Goal: Information Seeking & Learning: Learn about a topic

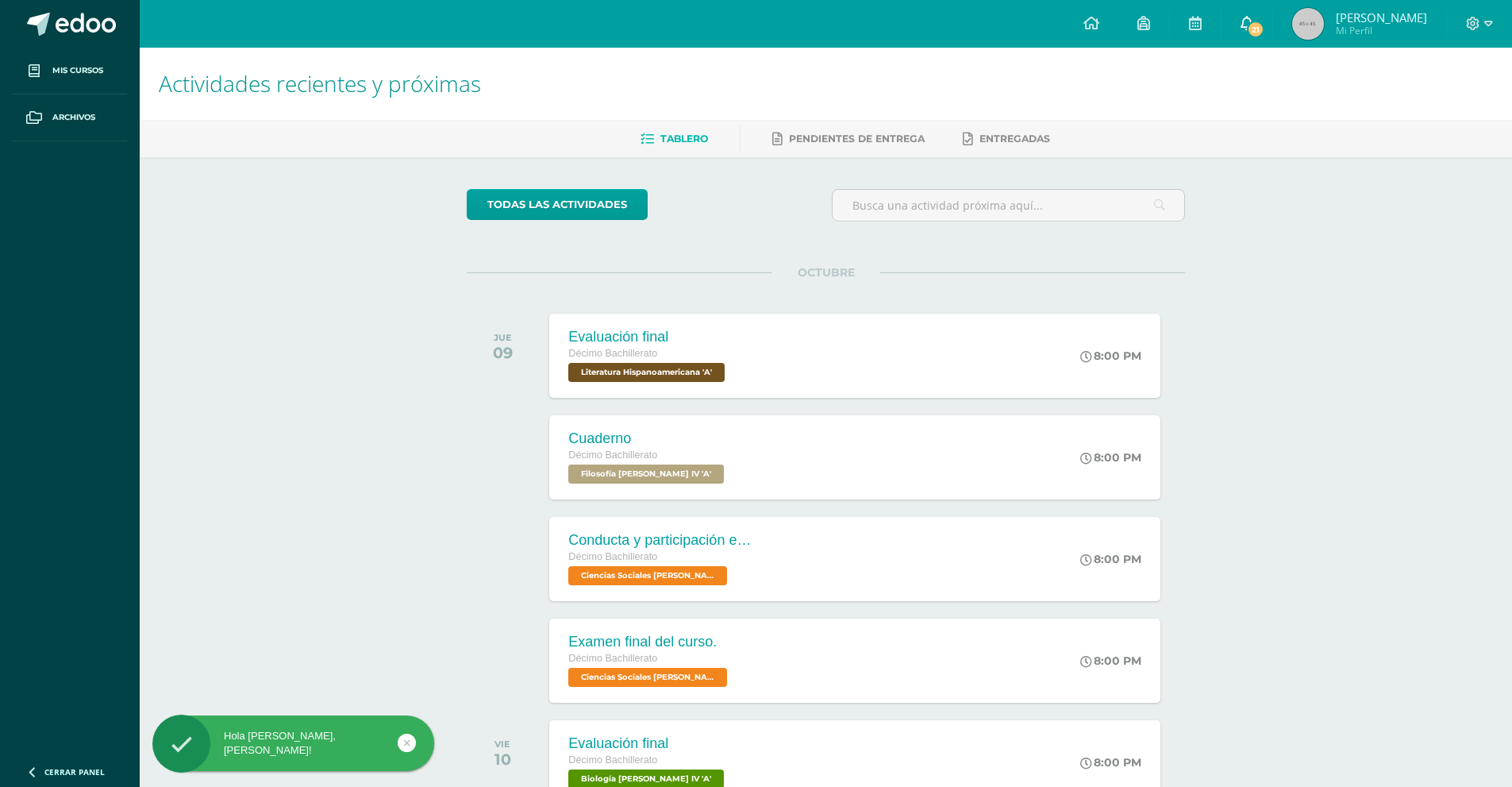
click at [1272, 16] on link "21" at bounding box center [1247, 24] width 51 height 47
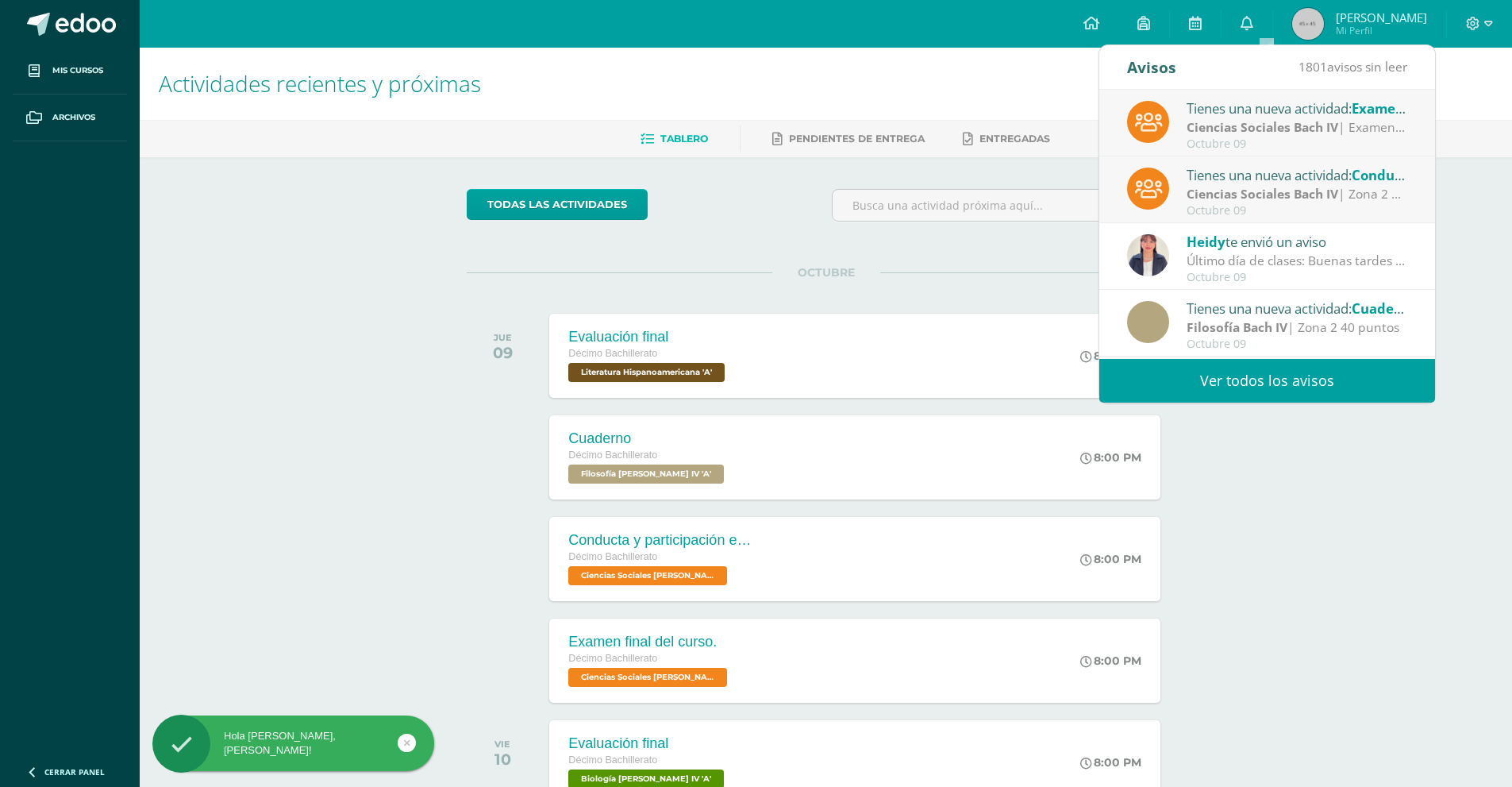
click at [1323, 121] on strong "Ciencias Sociales Bach IV" at bounding box center [1262, 127] width 151 height 17
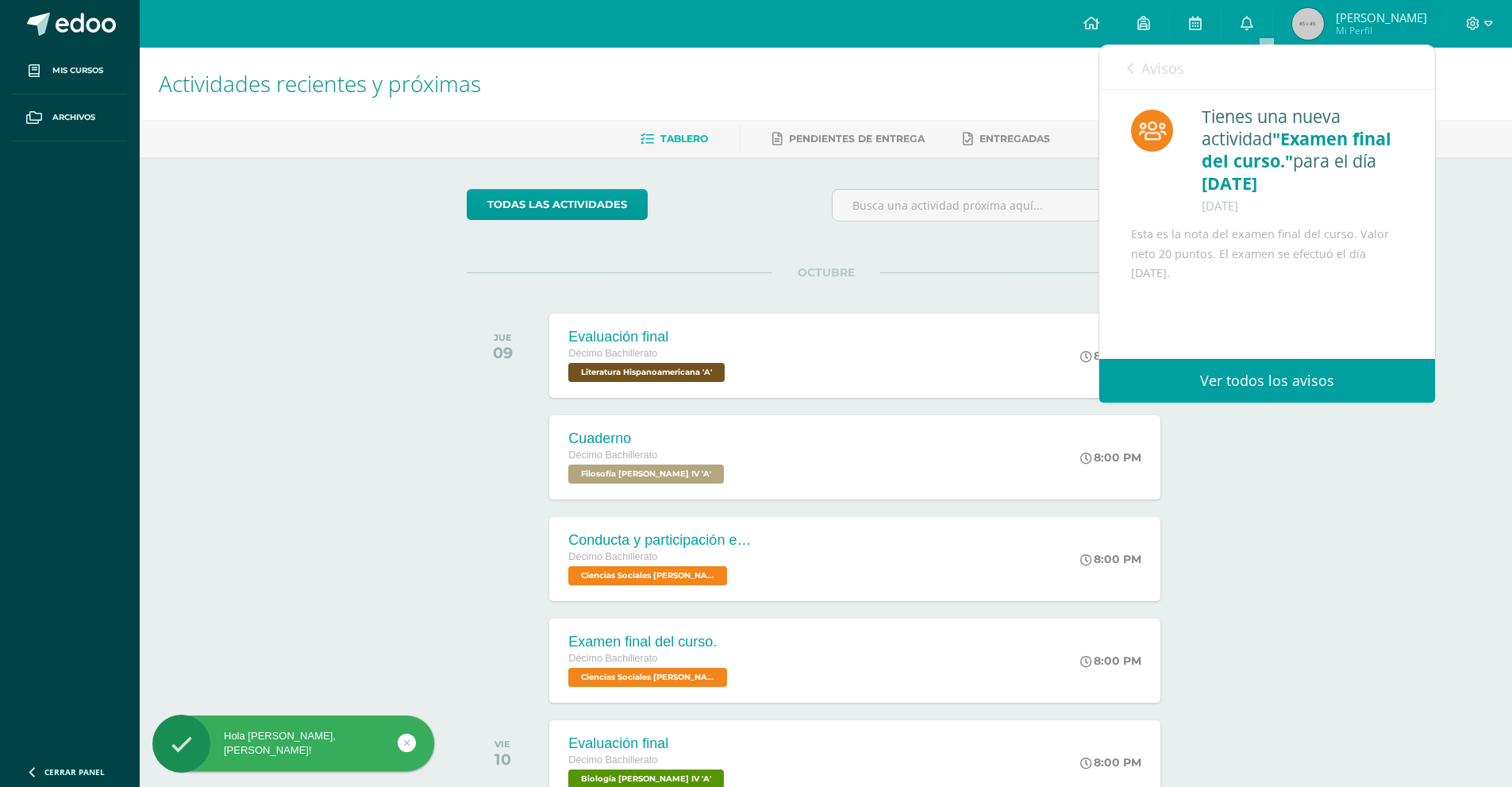
click at [1150, 64] on span "Avisos" at bounding box center [1162, 68] width 43 height 19
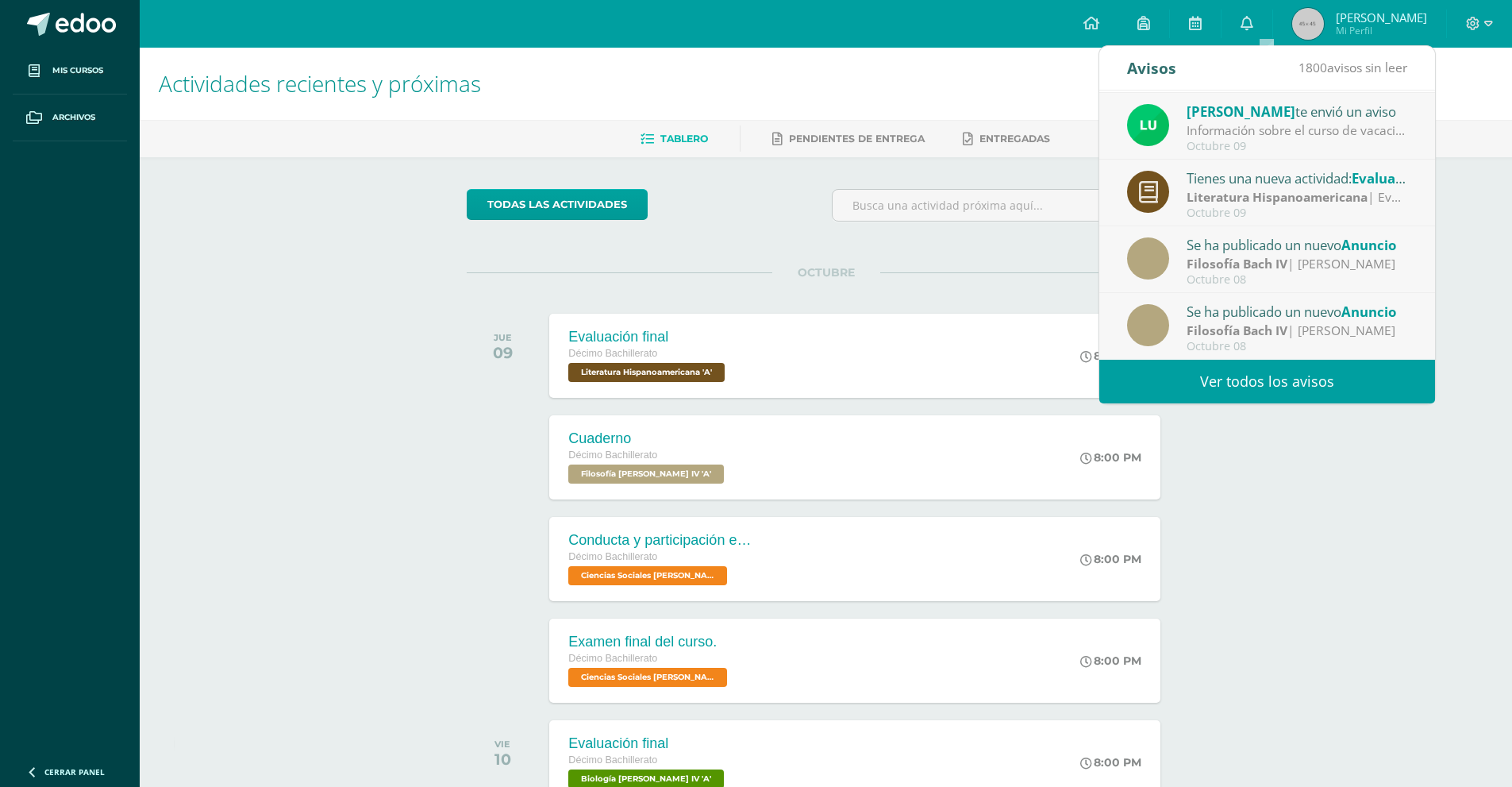
scroll to position [108, 0]
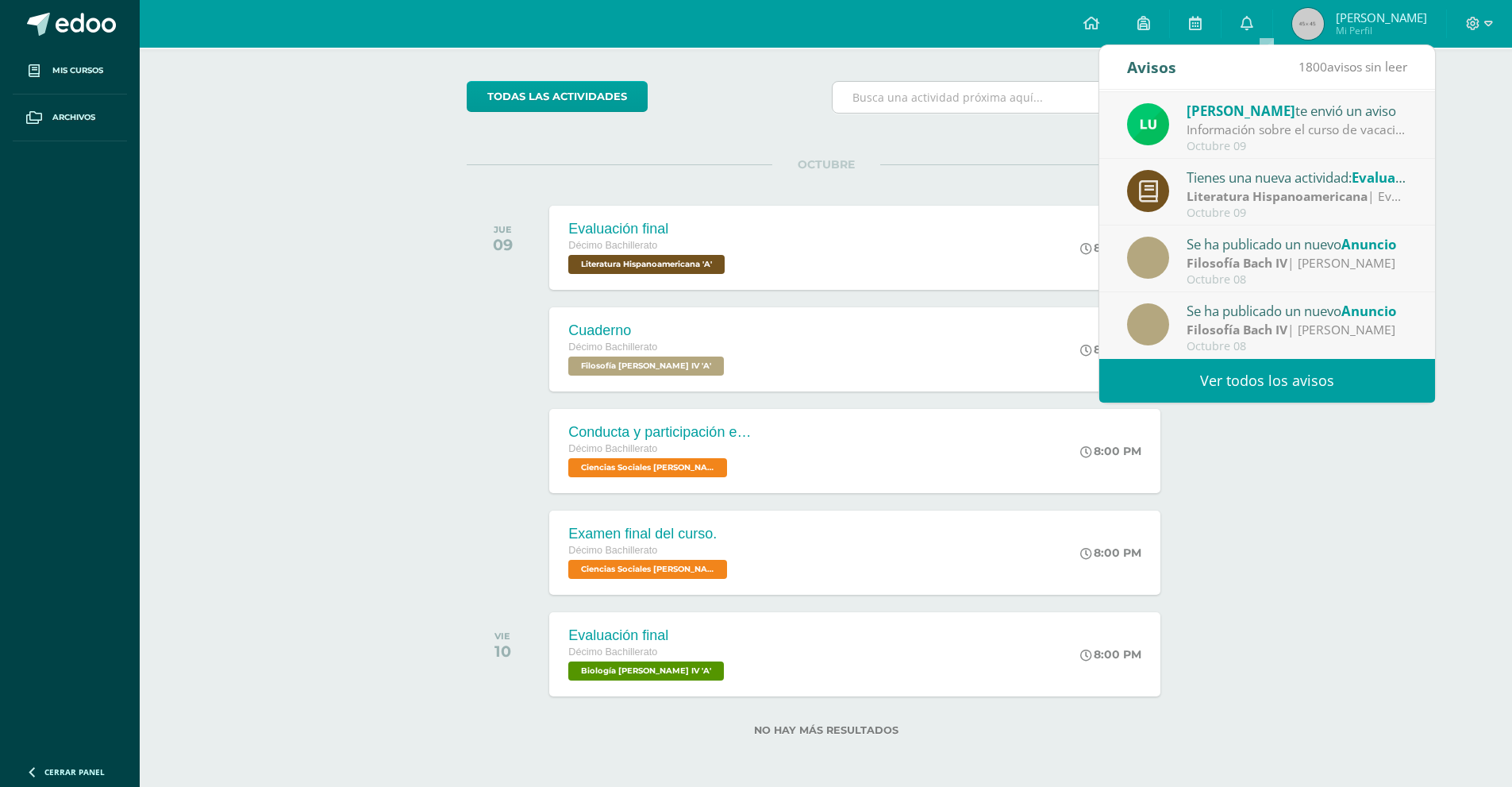
click at [850, 107] on input "text" at bounding box center [1007, 97] width 351 height 31
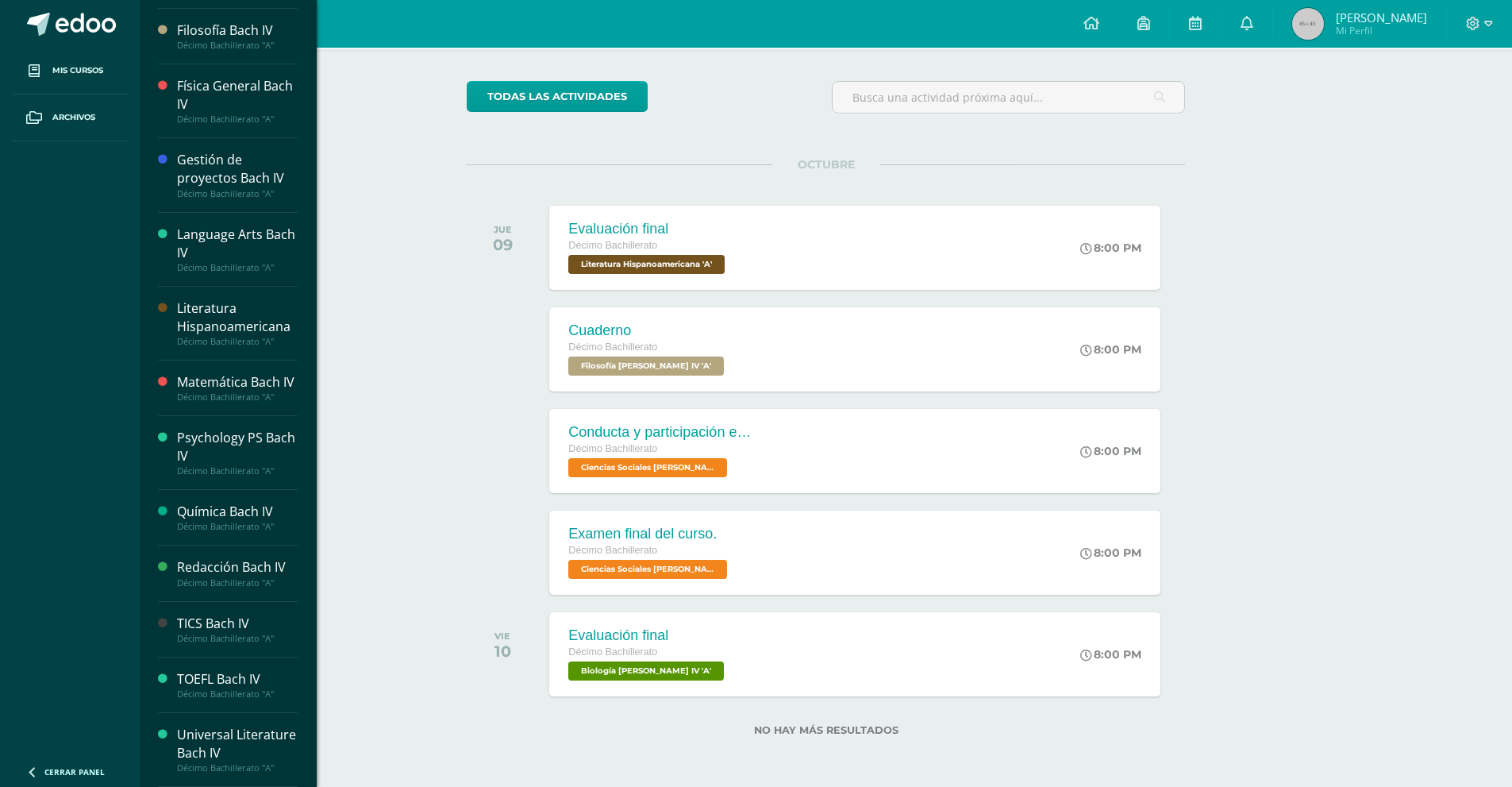
click at [193, 313] on div "Literatura Hispanoamericana" at bounding box center [237, 317] width 120 height 37
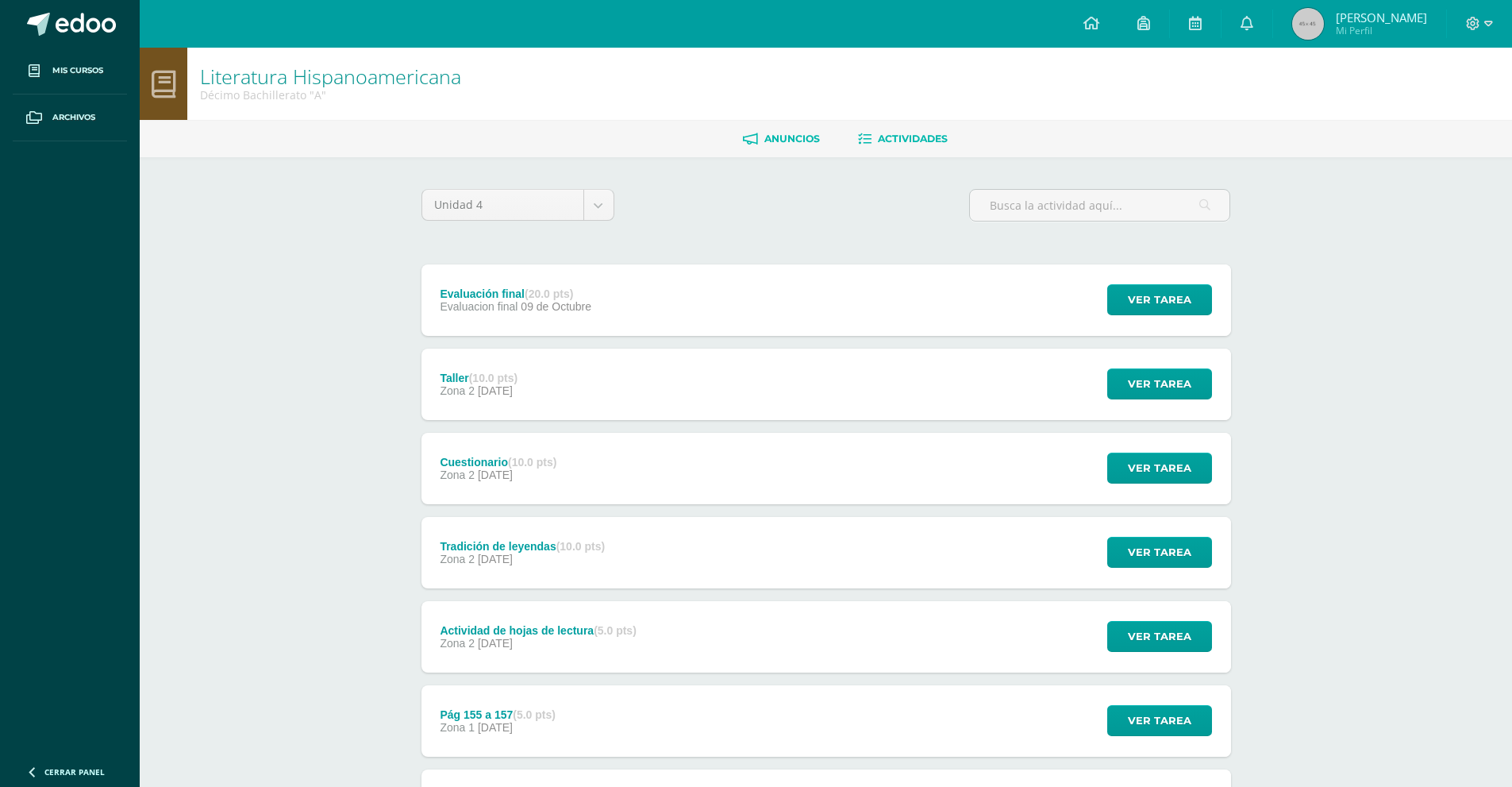
click at [791, 132] on link "Anuncios" at bounding box center [781, 138] width 77 height 26
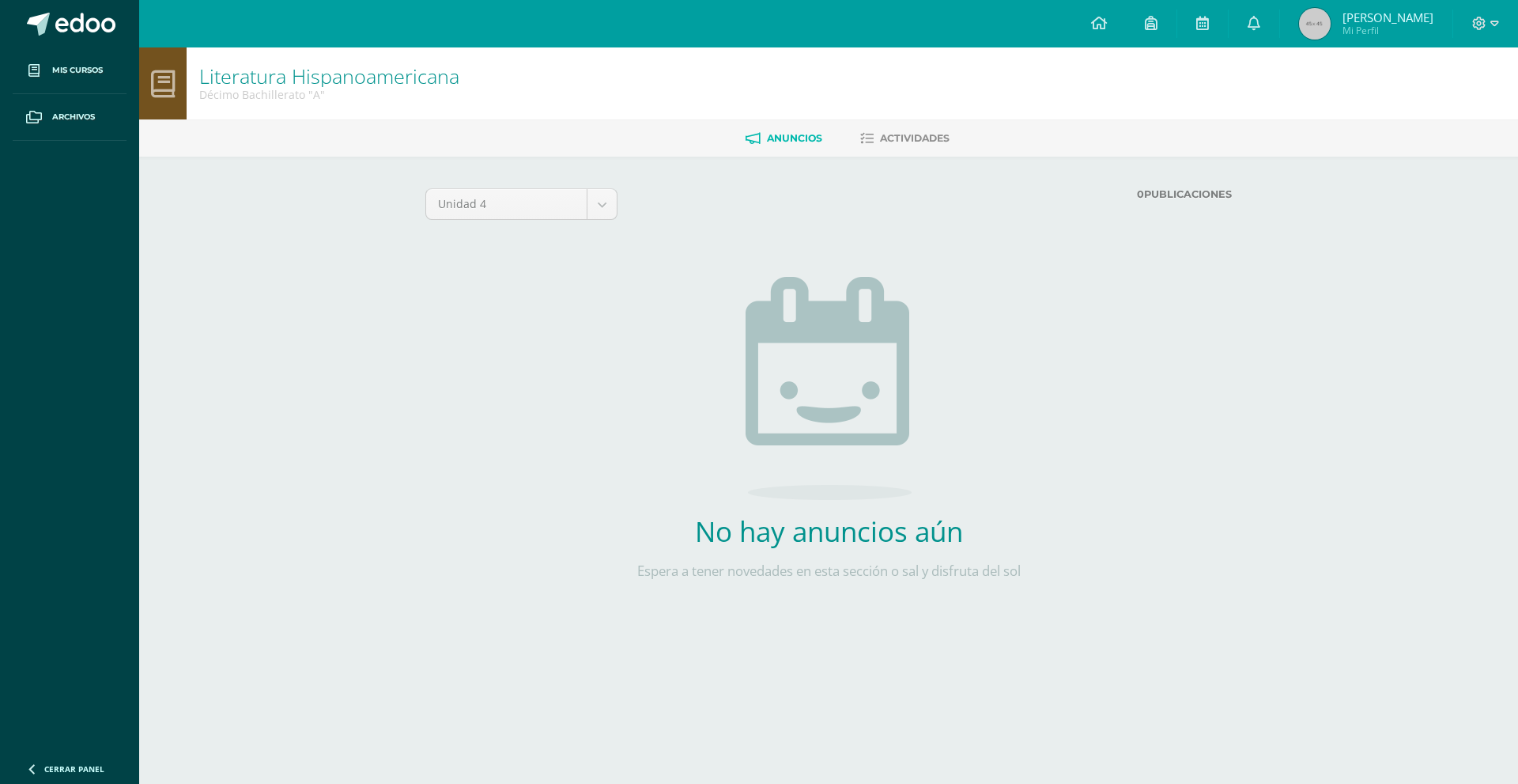
click at [844, 147] on ul "Anuncios Actividades" at bounding box center [848, 138] width 1379 height 26
click at [869, 140] on icon at bounding box center [867, 139] width 13 height 13
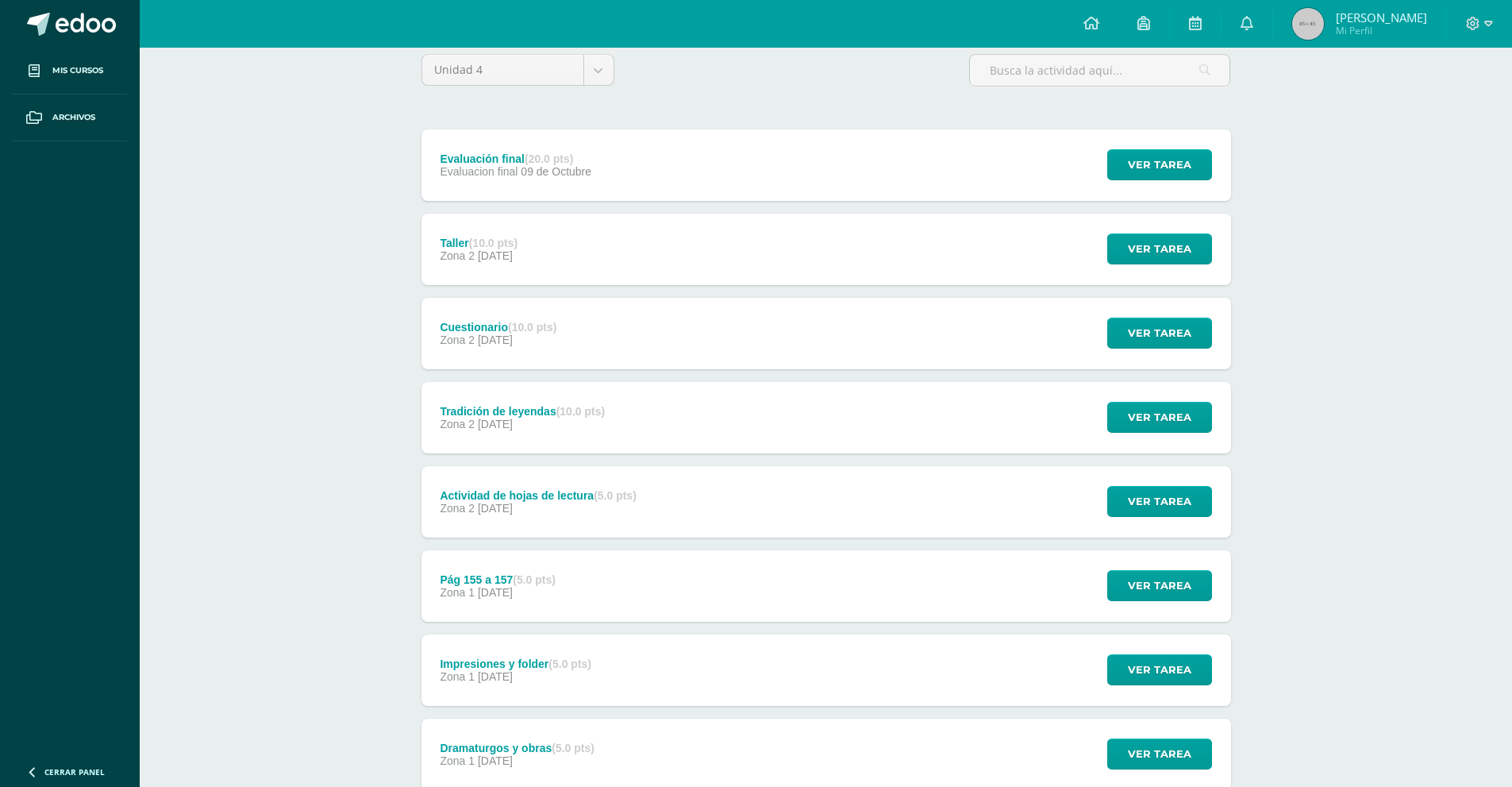
scroll to position [264, 0]
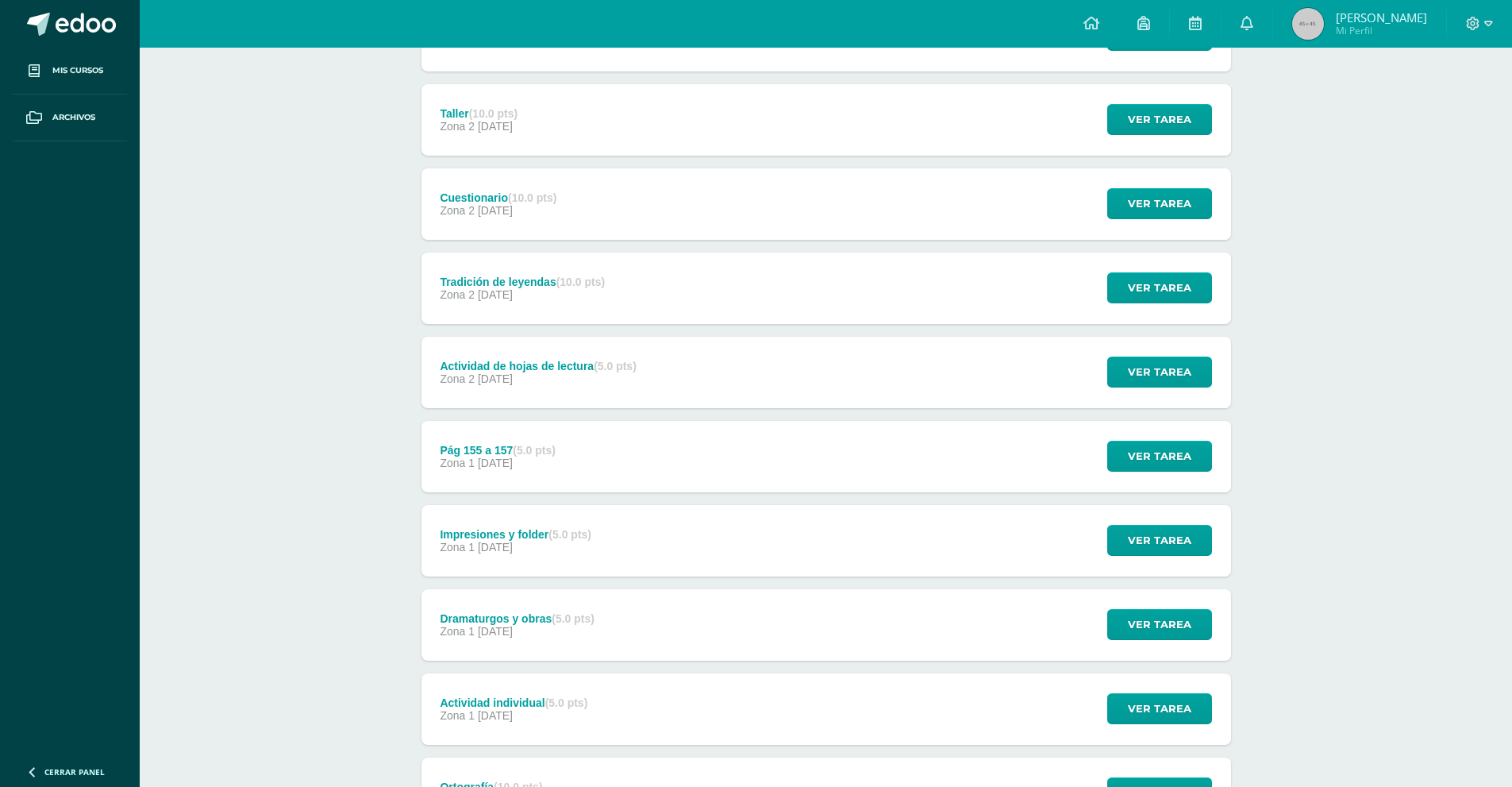
click at [575, 396] on div "Actividad de hojas de lectura (5.0 pts) Zona 2 10 de Septiembre" at bounding box center [538, 371] width 234 height 71
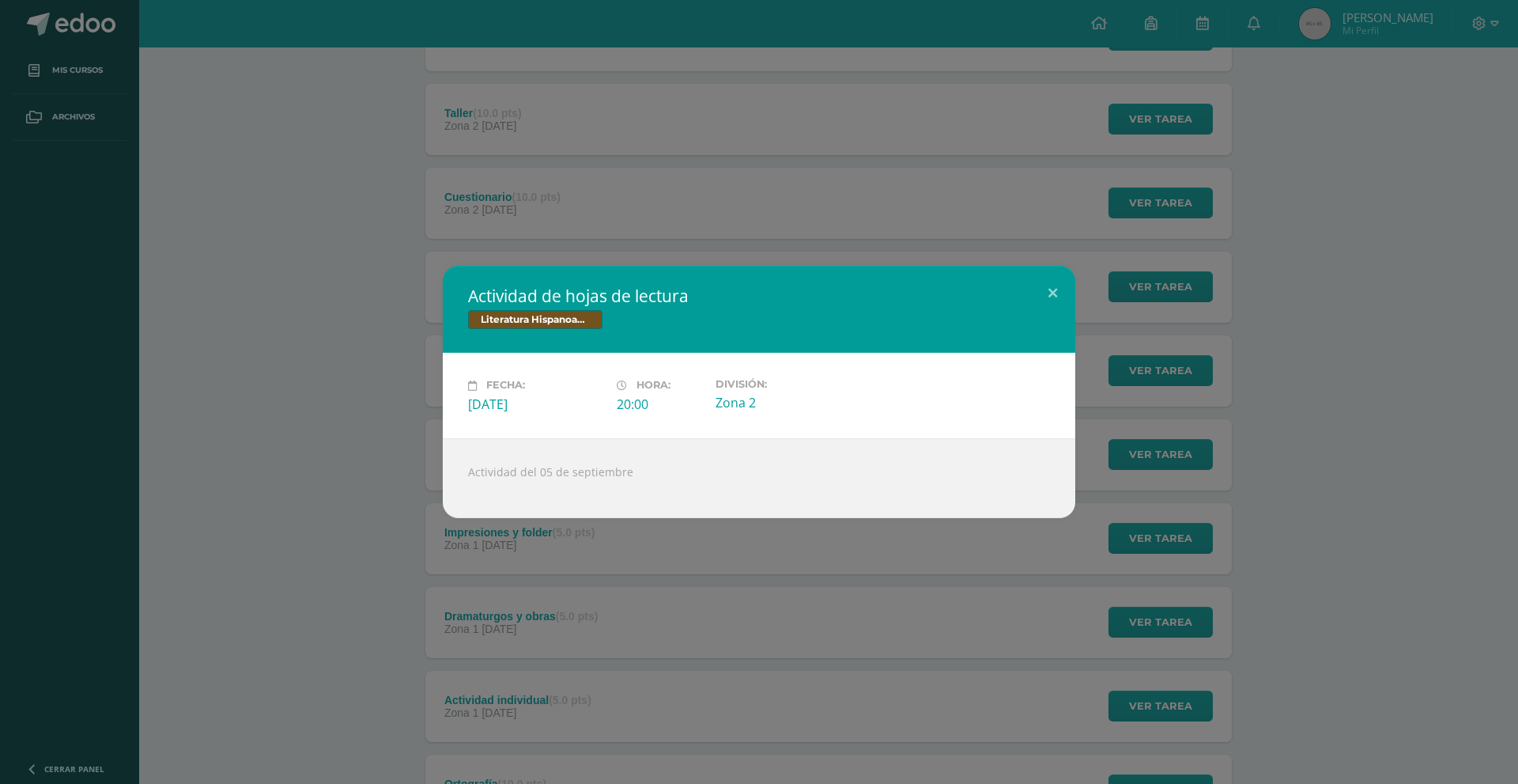
click at [433, 278] on div "Actividad de hojas de lectura Literatura Hispanoamericana Fecha: Miércoles 10 d…" at bounding box center [759, 392] width 1506 height 252
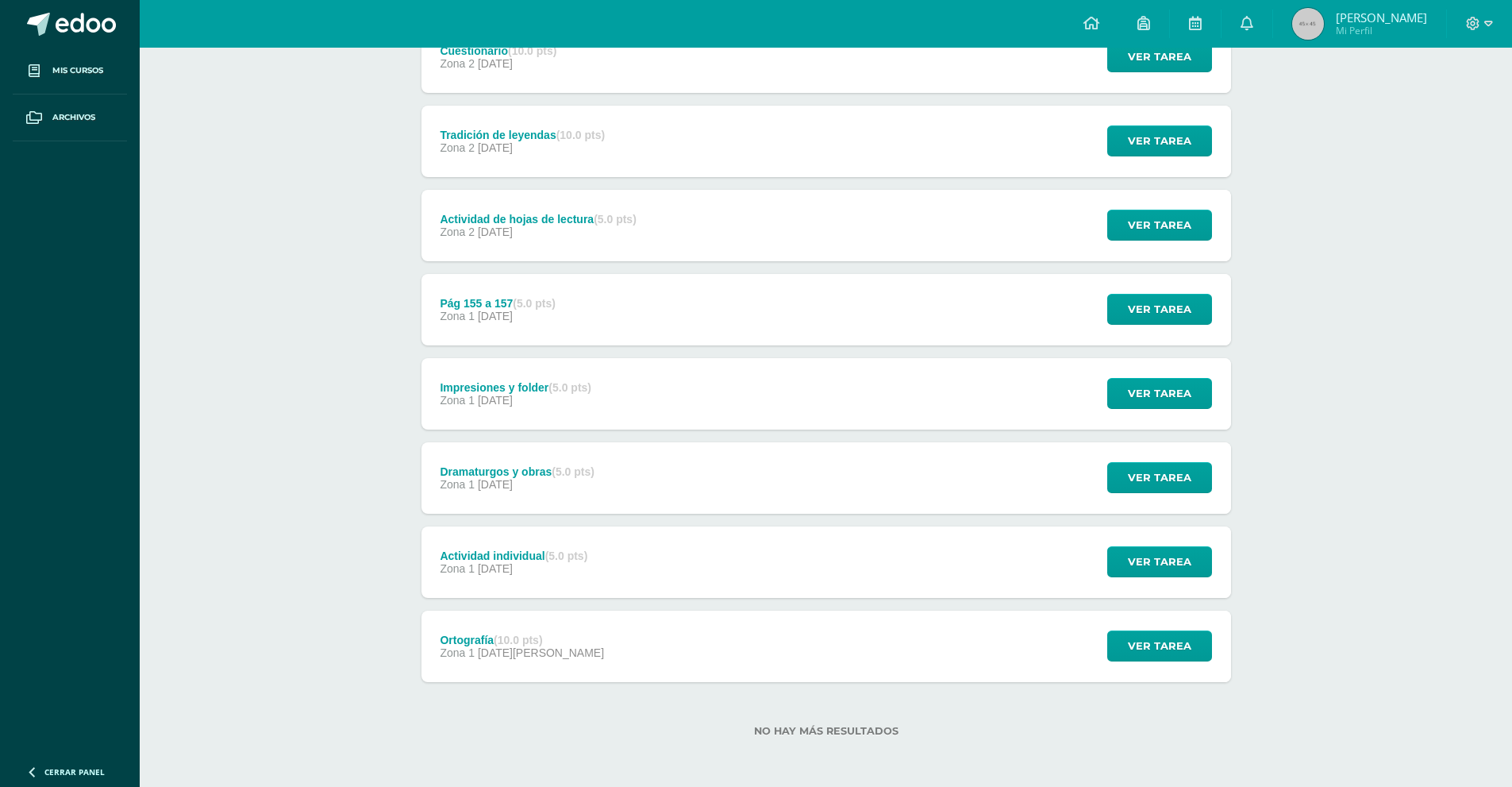
scroll to position [412, 0]
click at [565, 646] on div "Ortografía (10.0 pts) Zona 1 22 de Agosto Ver tarea Ortografía Literatura Hispa…" at bounding box center [826, 645] width 809 height 71
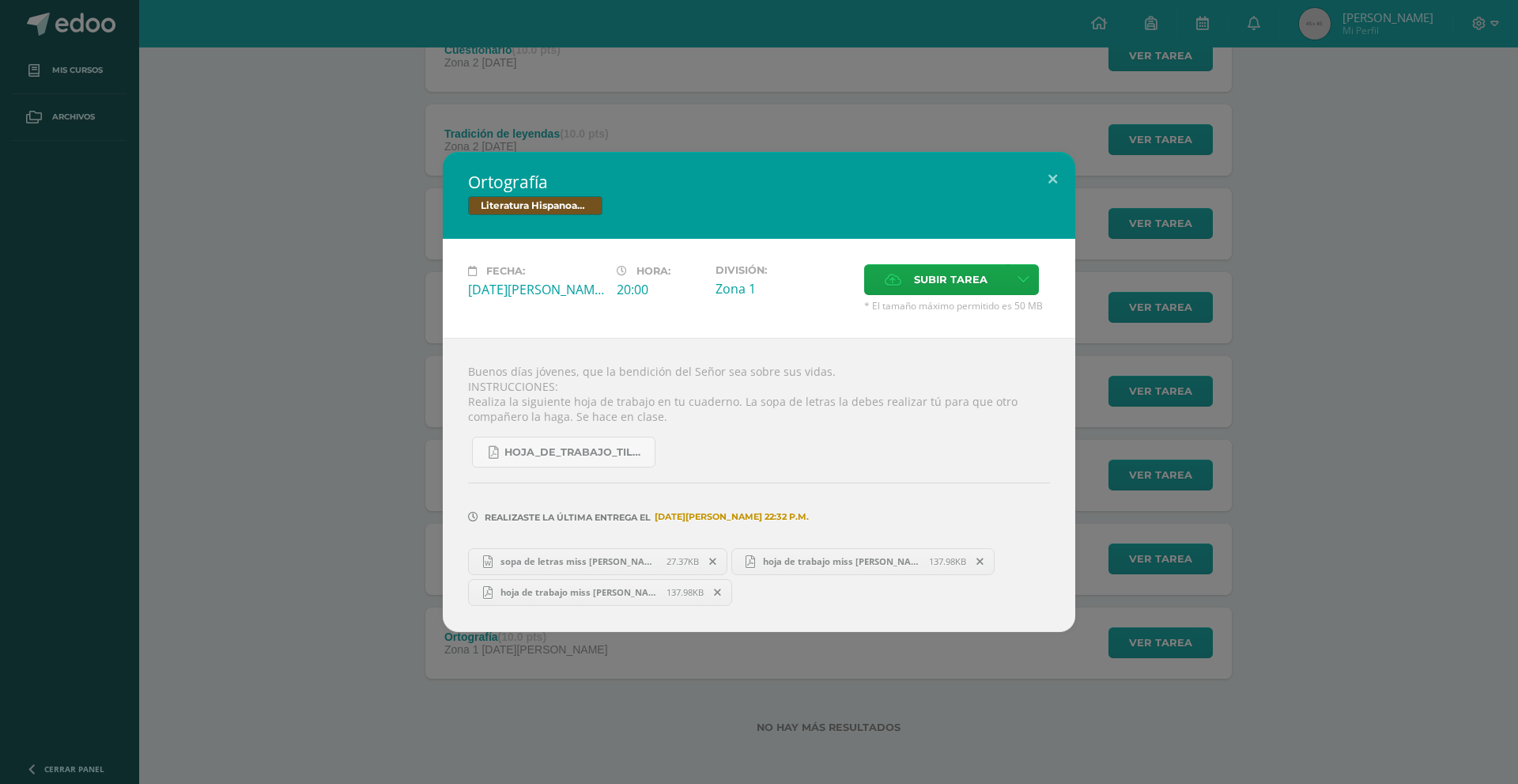
click at [328, 432] on div "Ortografía Literatura Hispanoamericana Fecha: Viernes 22 de Agosto Hora: 20:00 …" at bounding box center [759, 392] width 1506 height 479
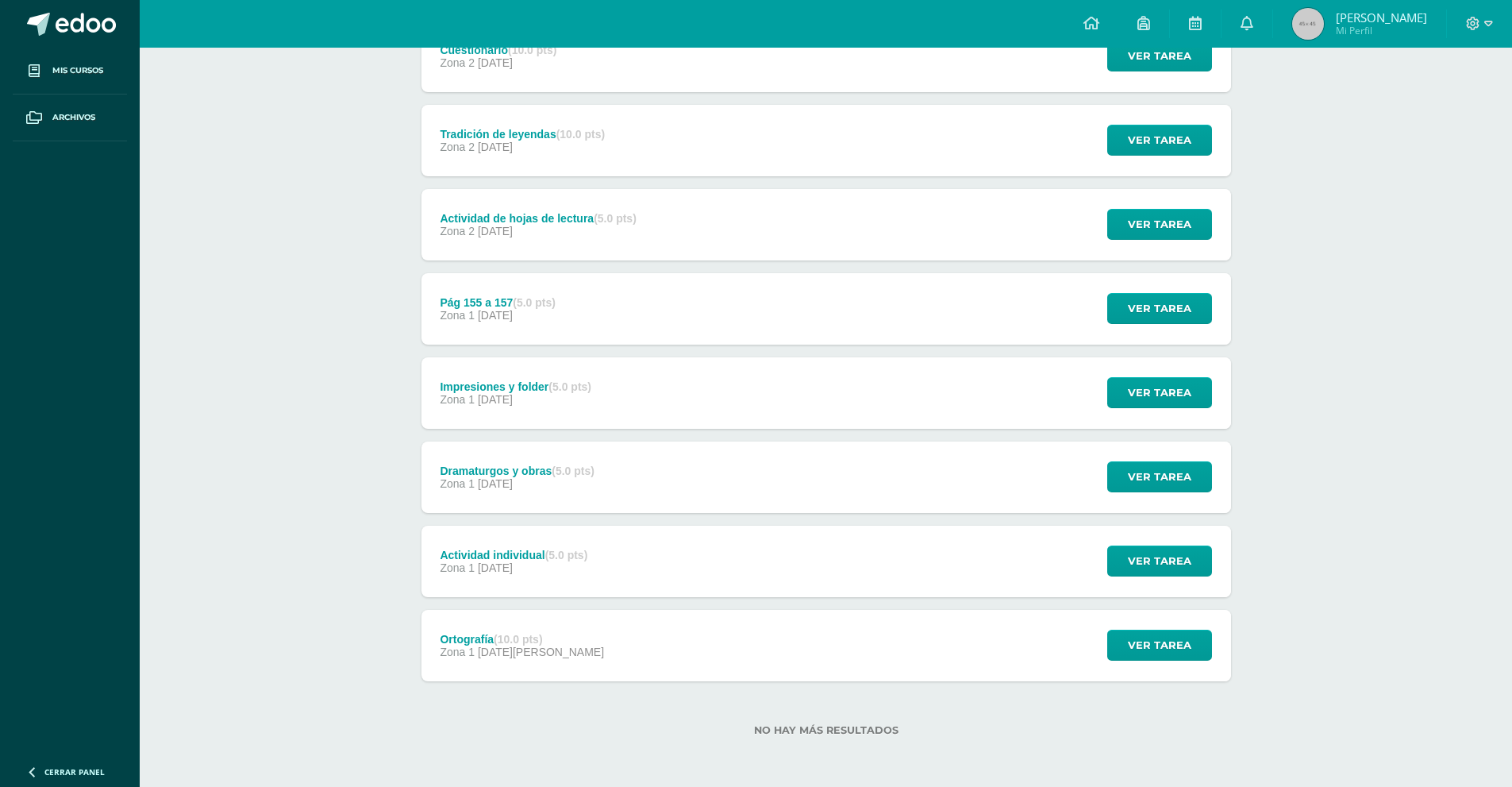
click at [539, 560] on div "Actividad individual (5.0 pts)" at bounding box center [513, 554] width 148 height 12
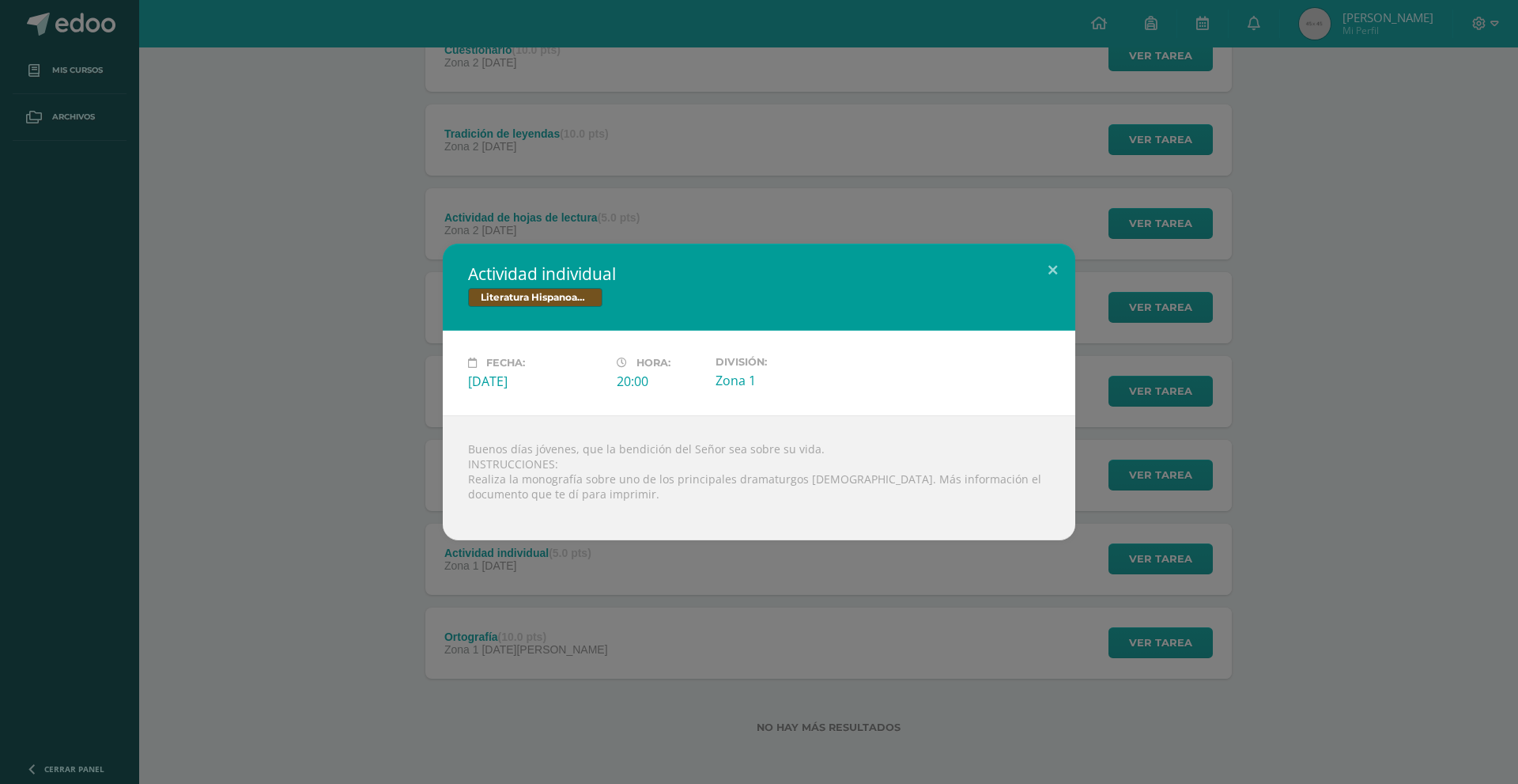
drag, startPoint x: 554, startPoint y: 540, endPoint x: 576, endPoint y: 513, distance: 34.8
drag, startPoint x: 576, startPoint y: 513, endPoint x: 401, endPoint y: 547, distance: 178.3
click at [401, 547] on div "Actividad individual Literatura Hispanoamericana Fecha: Lunes 01 de Septiembre …" at bounding box center [759, 392] width 1518 height 784
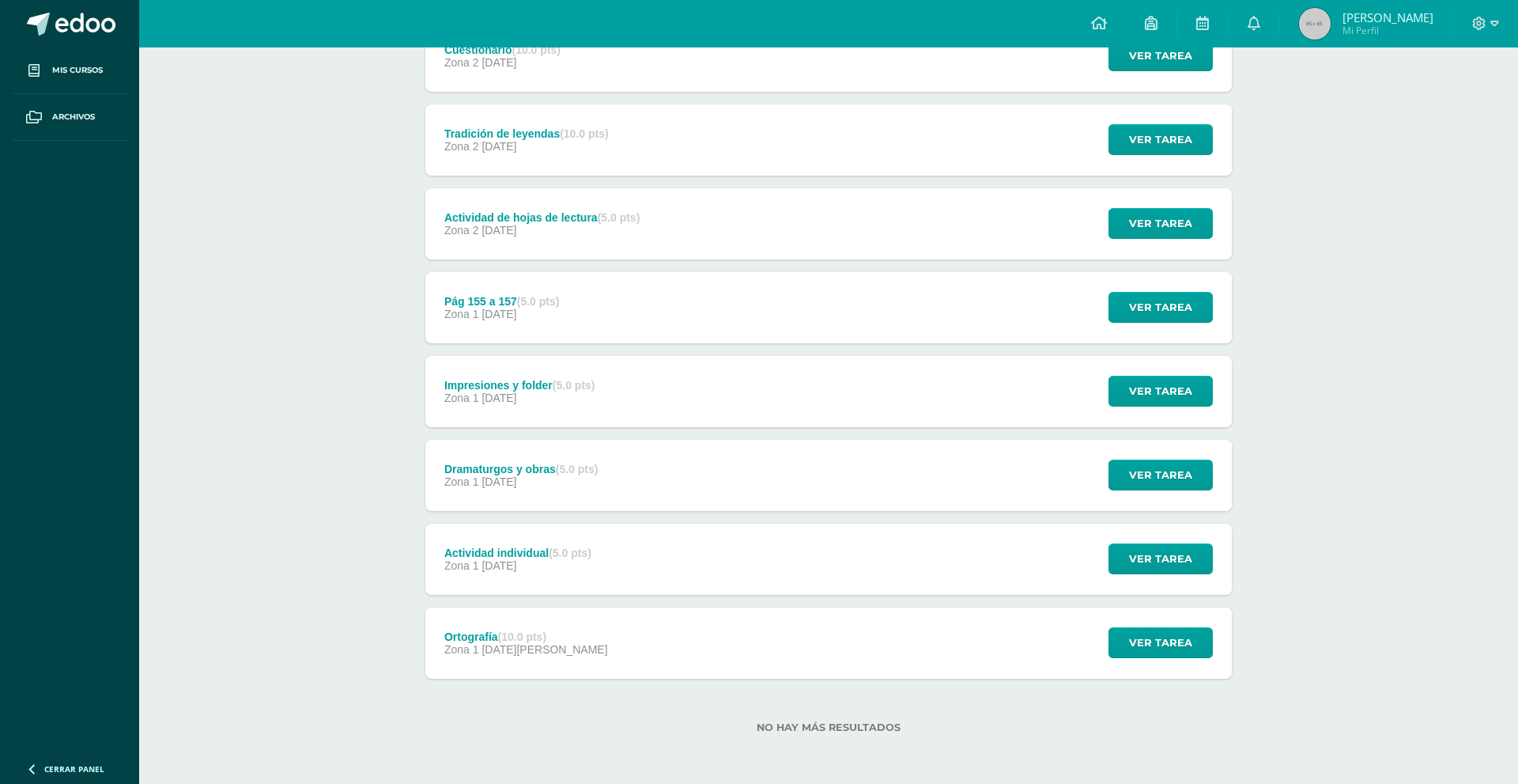
click at [400, 544] on div "Actividad individual Literatura Hispanoamericana Fecha: Lunes 01 de Septiembre …" at bounding box center [759, 392] width 1518 height 784
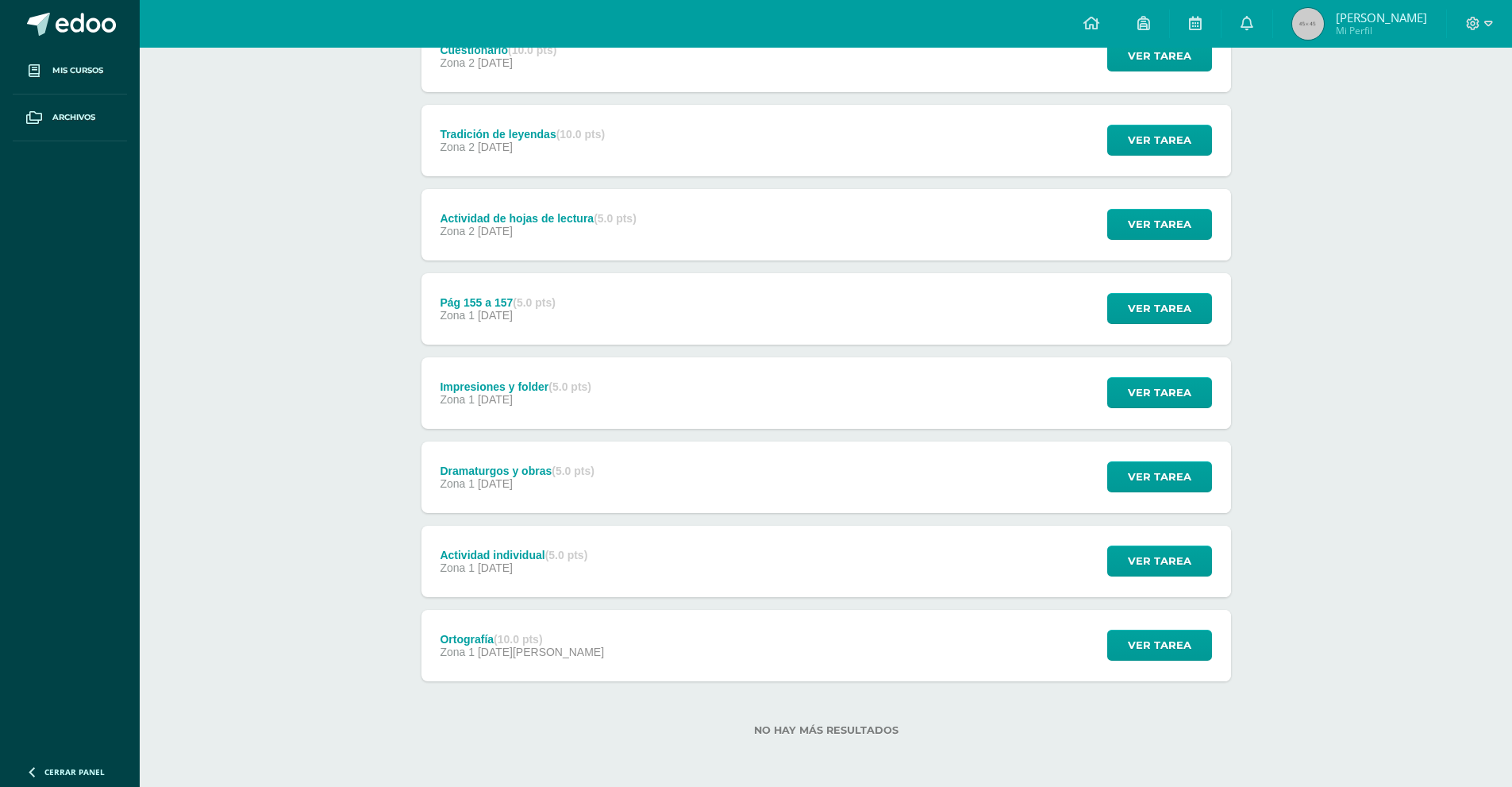
click at [572, 471] on strong "(5.0 pts)" at bounding box center [573, 470] width 43 height 12
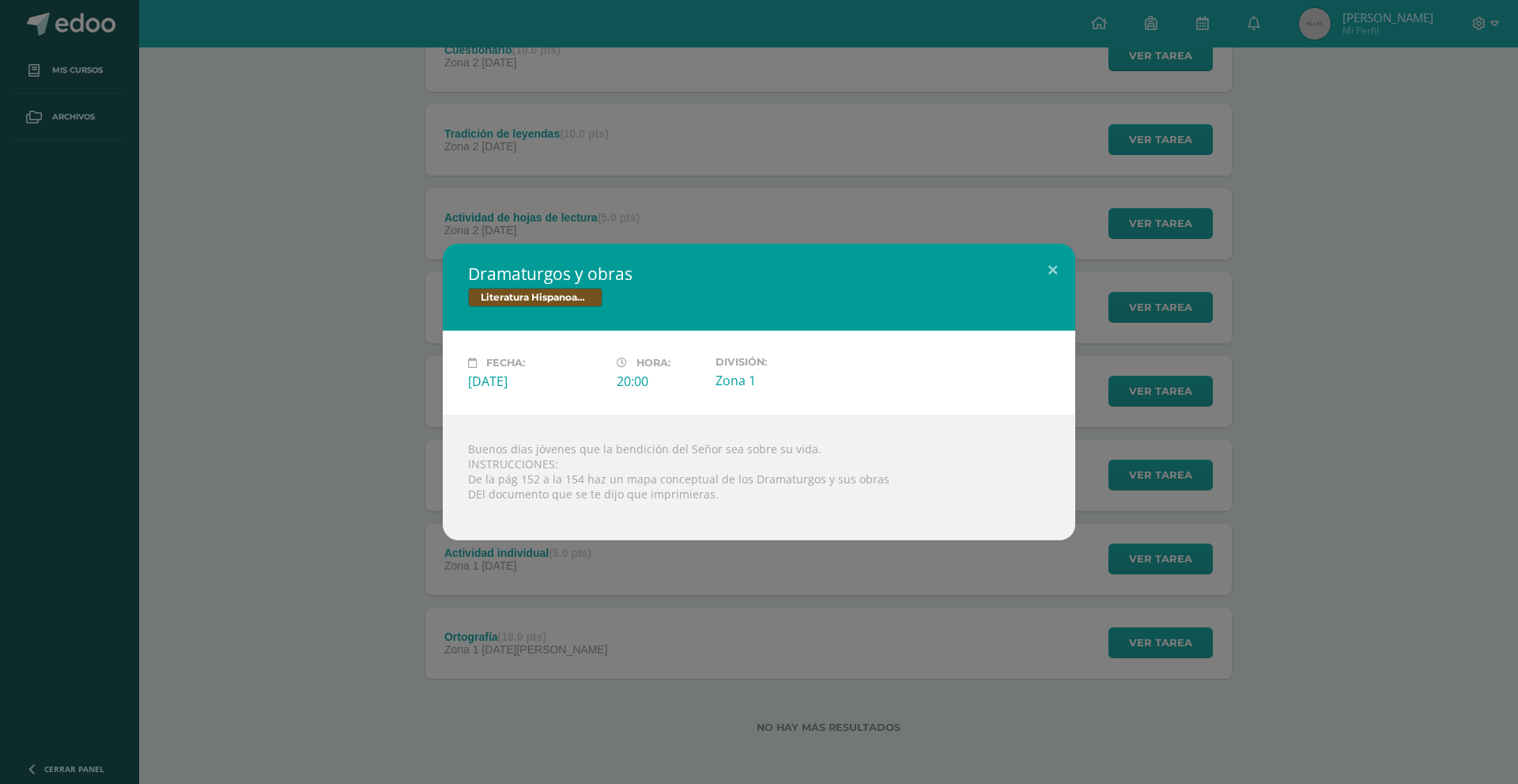
click at [293, 417] on div "Dramaturgos y obras Literatura Hispanoamericana Fecha: Lunes 01 de Septiembre H…" at bounding box center [759, 392] width 1506 height 296
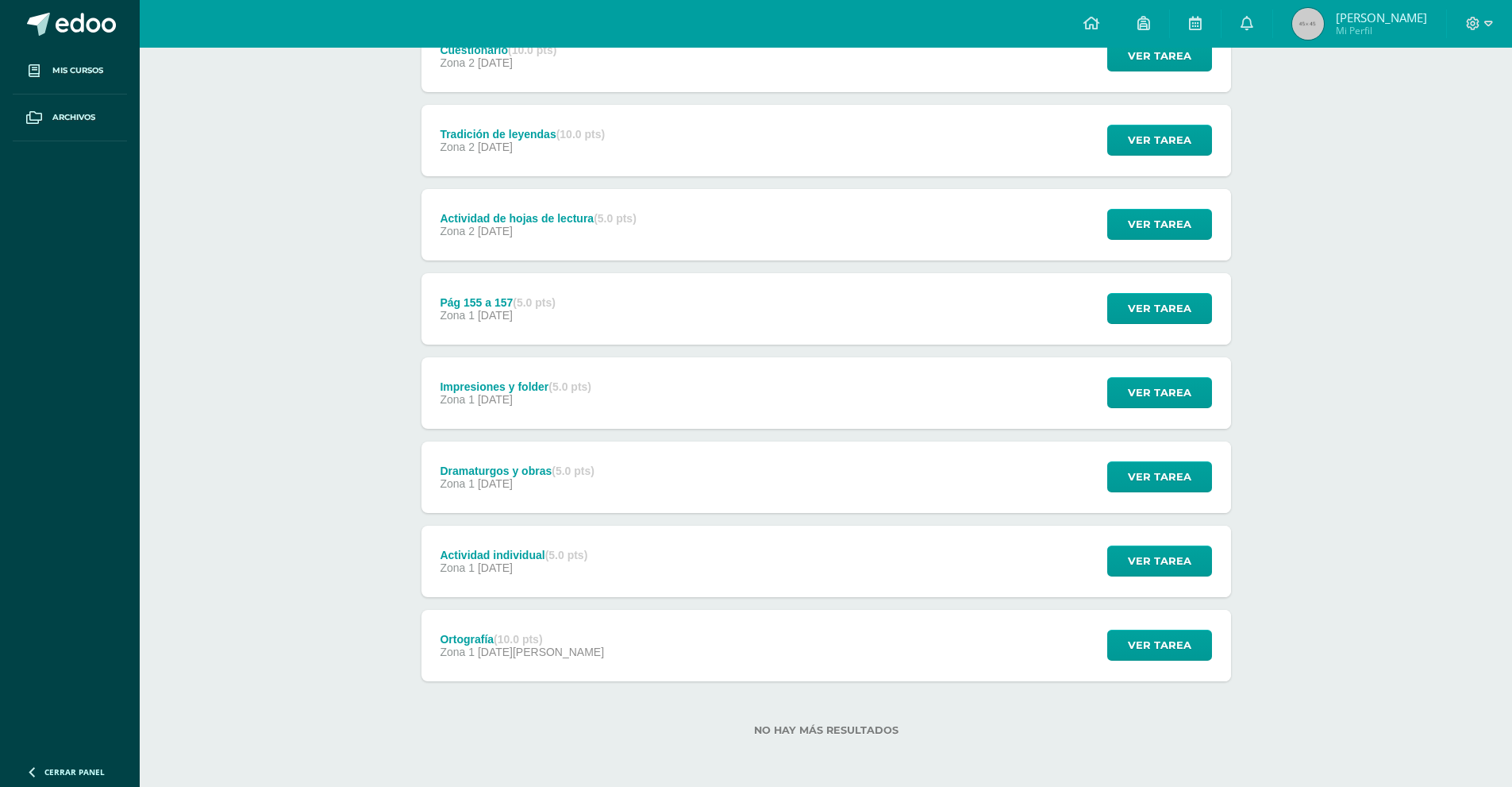
click at [483, 582] on div "Actividad individual (5.0 pts) Zona 1 01 de Septiembre" at bounding box center [514, 561] width 186 height 71
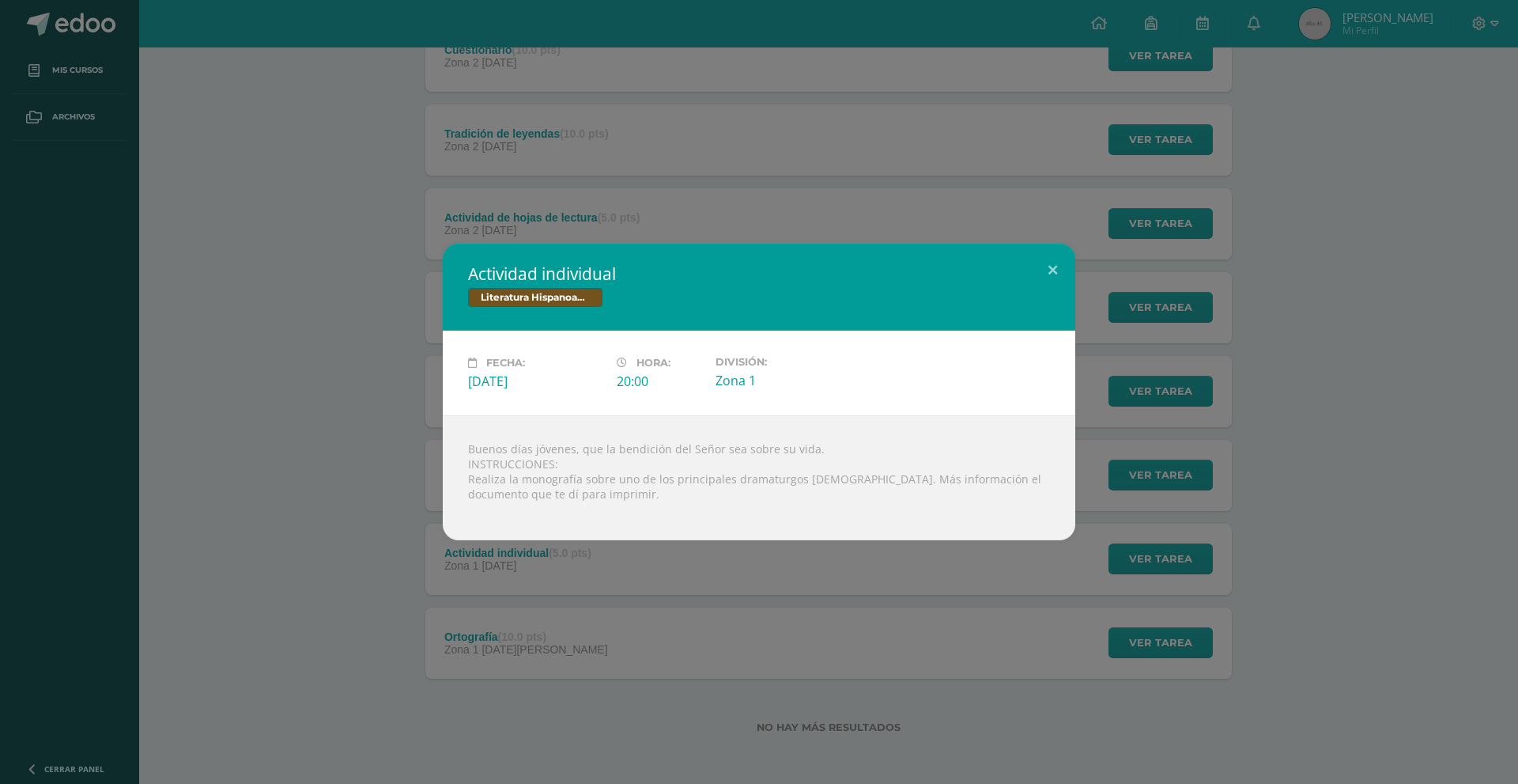
click at [407, 457] on div "Actividad individual Literatura Hispanoamericana Fecha: Lunes 01 de Septiembre …" at bounding box center [759, 392] width 1506 height 296
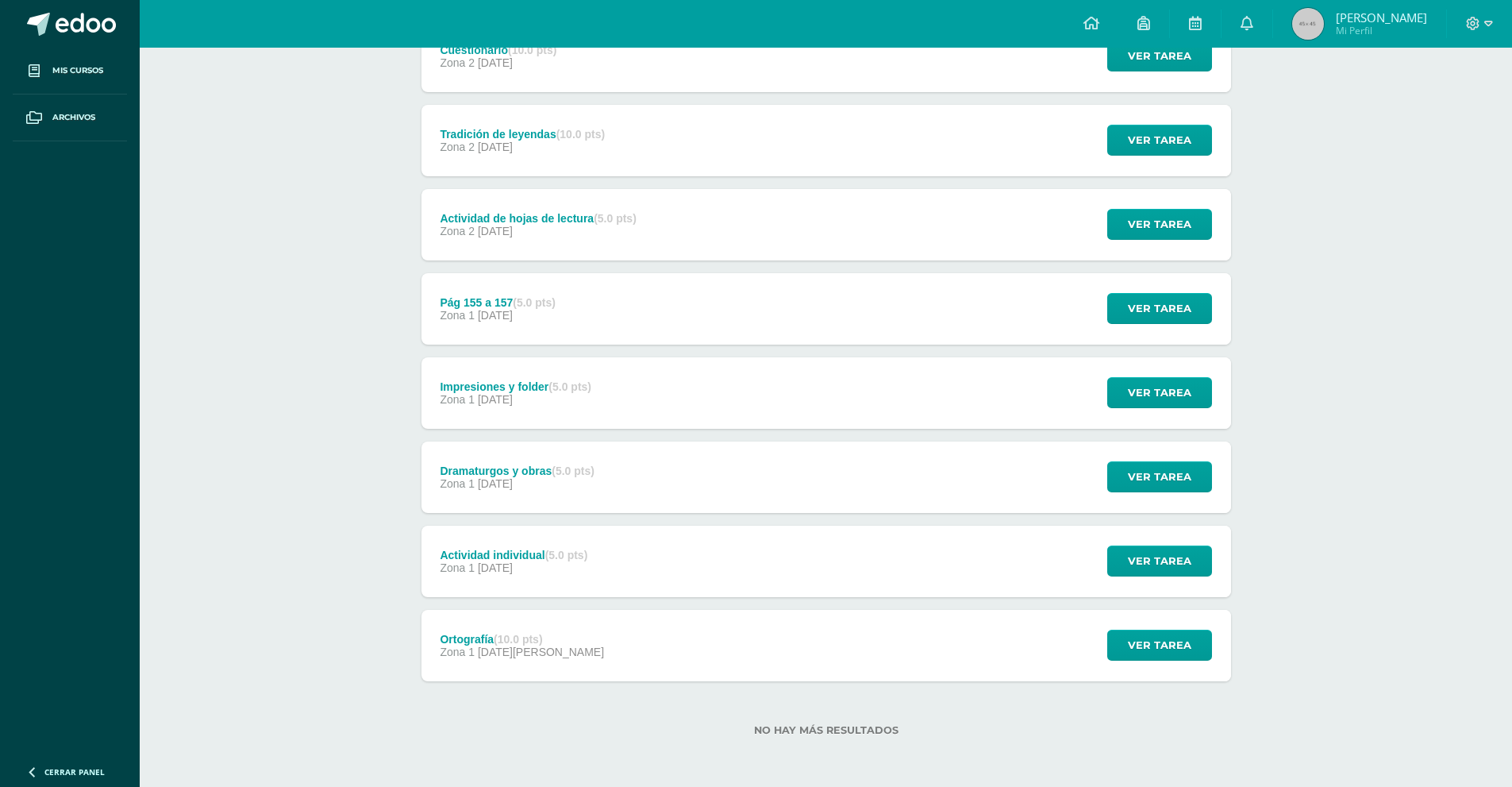
click at [478, 388] on div "Impresiones y folder (5.0 pts)" at bounding box center [515, 386] width 151 height 12
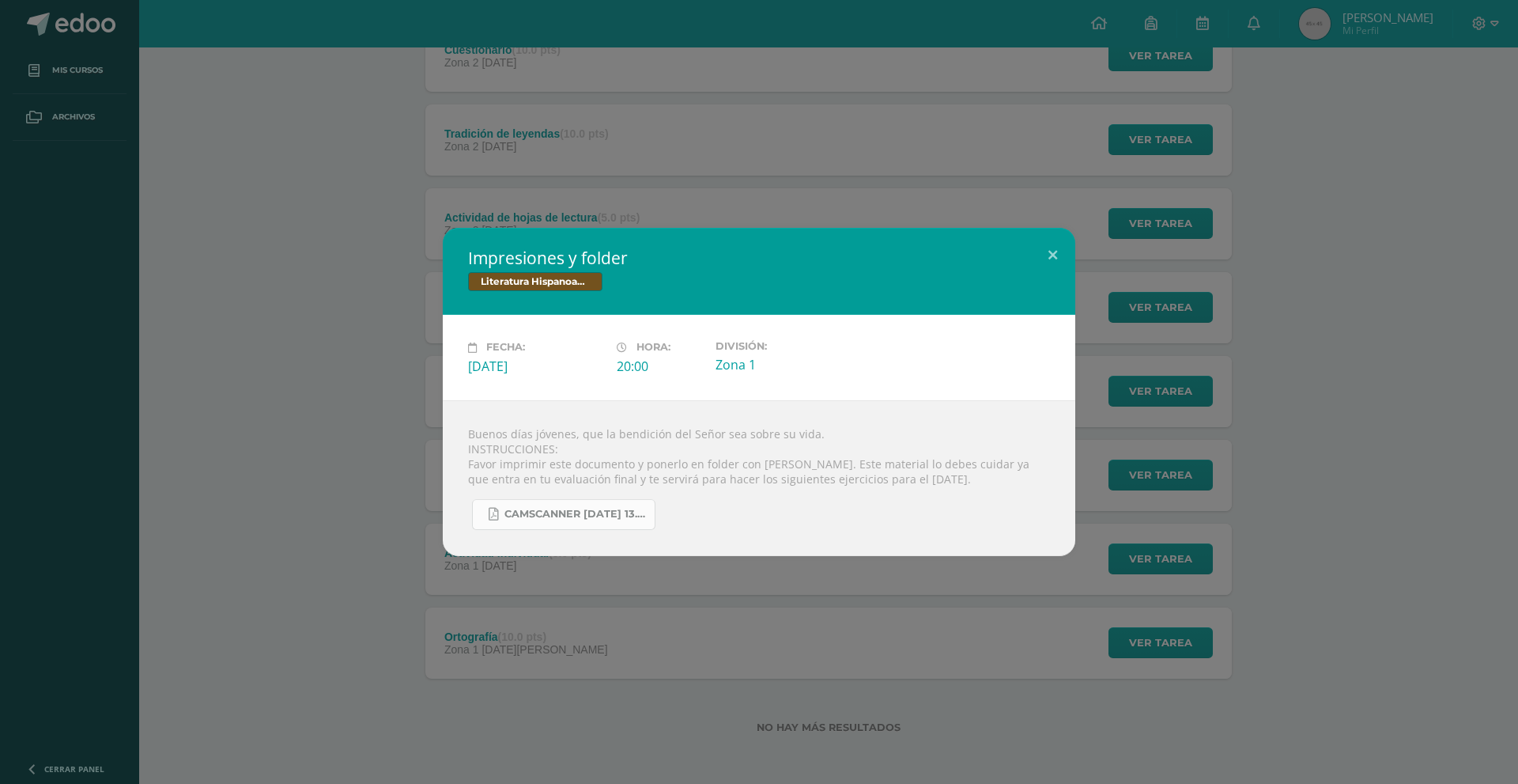
click at [604, 525] on link "CamScanner 28-08-2025 13.05.pdf" at bounding box center [563, 514] width 183 height 31
click at [409, 453] on div "Impresiones y folder Literatura Hispanoamericana Fecha: Lunes 01 de Septiembre …" at bounding box center [759, 391] width 1506 height 327
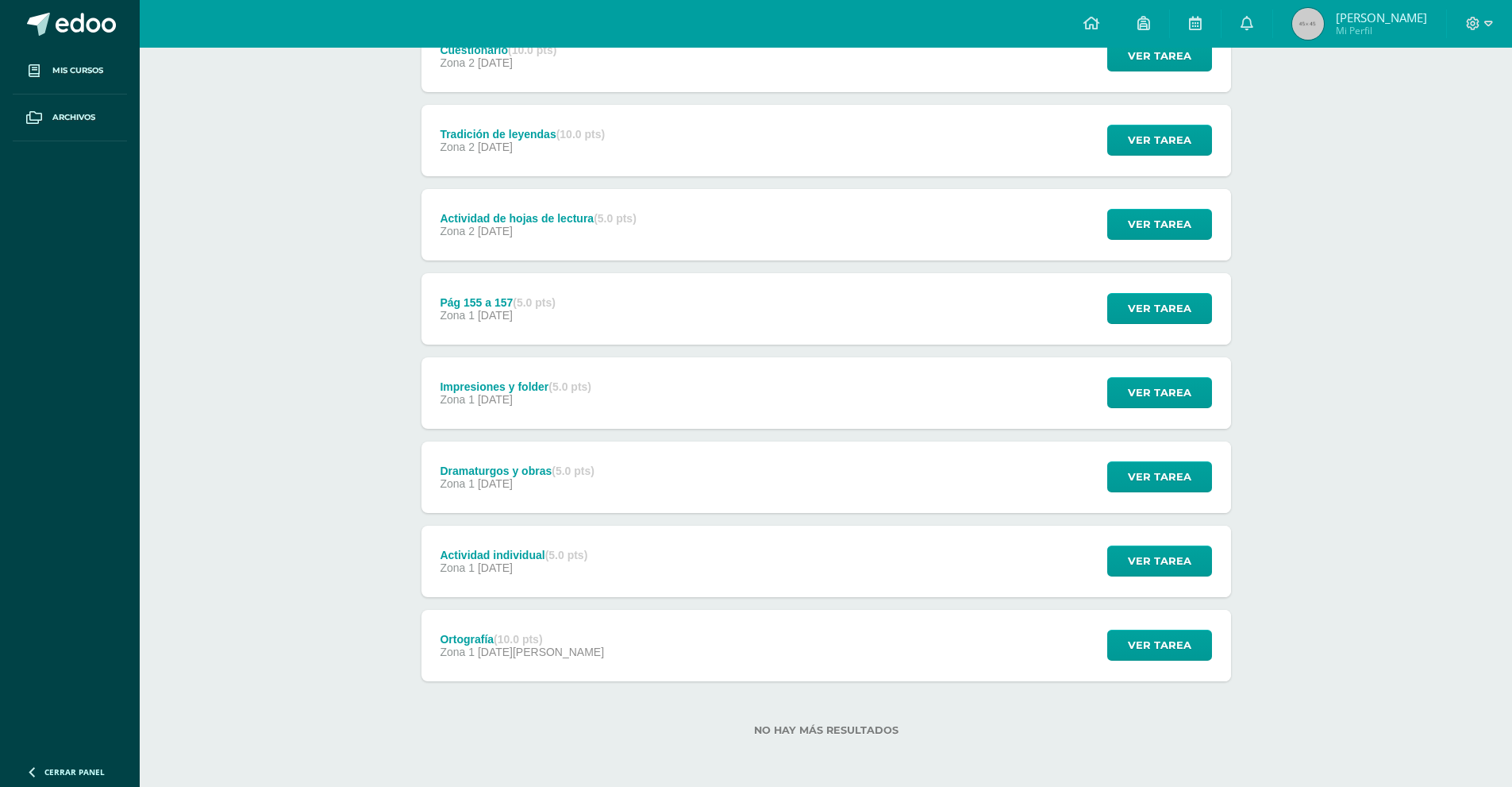
click at [536, 288] on div "Pág 155 a 157 (5.0 pts) Zona 1 01 de Septiembre" at bounding box center [498, 308] width 153 height 71
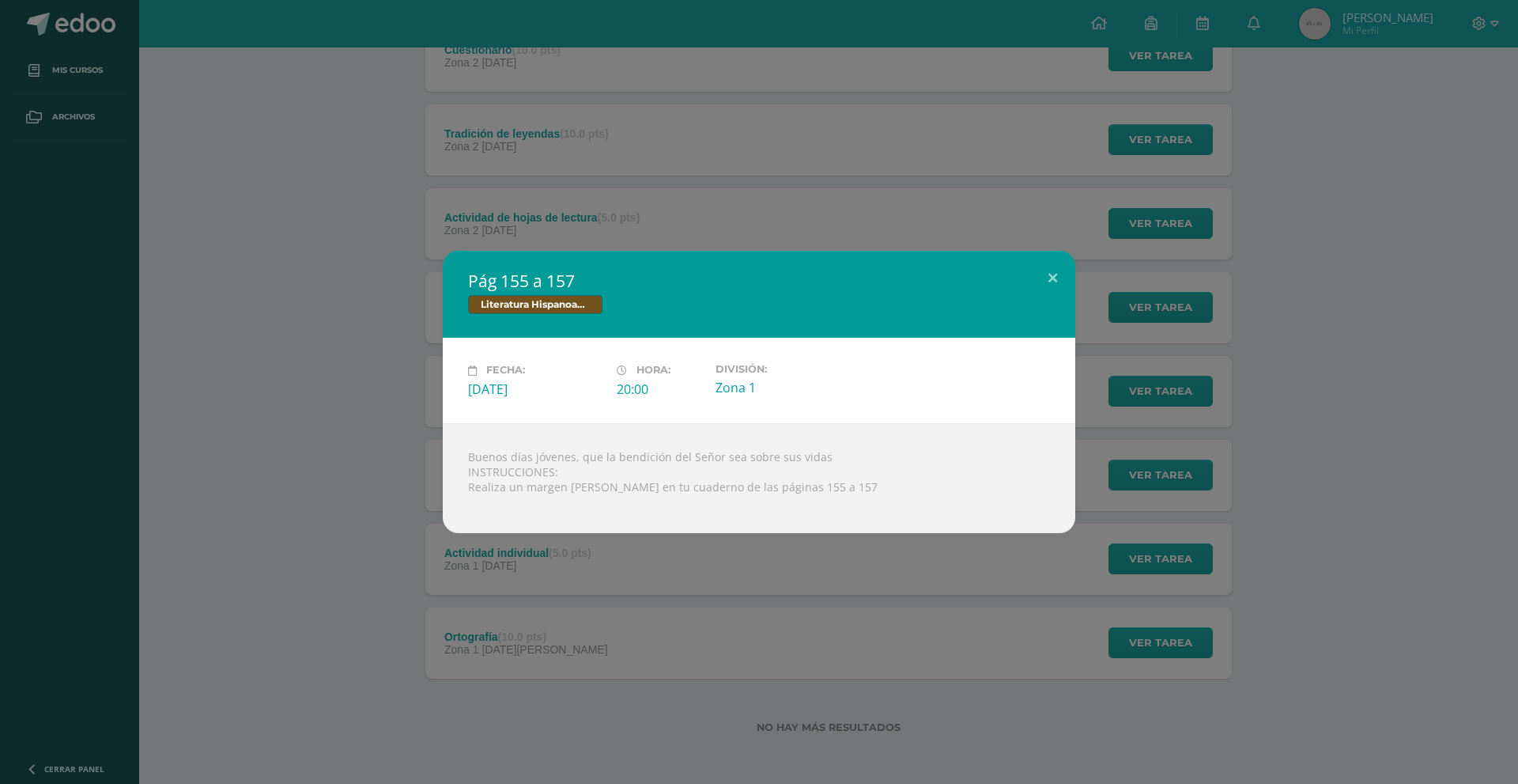
click at [458, 277] on div "Pág 155 a 157 Literatura Hispanoamericana" at bounding box center [759, 294] width 633 height 87
click at [462, 196] on div "Pág 155 a 157 Literatura Hispanoamericana Fecha: Lunes 01 de Septiembre Hora: 2…" at bounding box center [759, 392] width 1518 height 784
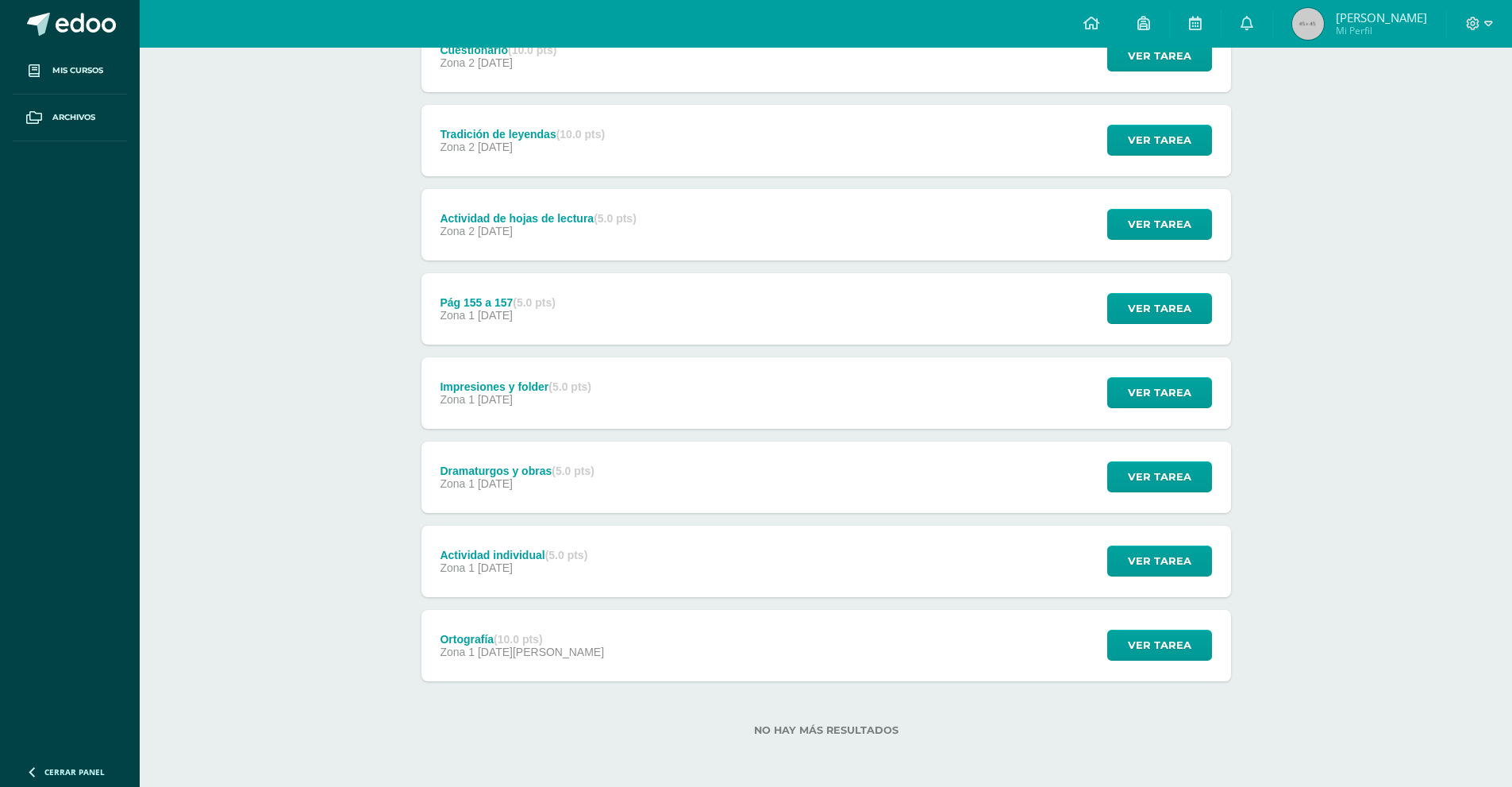
click at [621, 241] on div "Actividad de hojas de lectura (5.0 pts) Zona 2 10 de Septiembre" at bounding box center [538, 224] width 234 height 71
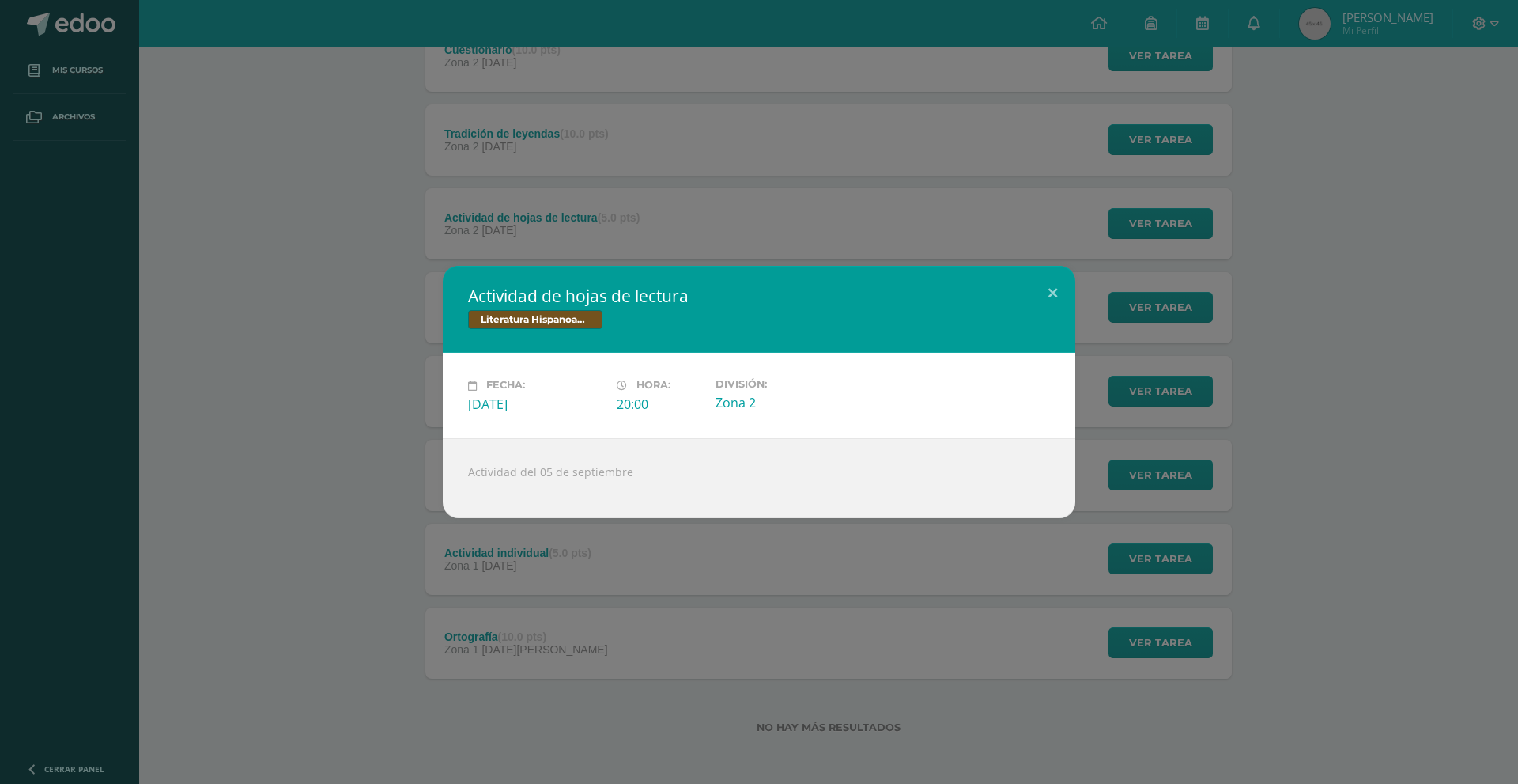
click at [425, 182] on div "Actividad de hojas de lectura Literatura Hispanoamericana Fecha: Miércoles 10 d…" at bounding box center [759, 392] width 1518 height 784
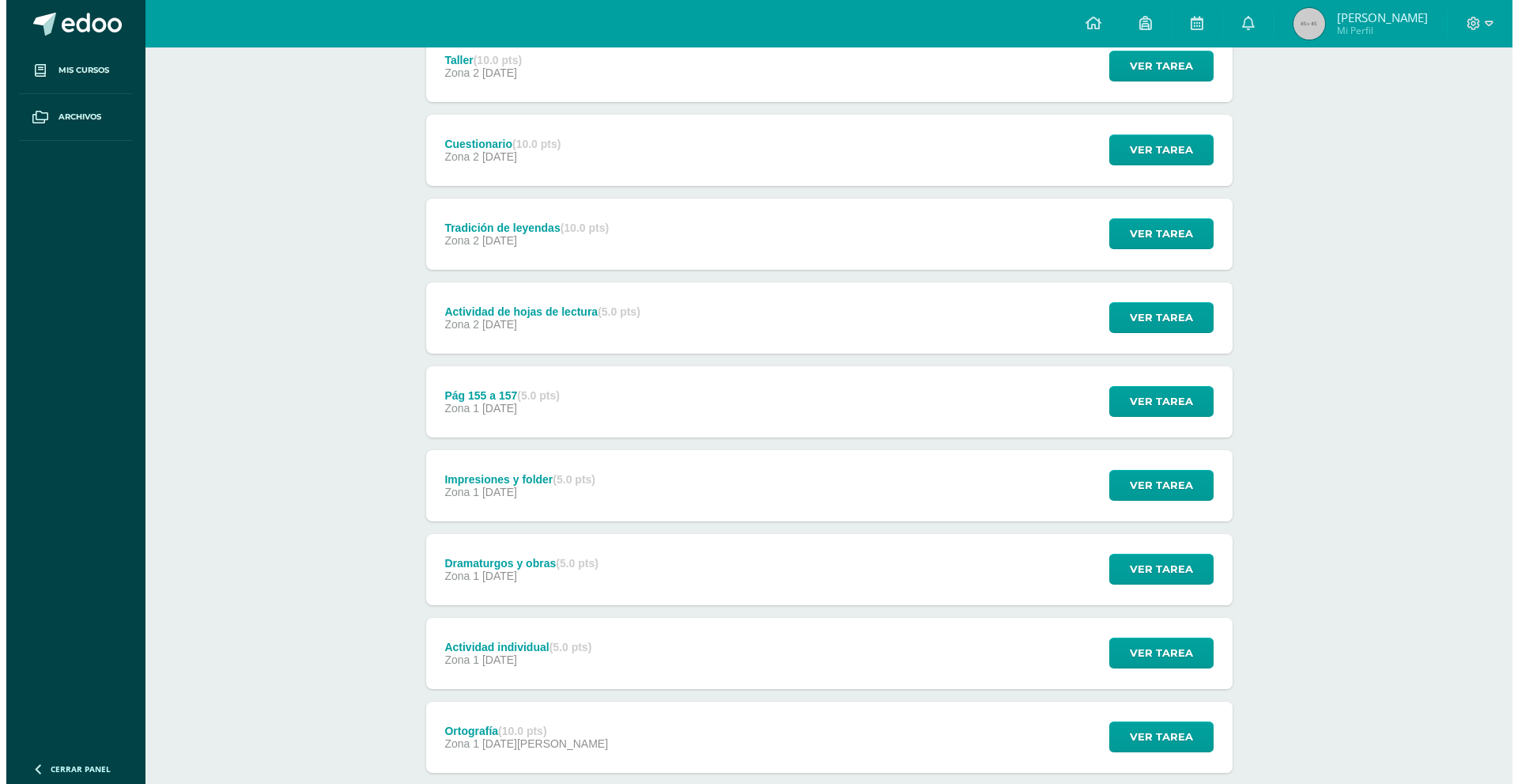
scroll to position [278, 0]
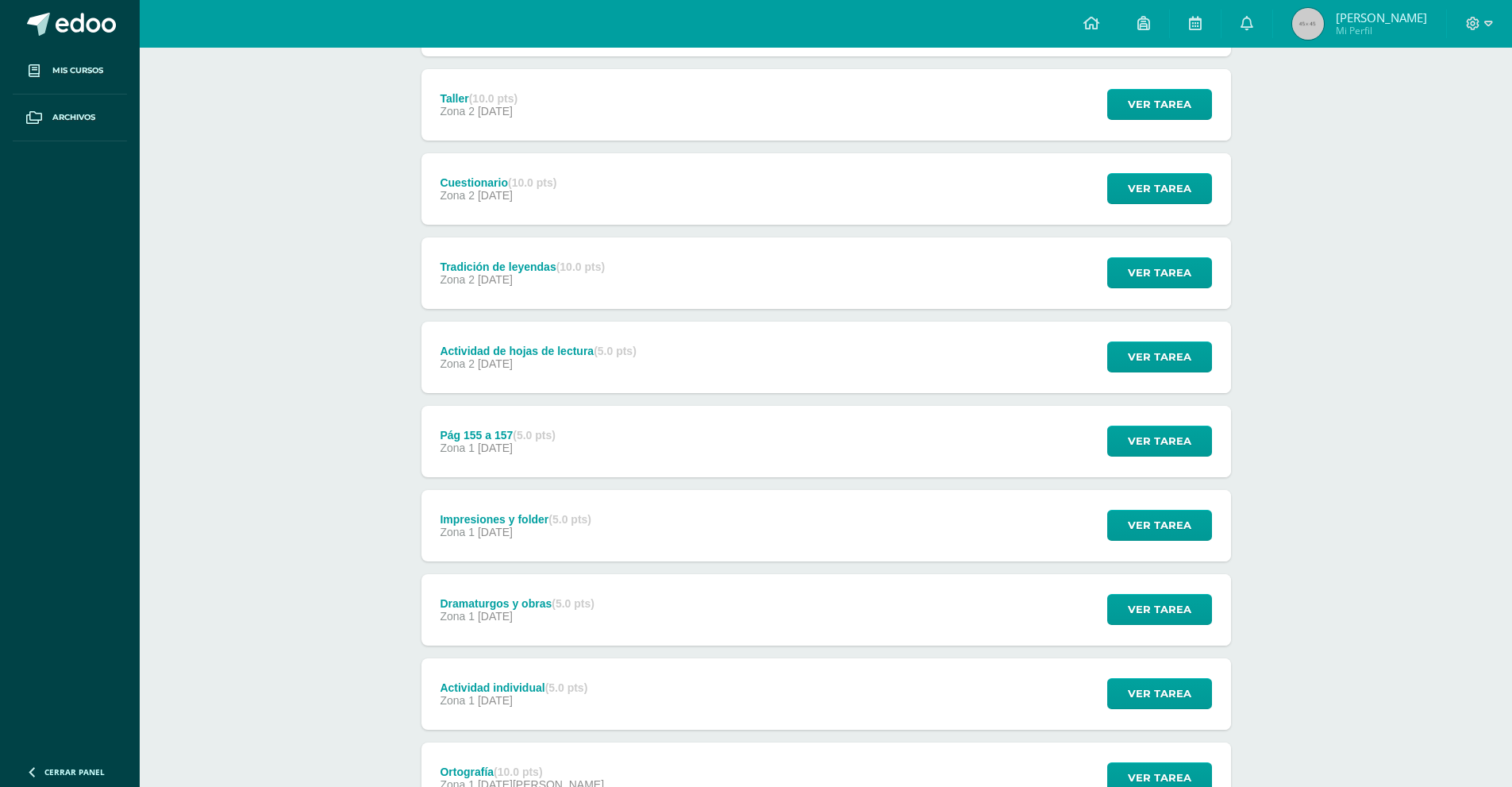
click at [580, 282] on div "Zona 2 12 de Septiembre" at bounding box center [522, 278] width 165 height 12
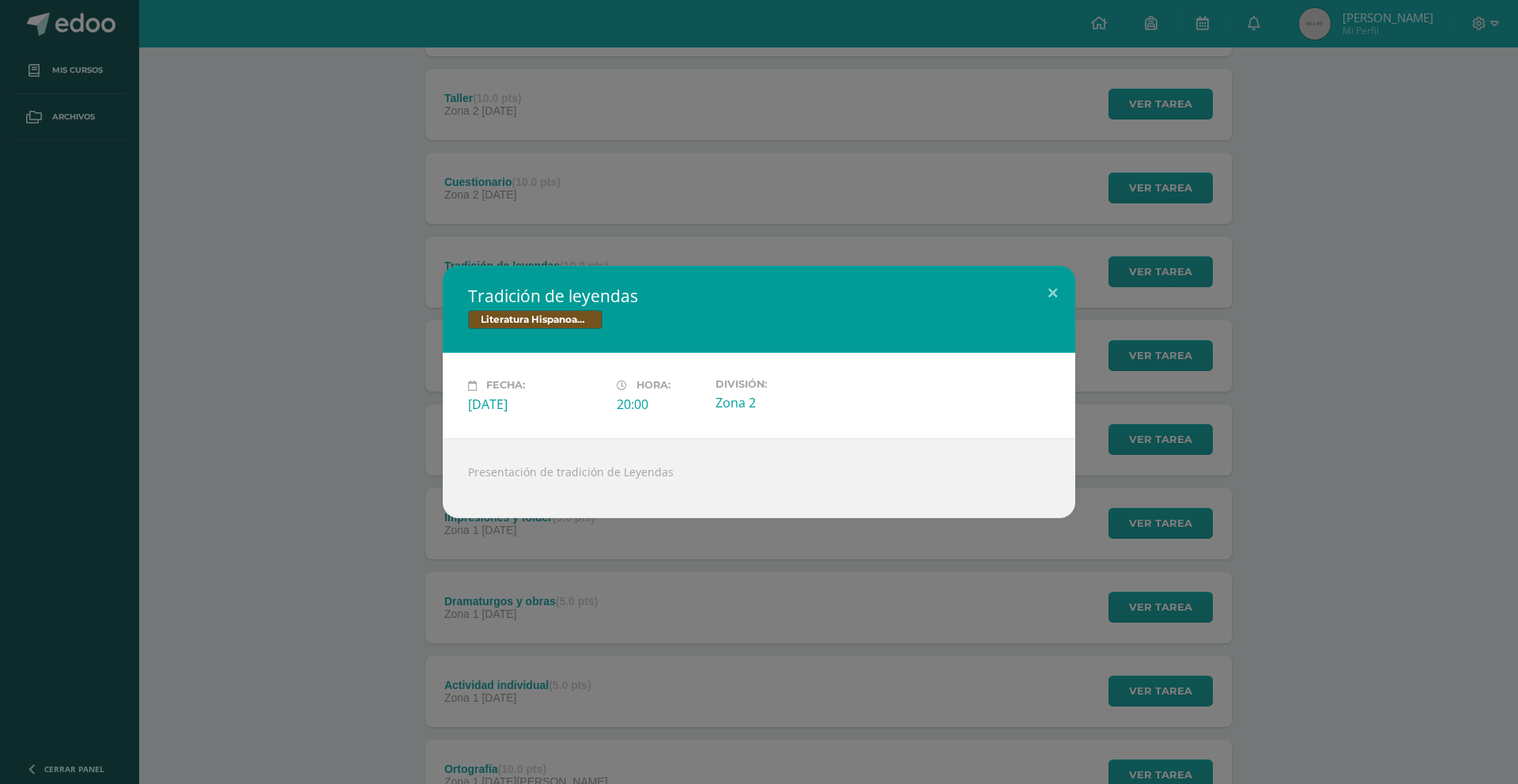
click at [619, 176] on div "Tradición de leyendas Literatura Hispanoamericana Fecha: Viernes 12 de Septiemb…" at bounding box center [759, 392] width 1518 height 784
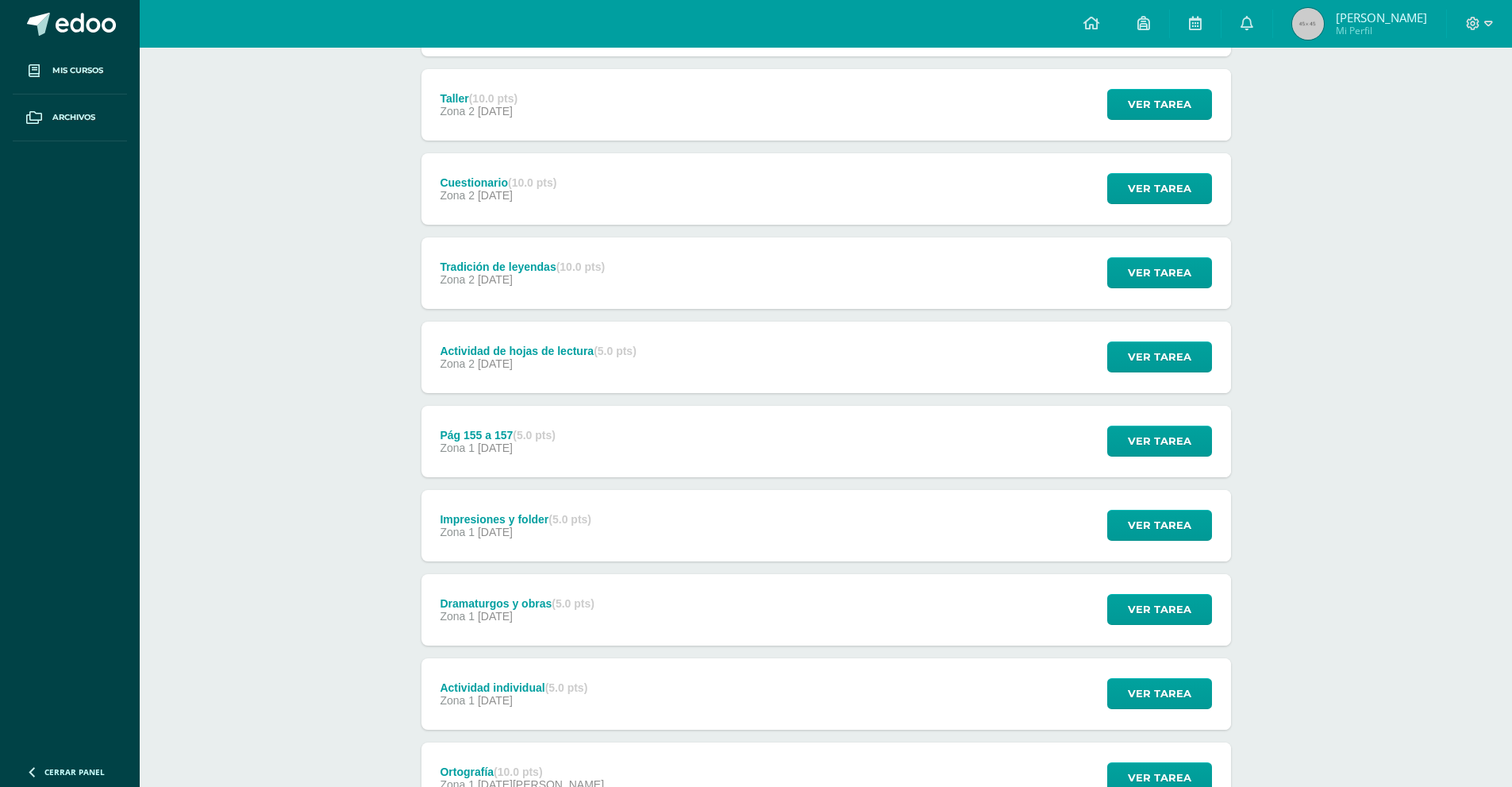
click at [495, 187] on div "Cuestionario (10.0 pts)" at bounding box center [497, 182] width 116 height 12
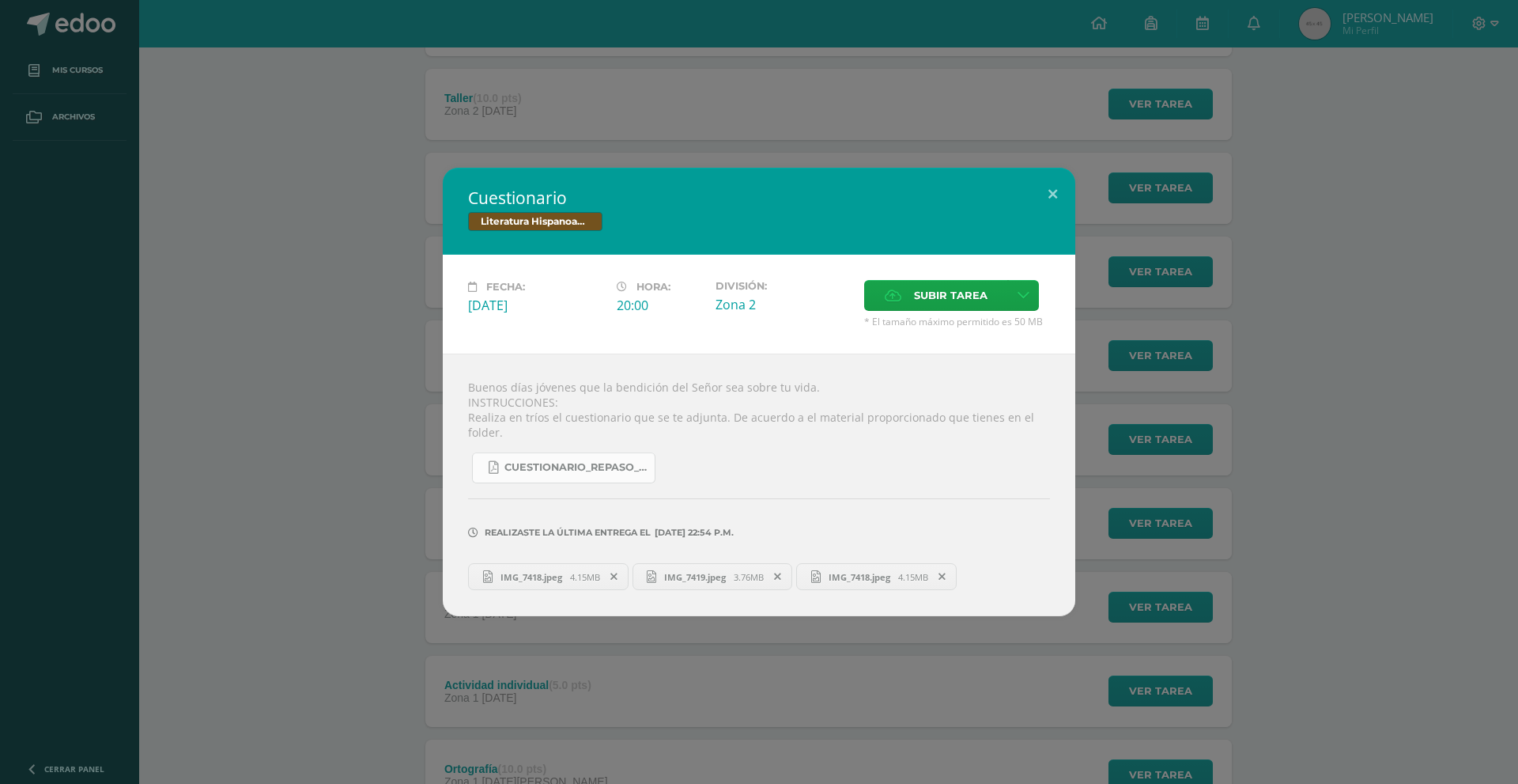
click at [585, 462] on span "Cuestionario_Repaso_Literatura_Hispanoamericana.pdf" at bounding box center [576, 467] width 142 height 12
click at [530, 571] on span "IMG_7418.jpeg" at bounding box center [531, 576] width 77 height 12
click at [748, 563] on link "IMG_7419.jpeg 3.76MB" at bounding box center [713, 576] width 160 height 27
click at [857, 571] on span "IMG_7418.jpeg" at bounding box center [859, 576] width 77 height 12
click at [492, 566] on icon at bounding box center [487, 576] width 21 height 21
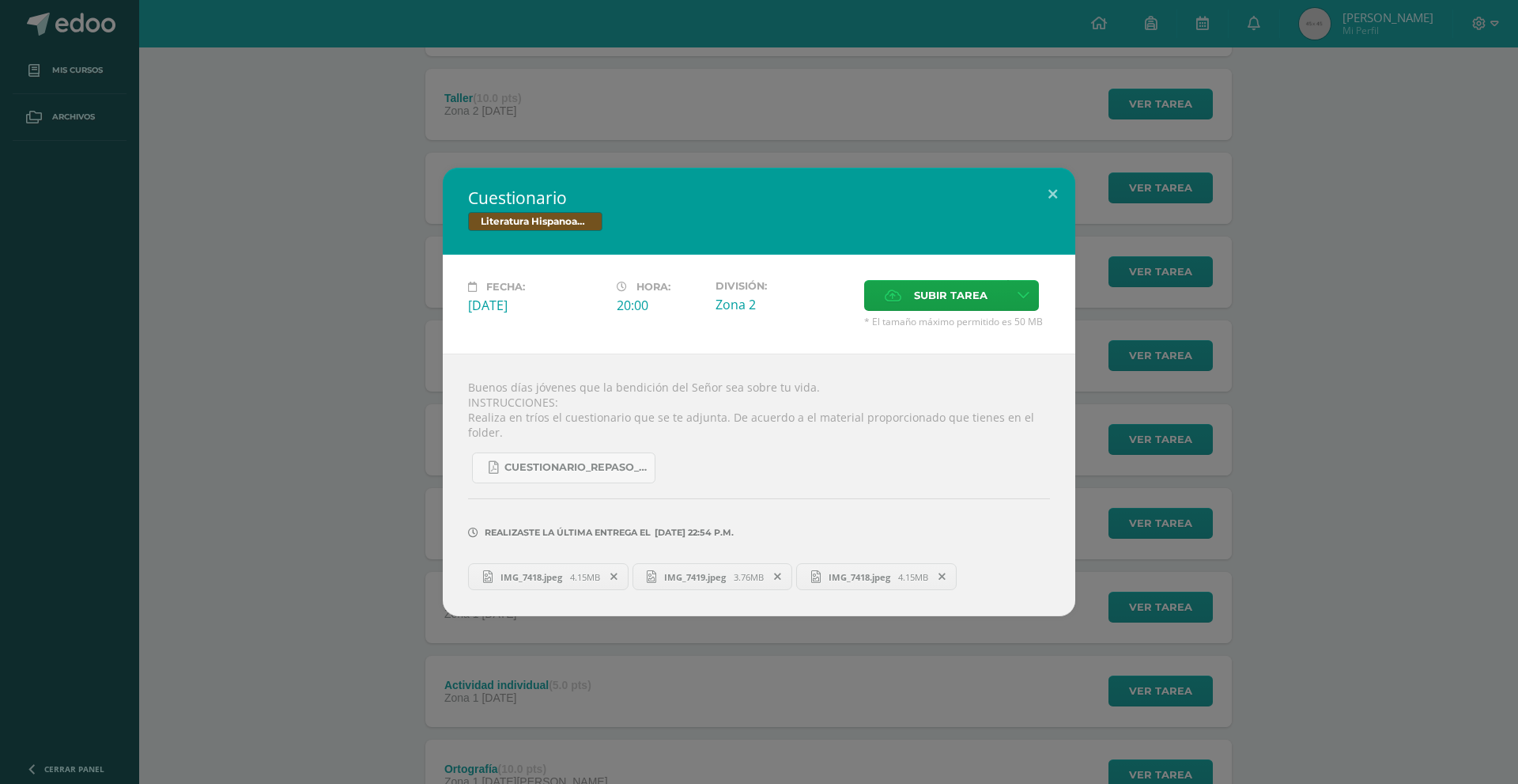
click at [852, 571] on span "IMG_7418.jpeg" at bounding box center [859, 576] width 77 height 12
click at [486, 27] on div "Cuestionario Literatura Hispanoamericana Fecha: Martes 23 de Septiembre Hora: 2…" at bounding box center [759, 392] width 1518 height 784
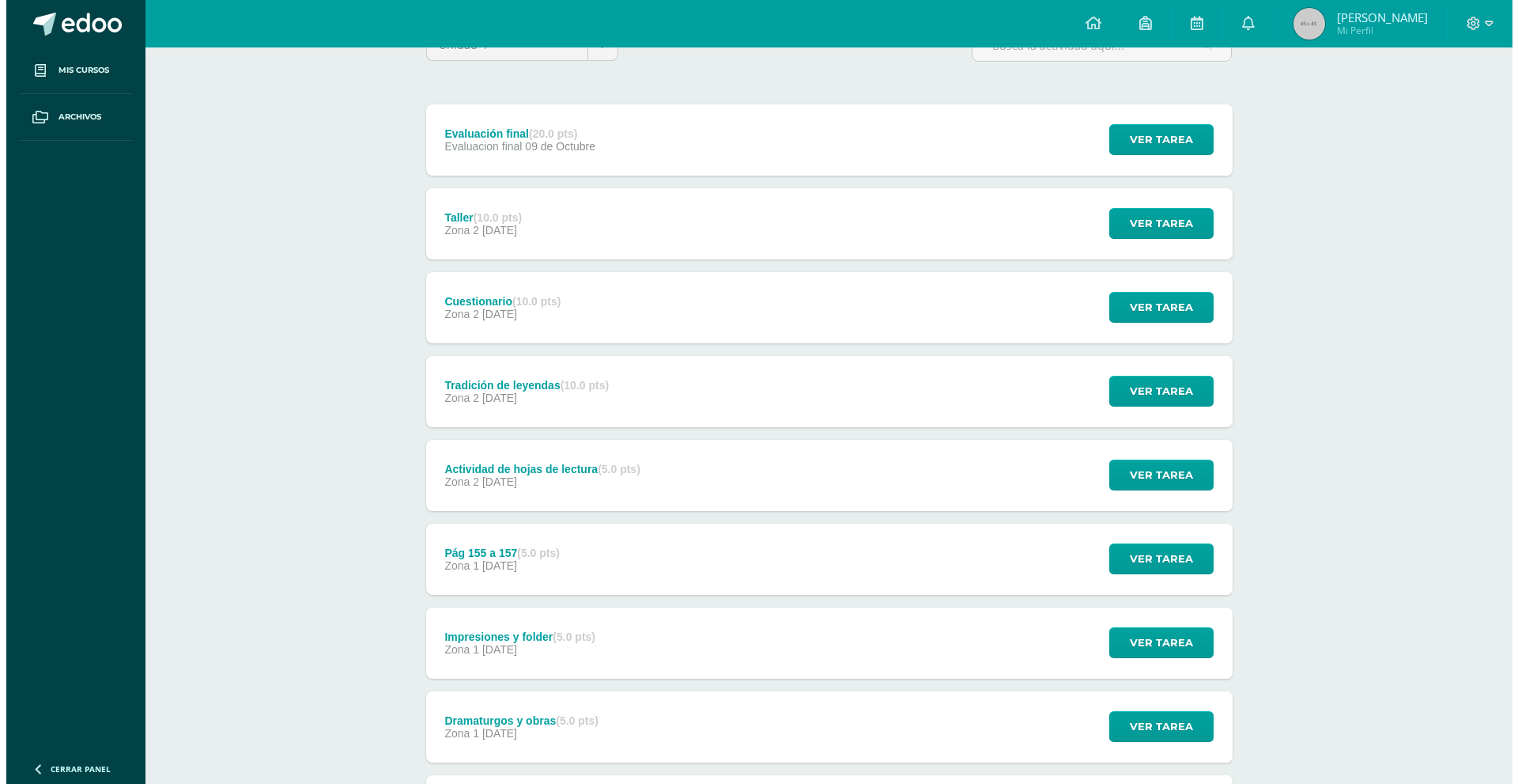
scroll to position [15, 0]
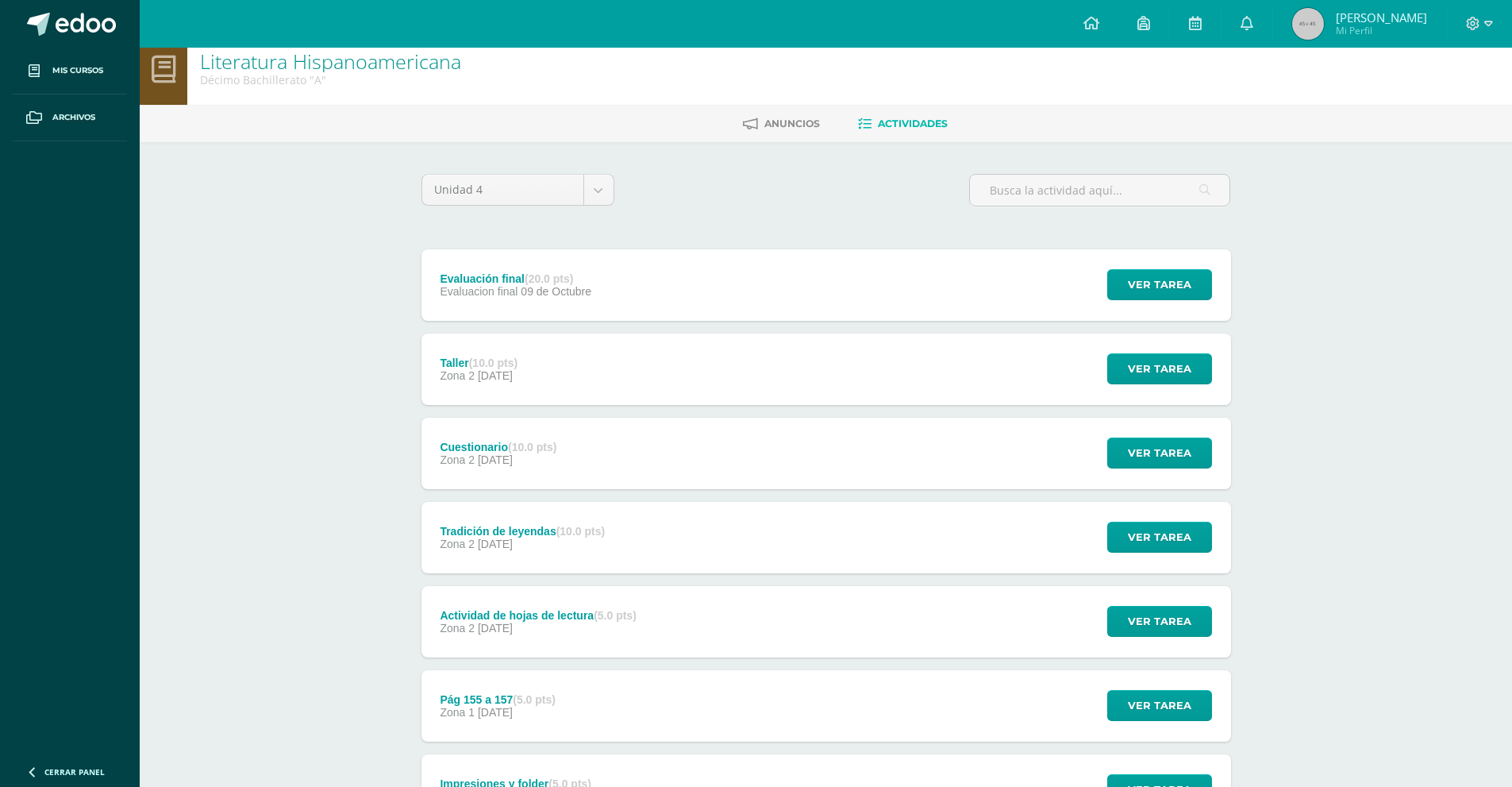
click at [538, 385] on div "Taller (10.0 pts) Zona 2 25 de Septiembre" at bounding box center [479, 368] width 116 height 71
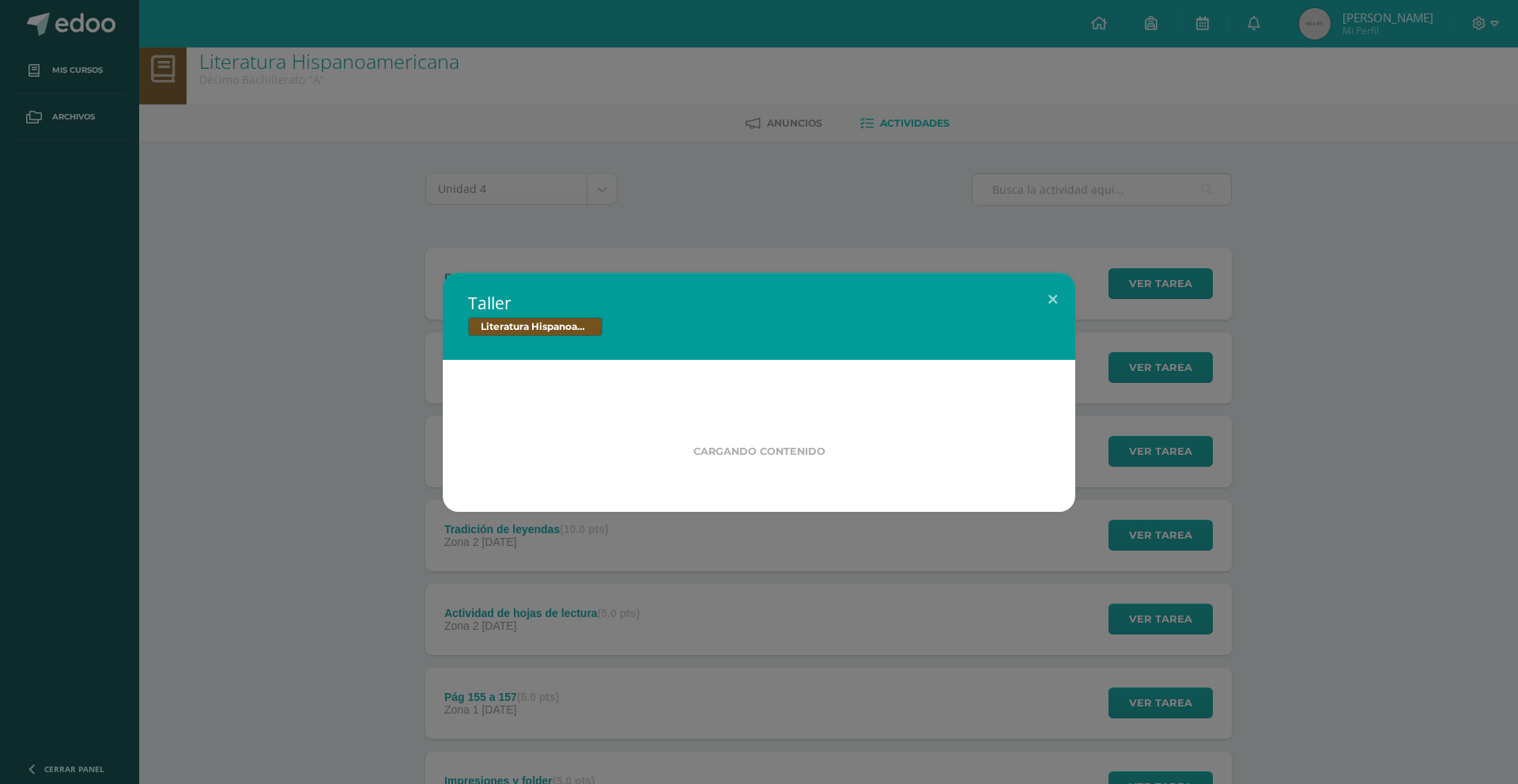
click at [368, 309] on div "Taller Literatura Hispanoamericana Cargando contenido" at bounding box center [759, 392] width 1506 height 239
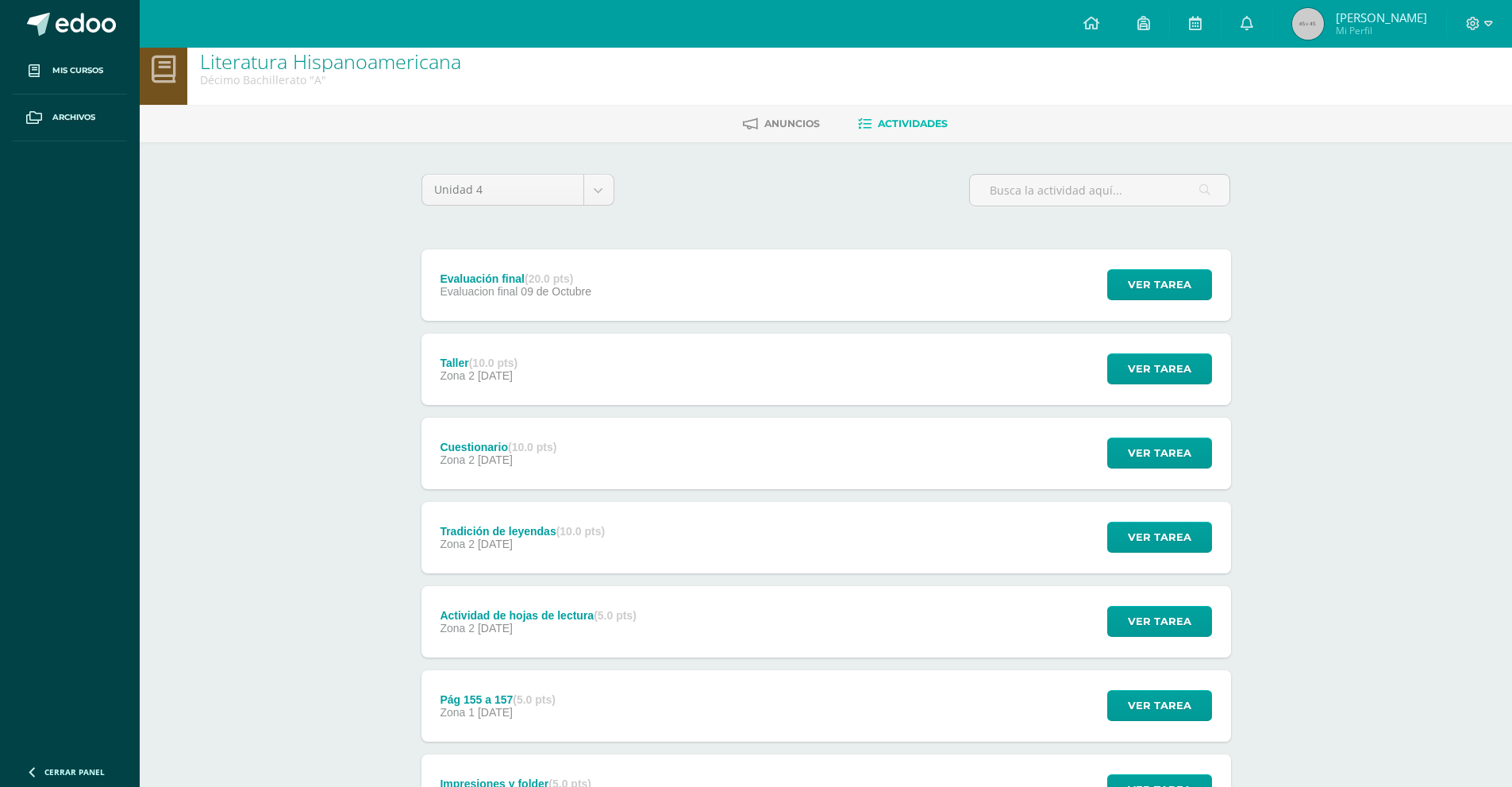
click at [475, 449] on div "Cuestionario (10.0 pts)" at bounding box center [497, 446] width 116 height 12
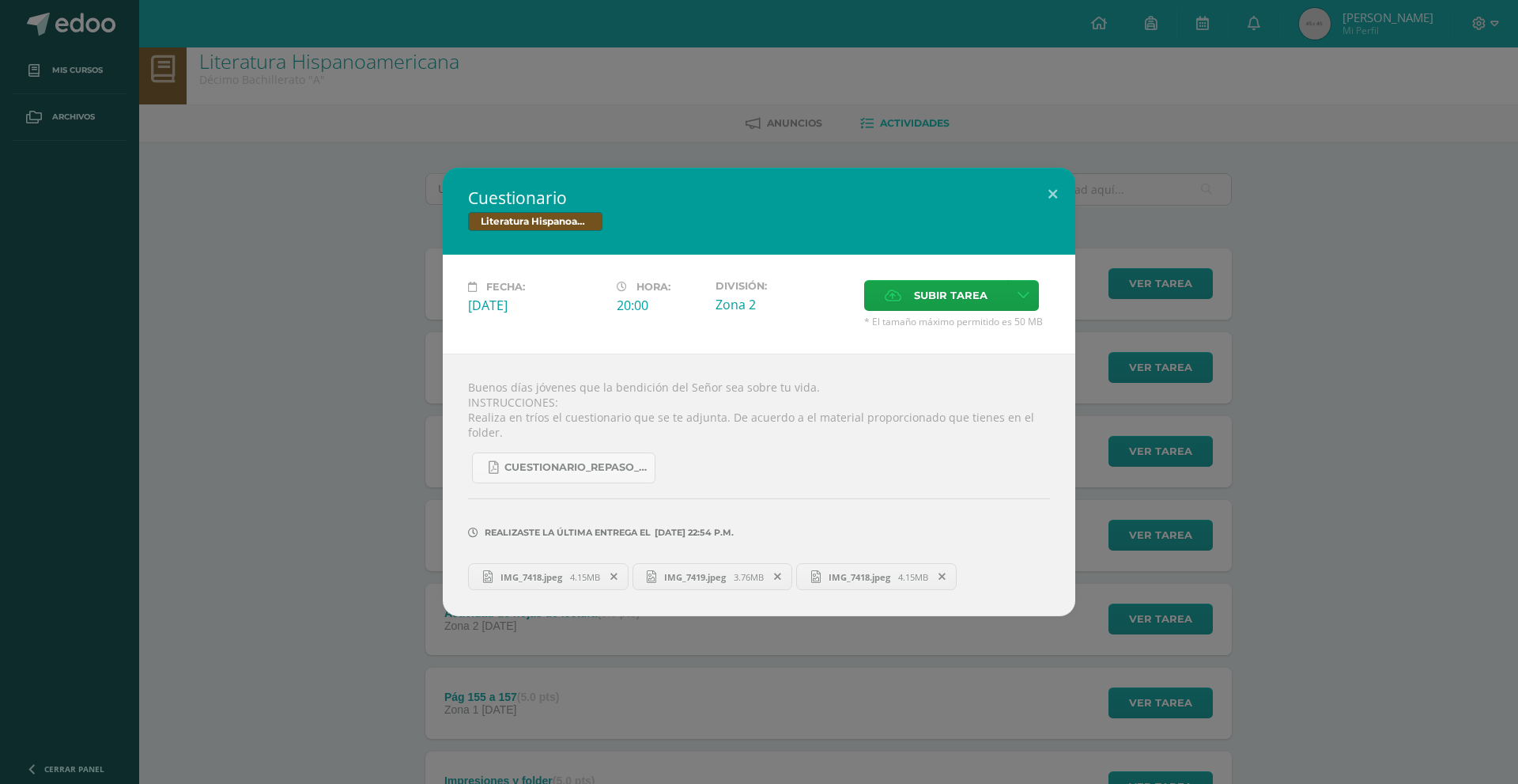
click at [426, 350] on div "Cuestionario Literatura Hispanoamericana Fecha: Martes 23 de Septiembre Hora: 2…" at bounding box center [759, 392] width 1506 height 448
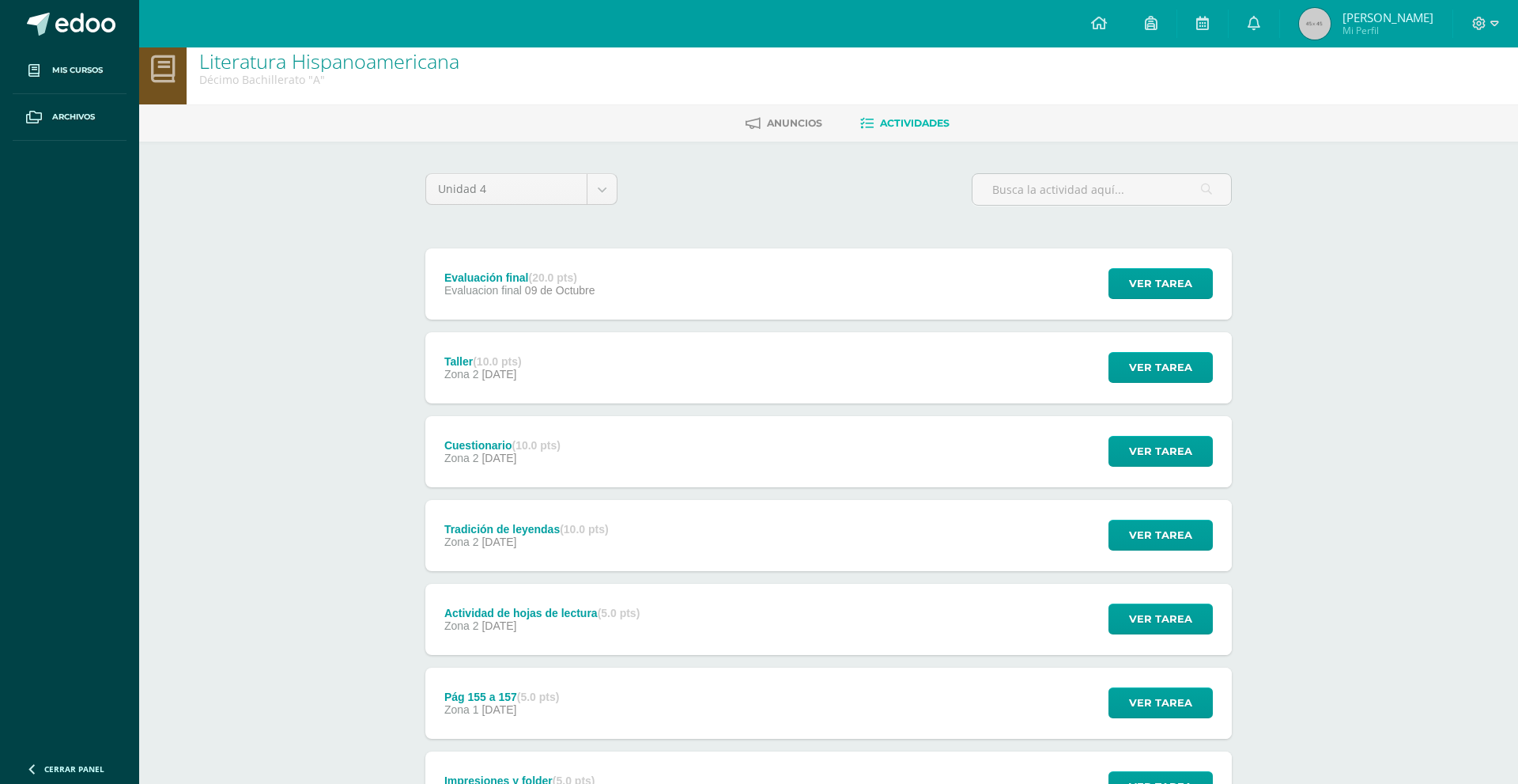
click at [481, 375] on div "Buenos días jóvenes que la bendición del Señor sea sobre tu vida. INSTRUCCIONES…" at bounding box center [759, 475] width 570 height 237
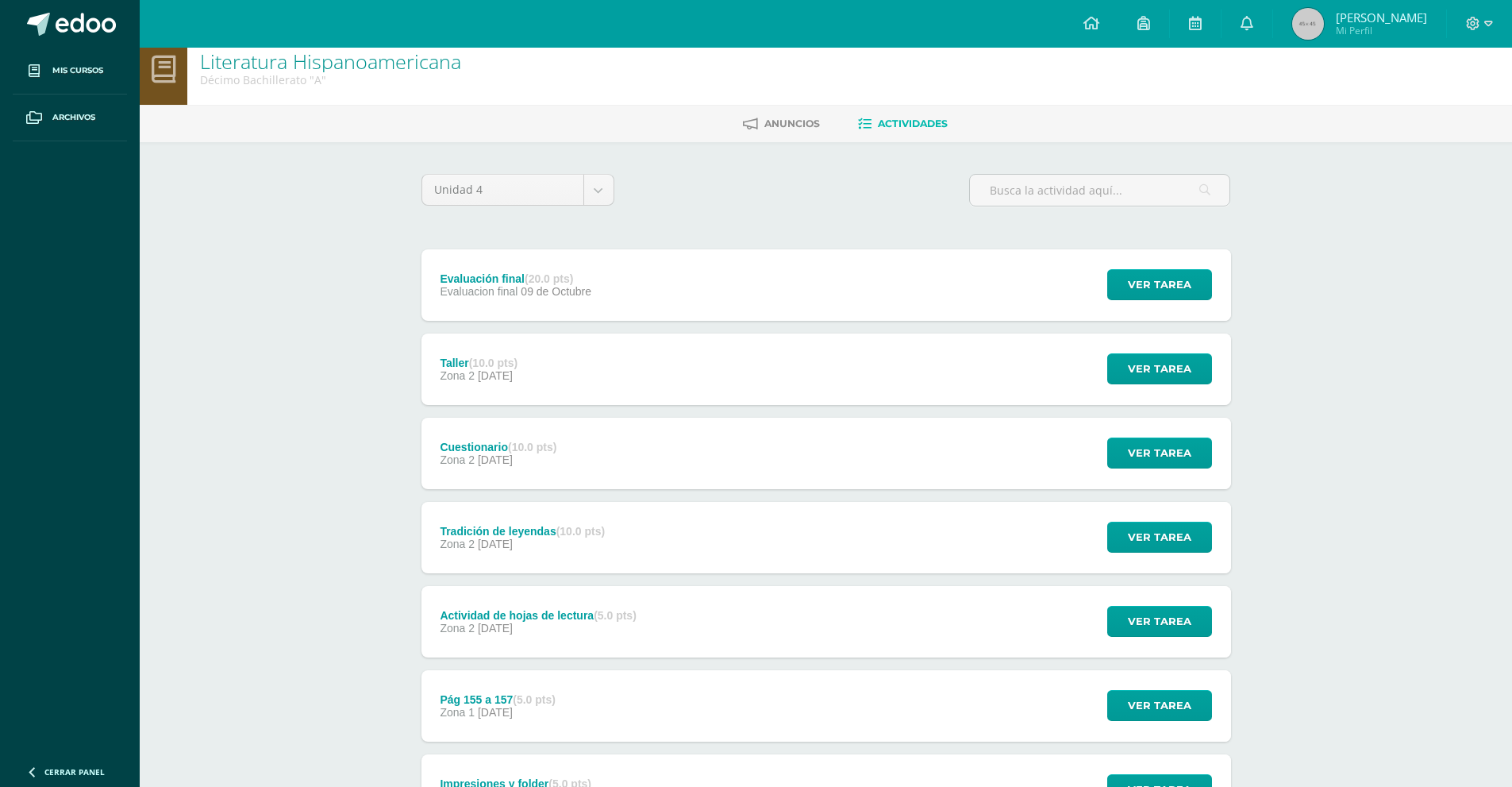
click at [483, 378] on span "25 de Septiembre" at bounding box center [495, 375] width 35 height 12
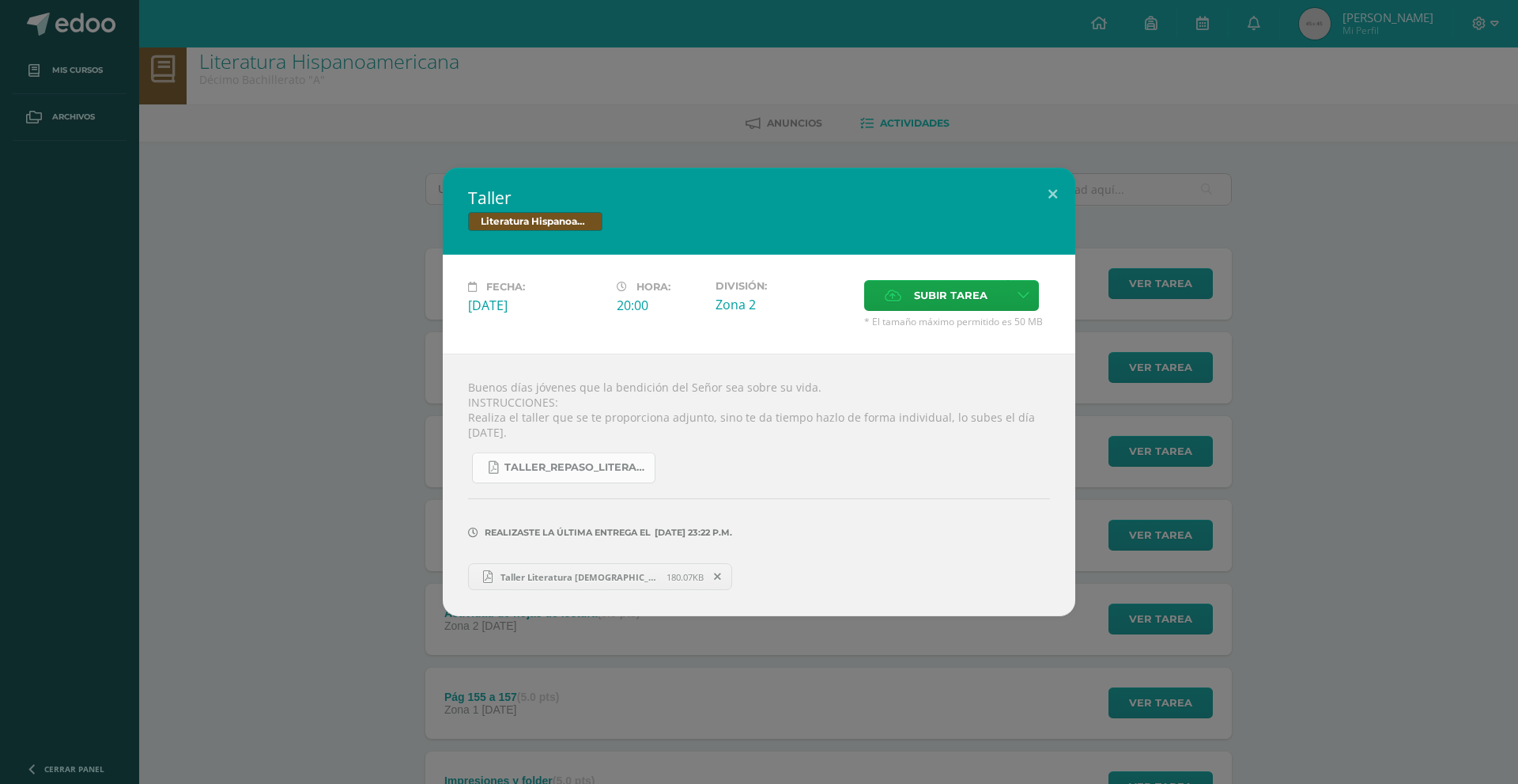
click at [563, 480] on link "Taller_Repaso_Literatura_Hispanoamericana.pdf" at bounding box center [563, 467] width 183 height 31
click at [580, 575] on span "Taller Literatura JEVA.pdf" at bounding box center [579, 576] width 174 height 12
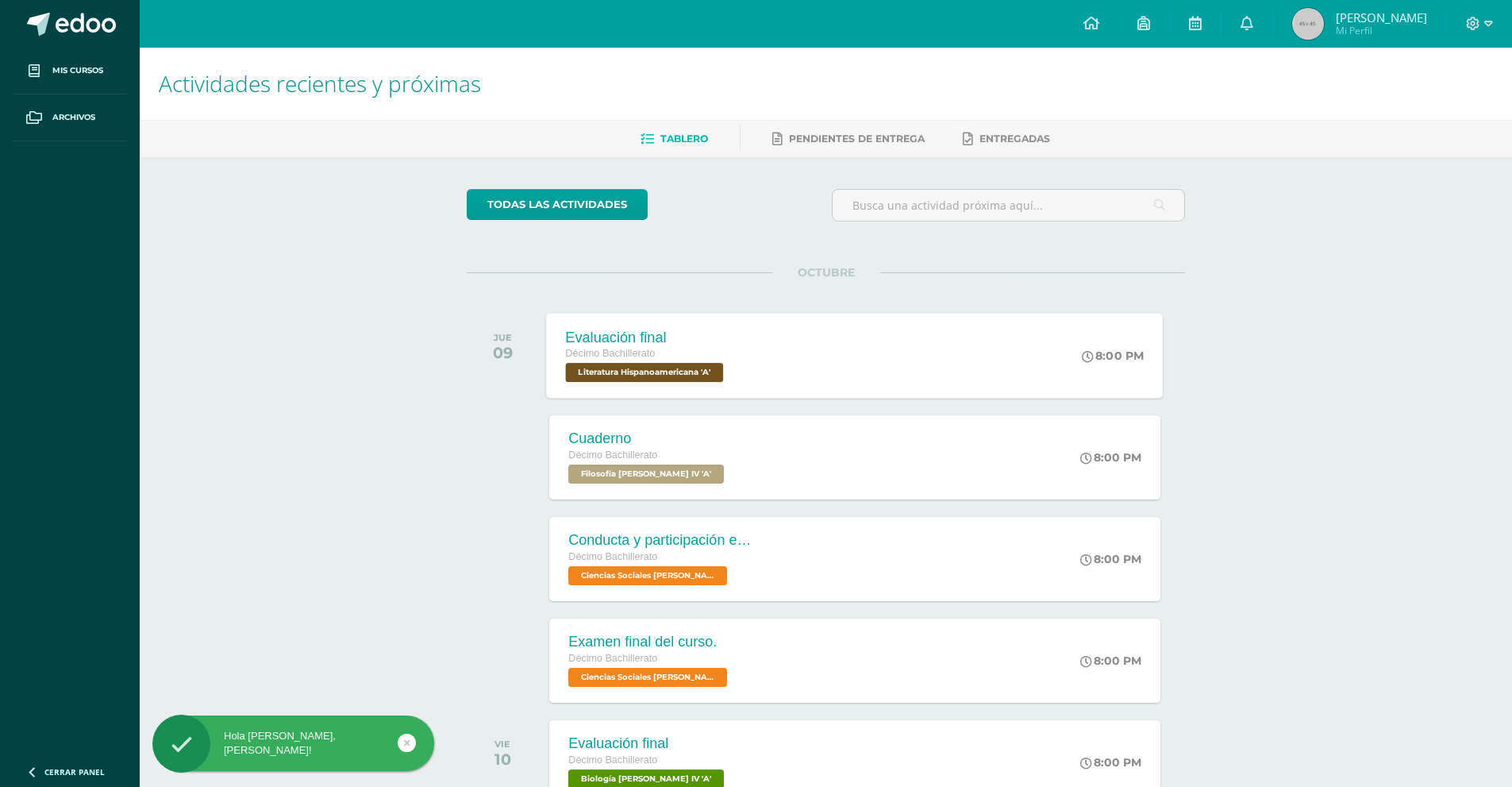
click at [627, 384] on div "Evaluación final Décimo Bachillerato Literatura Hispanoamericana 'A'" at bounding box center [647, 355] width 200 height 85
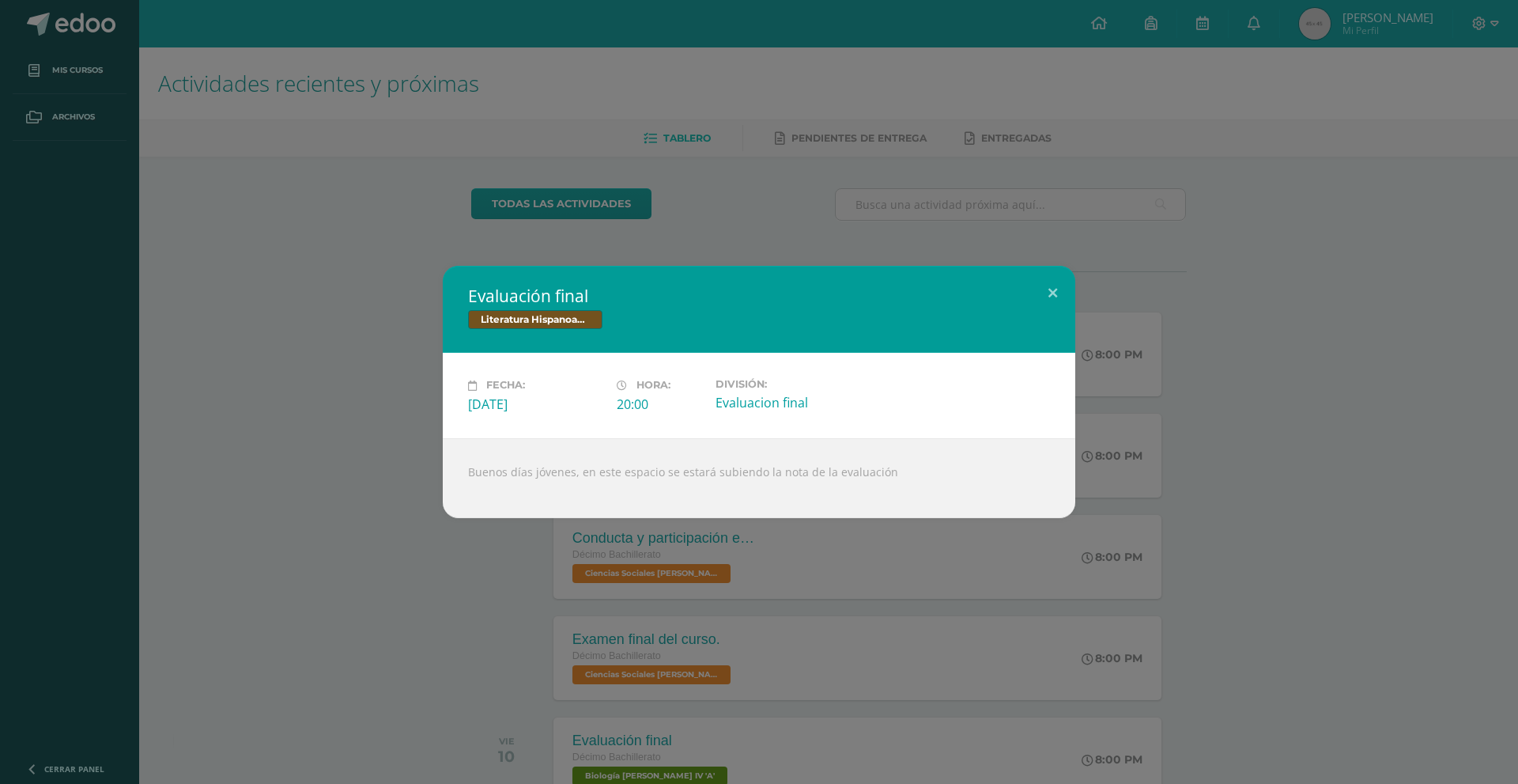
click at [278, 141] on div "Evaluación final Literatura Hispanoamericana Fecha: Jueves 09 de Octubre Hora: …" at bounding box center [759, 392] width 1518 height 784
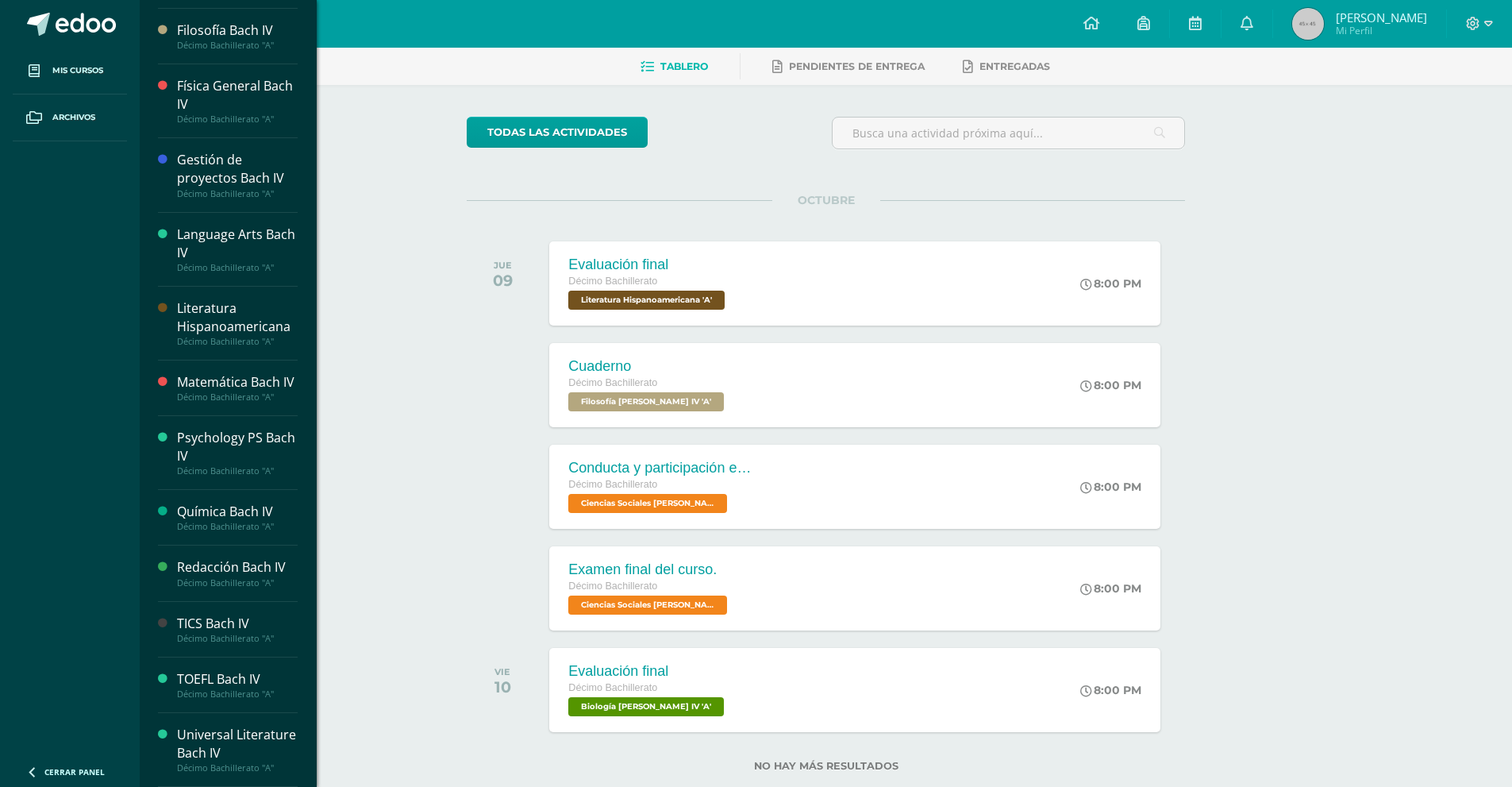
scroll to position [108, 0]
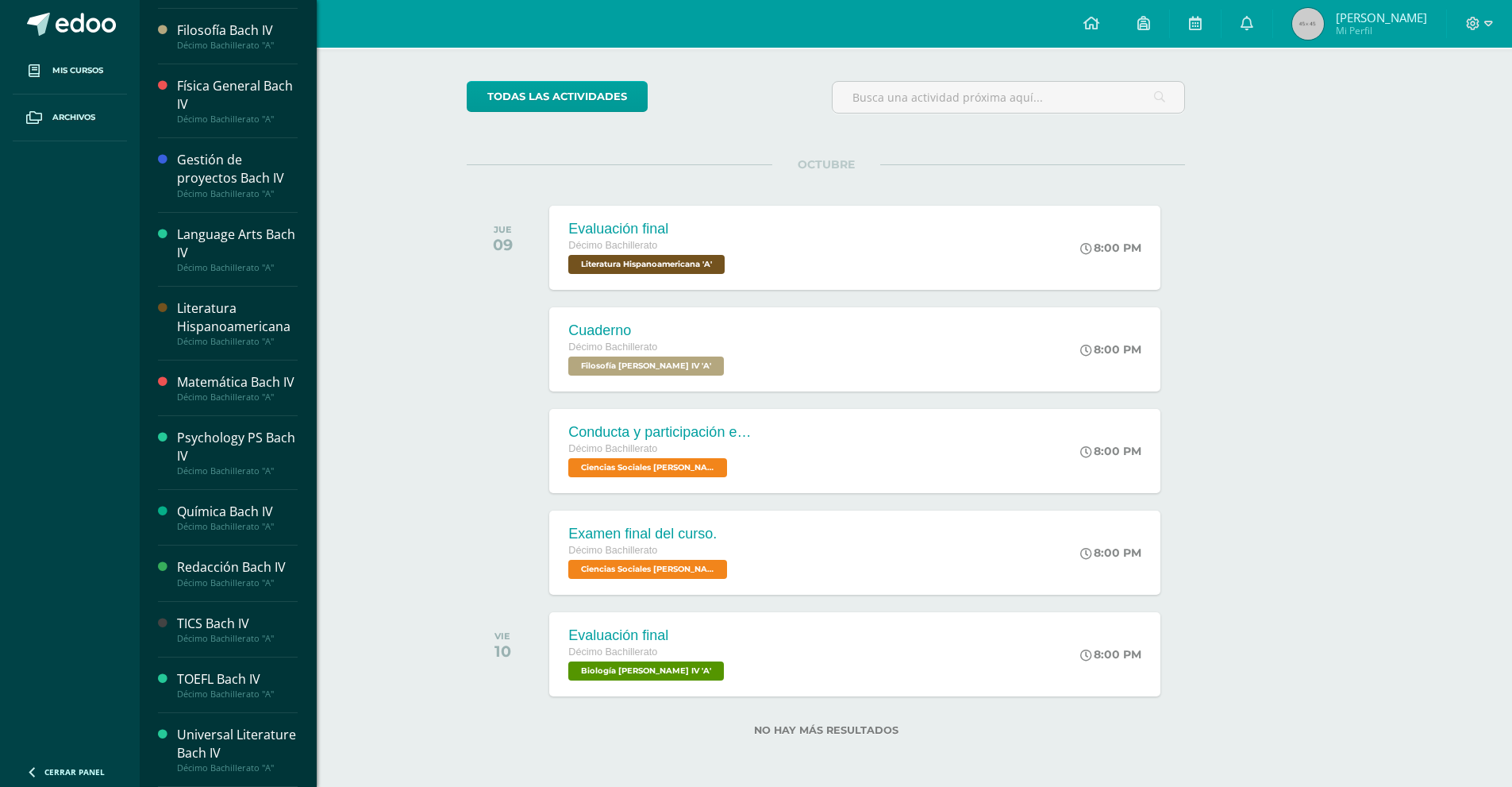
click at [216, 306] on div "Literatura Hispanoamericana" at bounding box center [237, 317] width 120 height 37
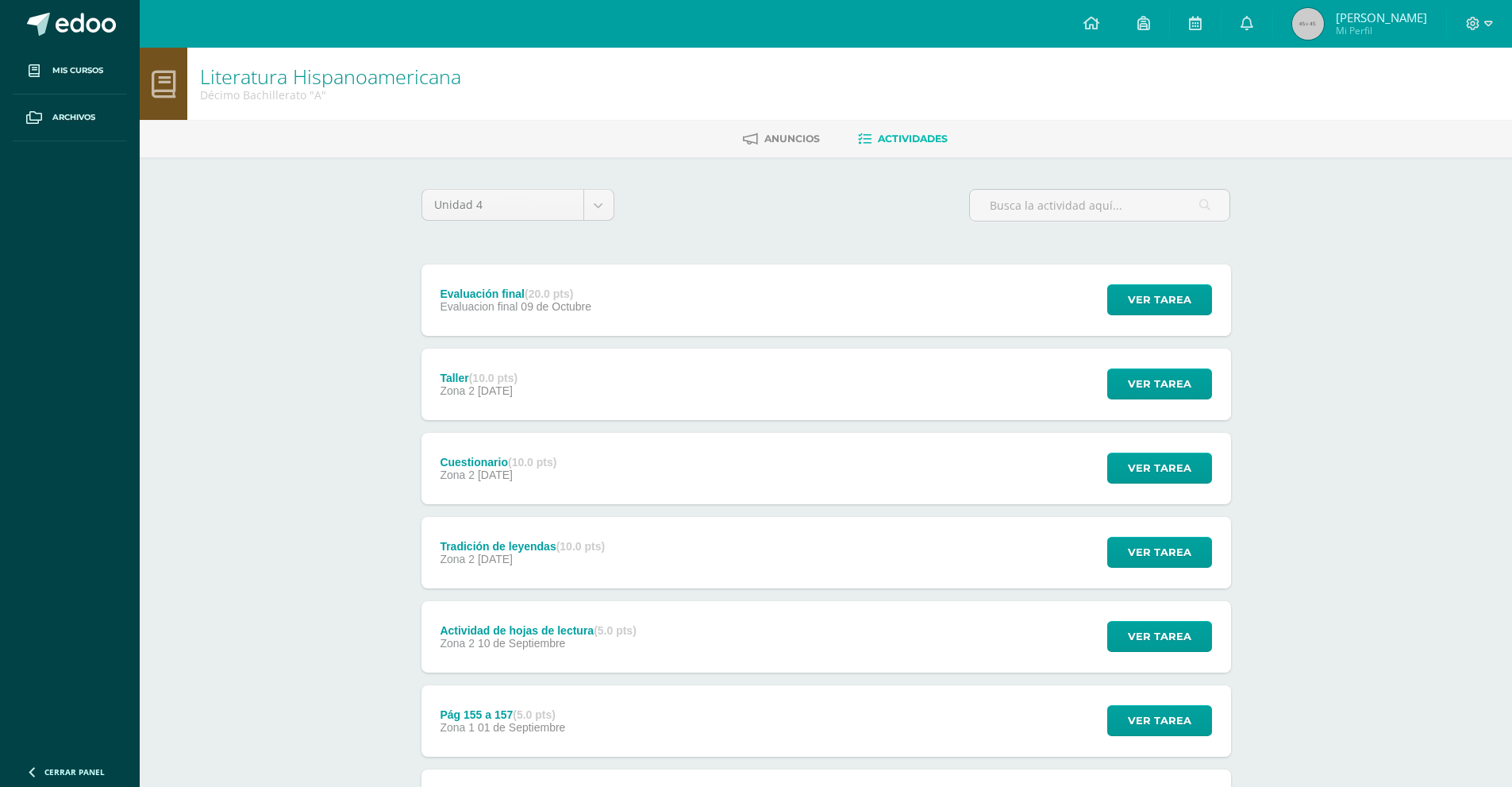
click at [544, 300] on span "09 de Octubre" at bounding box center [556, 306] width 71 height 12
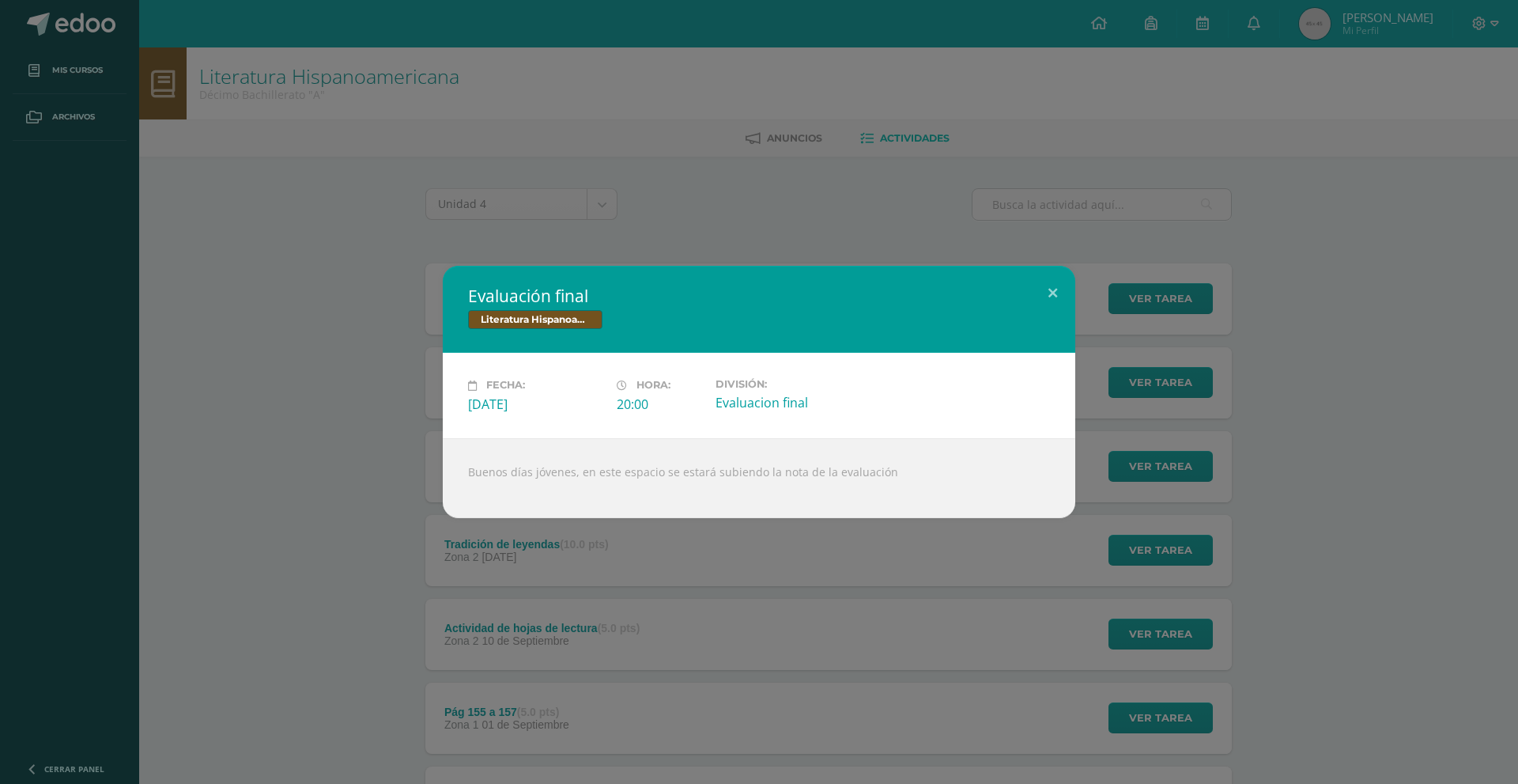
click at [368, 220] on div "Evaluación final Literatura Hispanoamericana Fecha: [DATE] Hora: 20:00 División:" at bounding box center [759, 392] width 1518 height 784
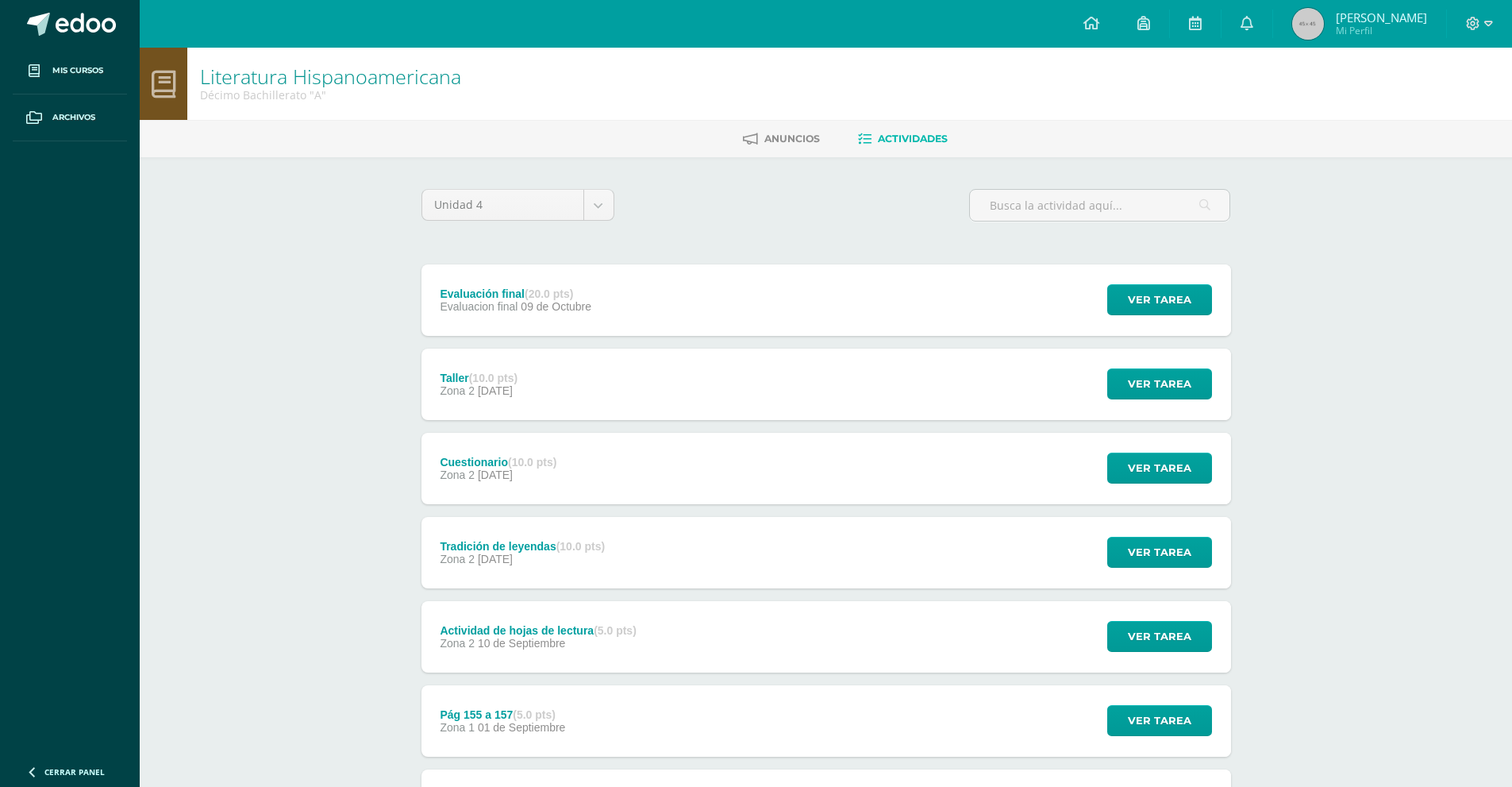
click at [513, 392] on span "[DATE]" at bounding box center [495, 390] width 35 height 12
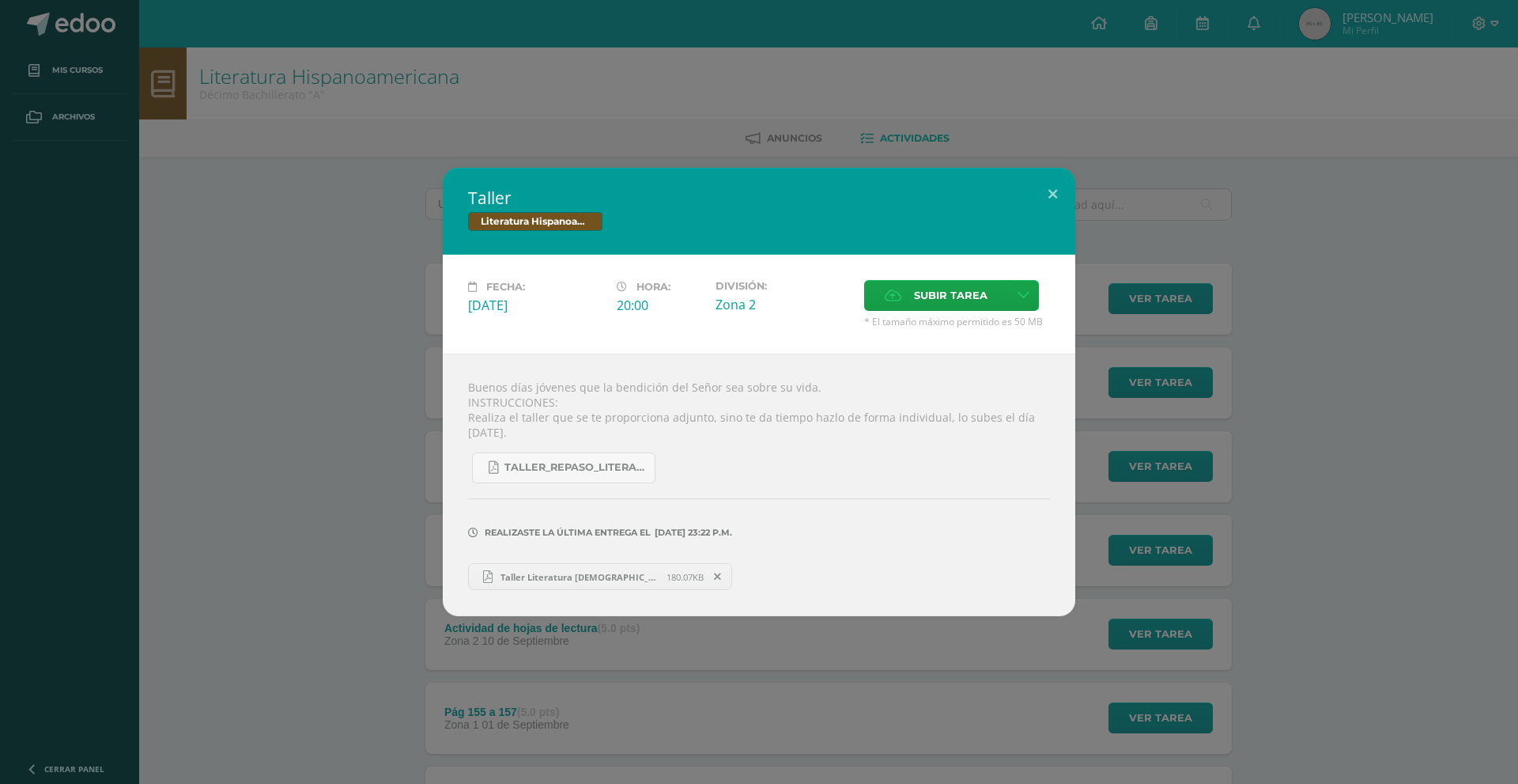
click at [348, 584] on div "Taller Literatura Hispanoamericana Fecha: Jueves 25 de Septiembre Hora: 20:00 D…" at bounding box center [759, 392] width 1506 height 448
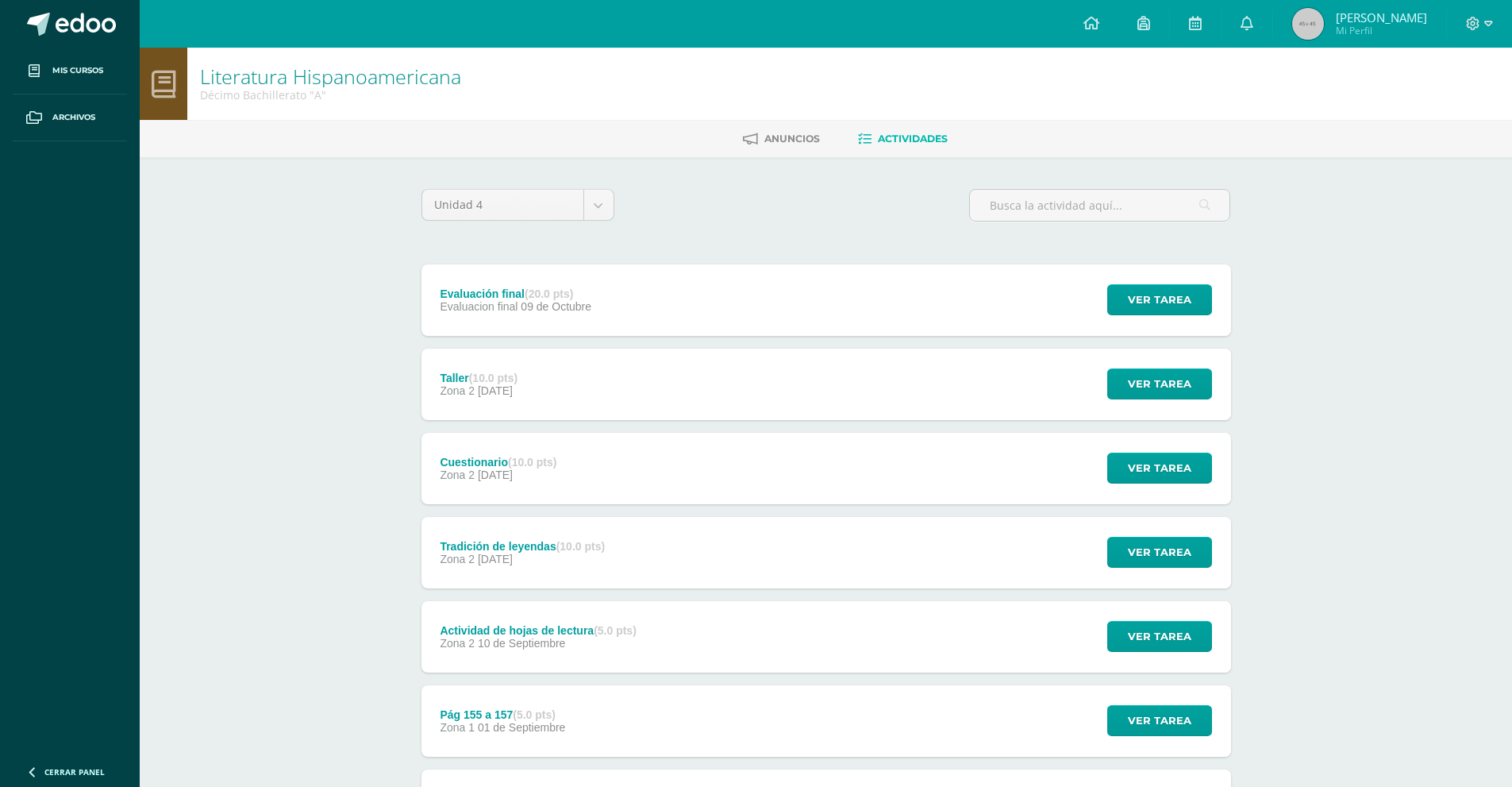
click at [539, 452] on div "Cuestionario (10.0 pts) Zona 2 23 de Septiembre" at bounding box center [498, 468] width 154 height 71
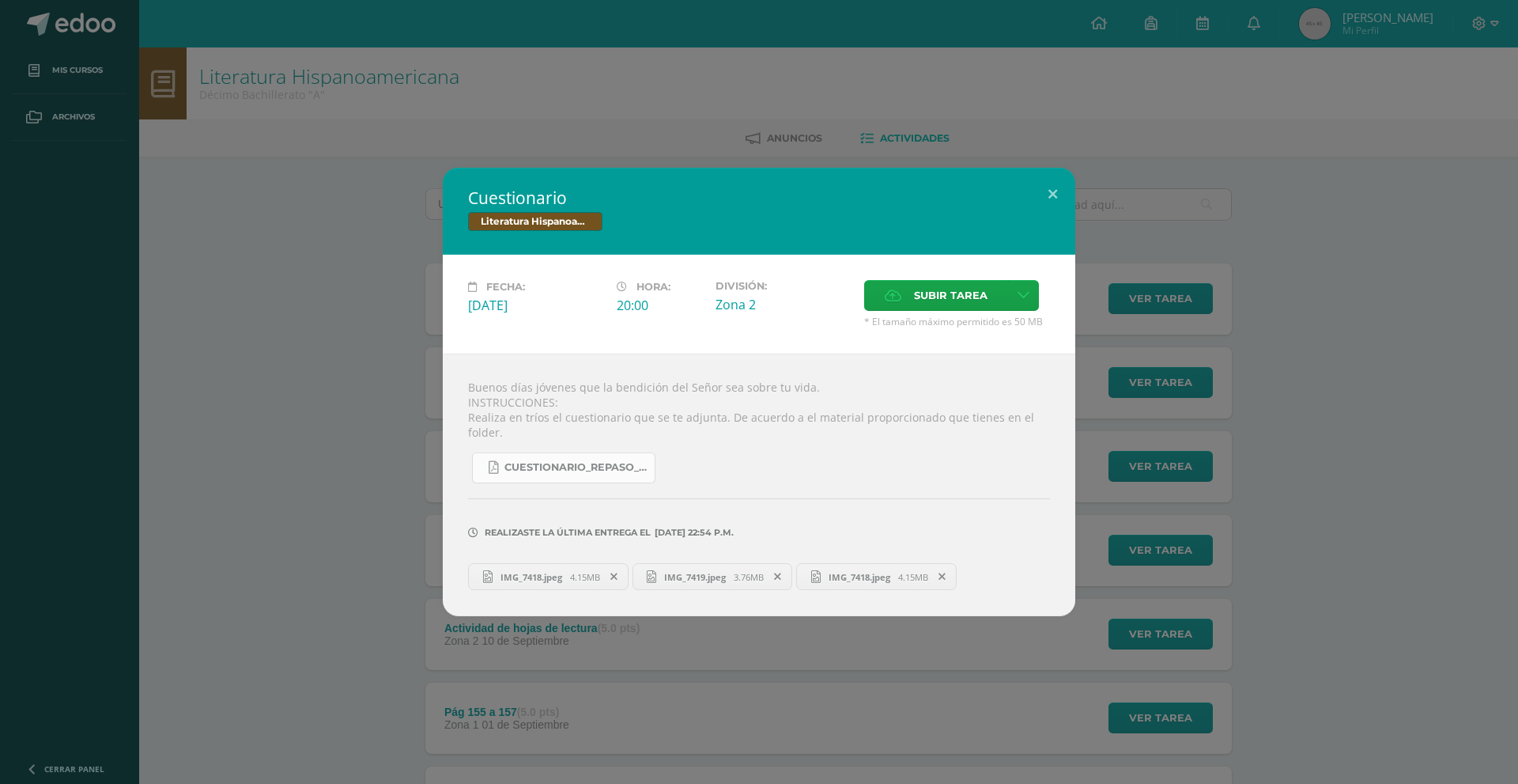
click at [552, 467] on link "Cuestionario_Repaso_Literatura_Hispanoamericana.pdf" at bounding box center [563, 467] width 183 height 31
click at [510, 571] on span "IMG_7418.jpeg" at bounding box center [531, 576] width 77 height 12
click at [723, 576] on link "IMG_7419.jpeg 3.76MB" at bounding box center [713, 576] width 160 height 27
click at [325, 344] on div "Cuestionario Literatura Hispanoamericana Fecha: Martes 23 de Septiembre Hora: 2…" at bounding box center [759, 392] width 1506 height 448
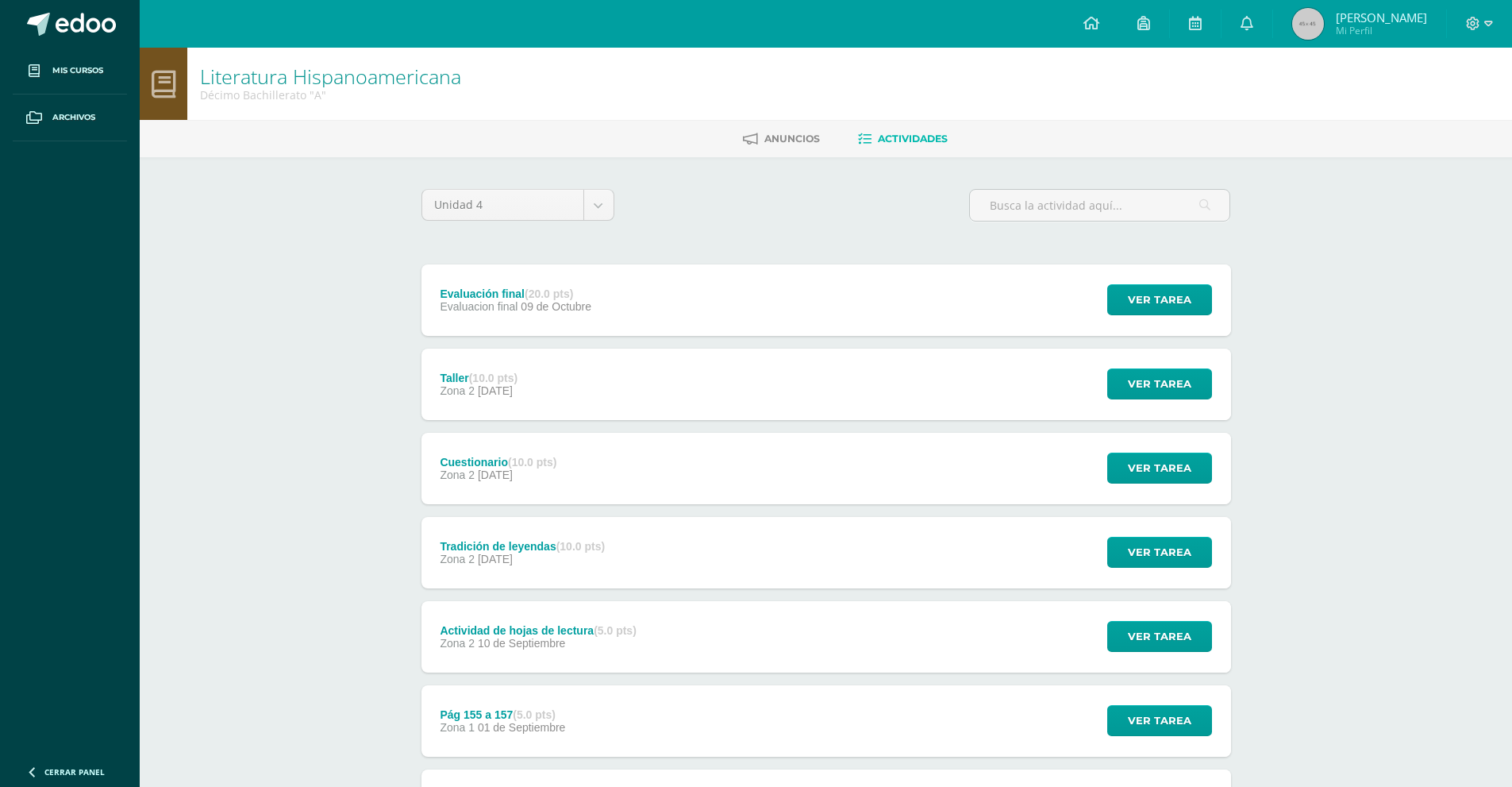
click at [538, 693] on div "Pág 155 a 157 (5.0 pts) Zona 1 01 de Septiembre" at bounding box center [503, 720] width 164 height 71
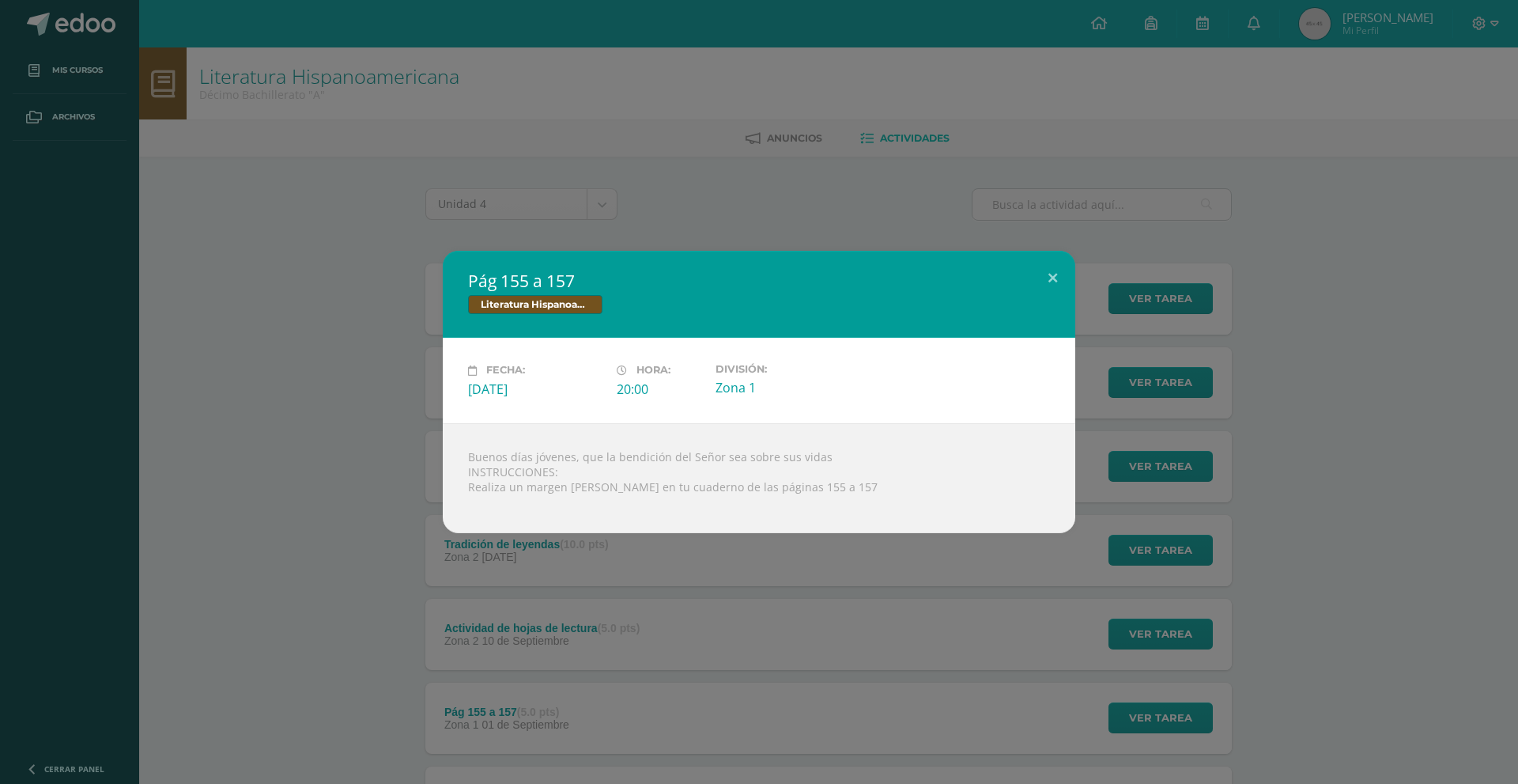
click at [545, 608] on div "Pág 155 a 157 Literatura Hispanoamericana Fecha: Lunes 01 de Septiembre Hora: 2…" at bounding box center [759, 392] width 1518 height 784
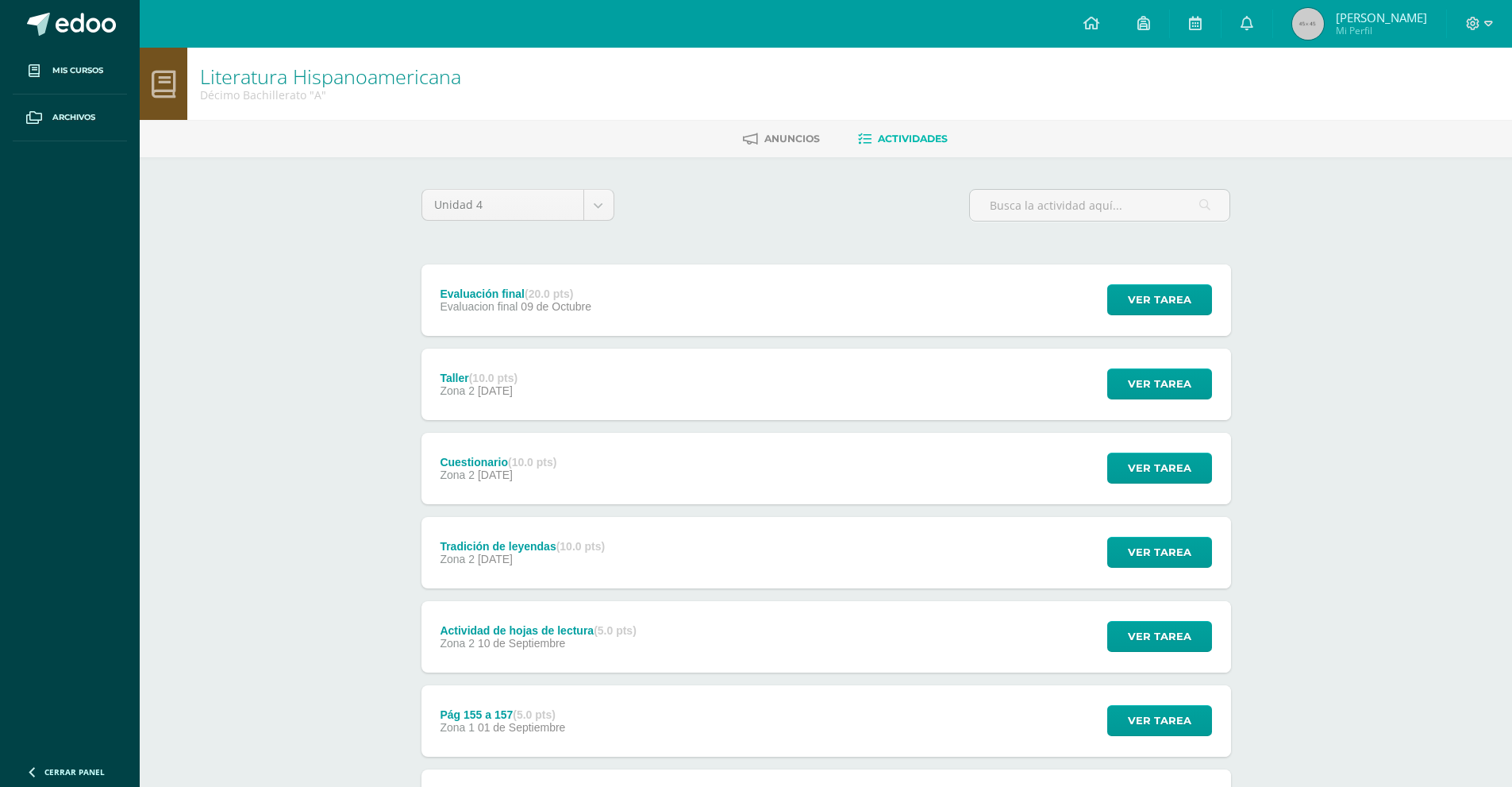
click at [554, 635] on div "Actividad de hojas de lectura (5.0 pts)" at bounding box center [537, 630] width 196 height 12
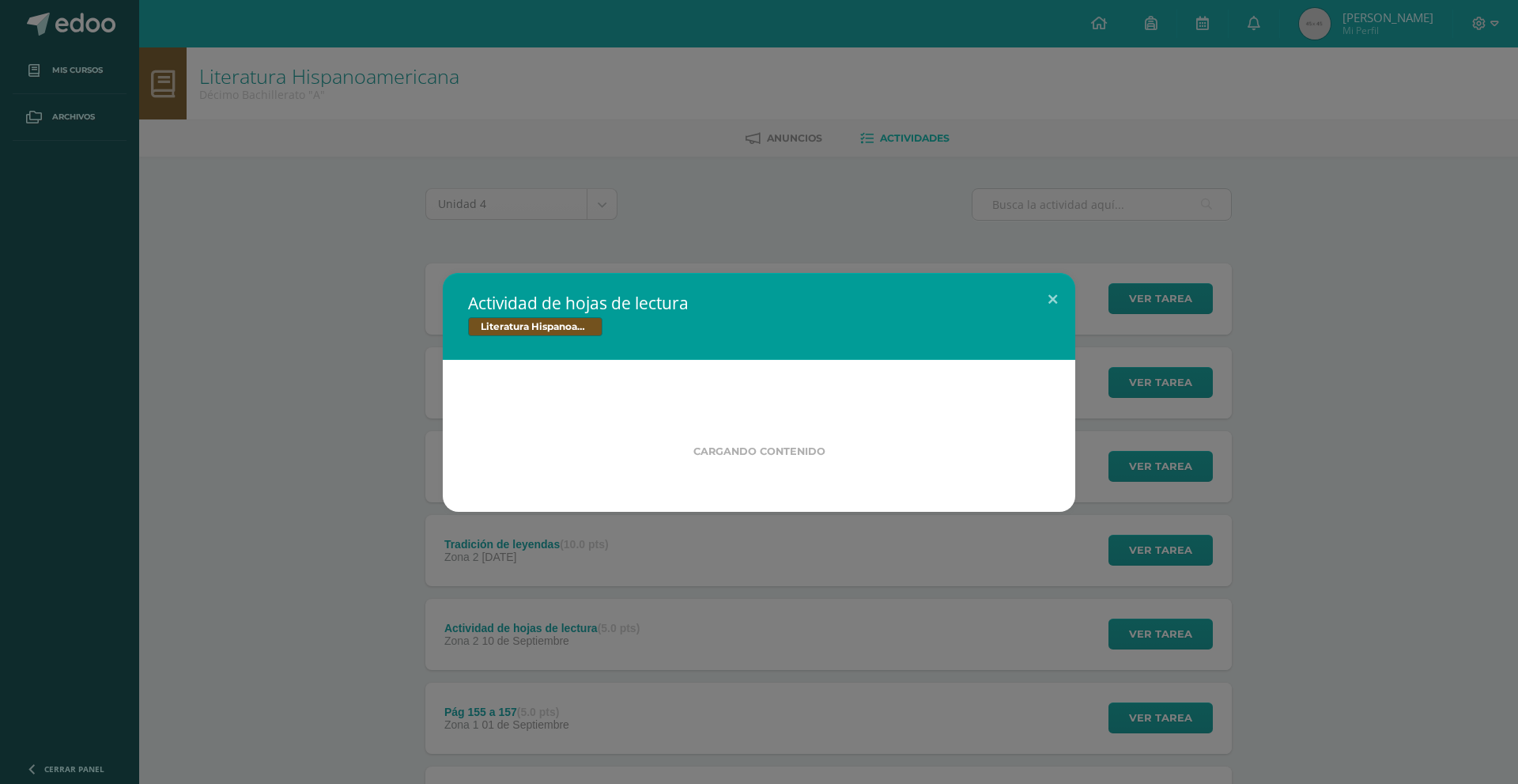
click at [479, 604] on div "Actividad de hojas de lectura Literatura Hispanoamericana Cargando contenido Lo…" at bounding box center [759, 392] width 1518 height 784
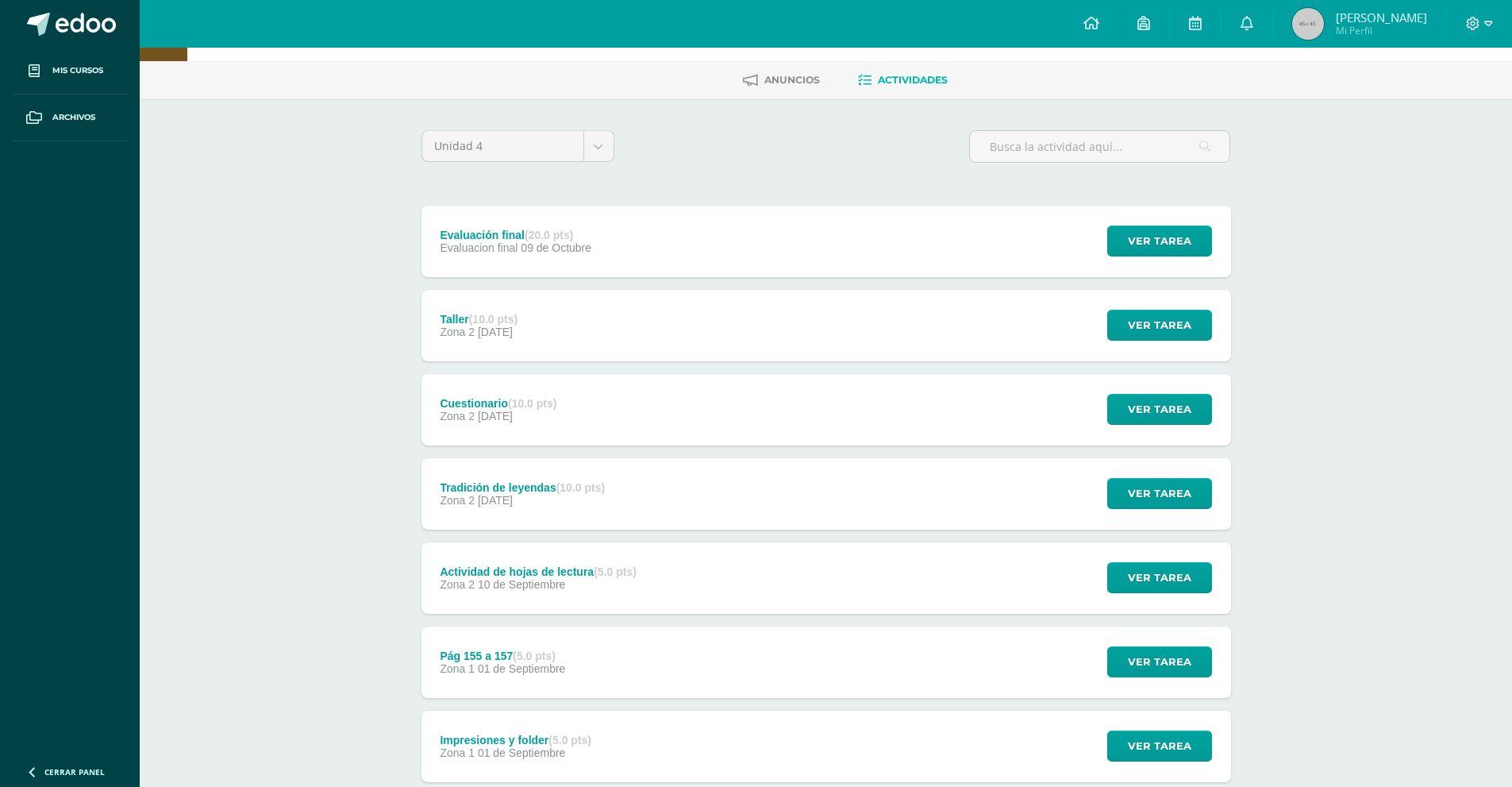
scroll to position [133, 0]
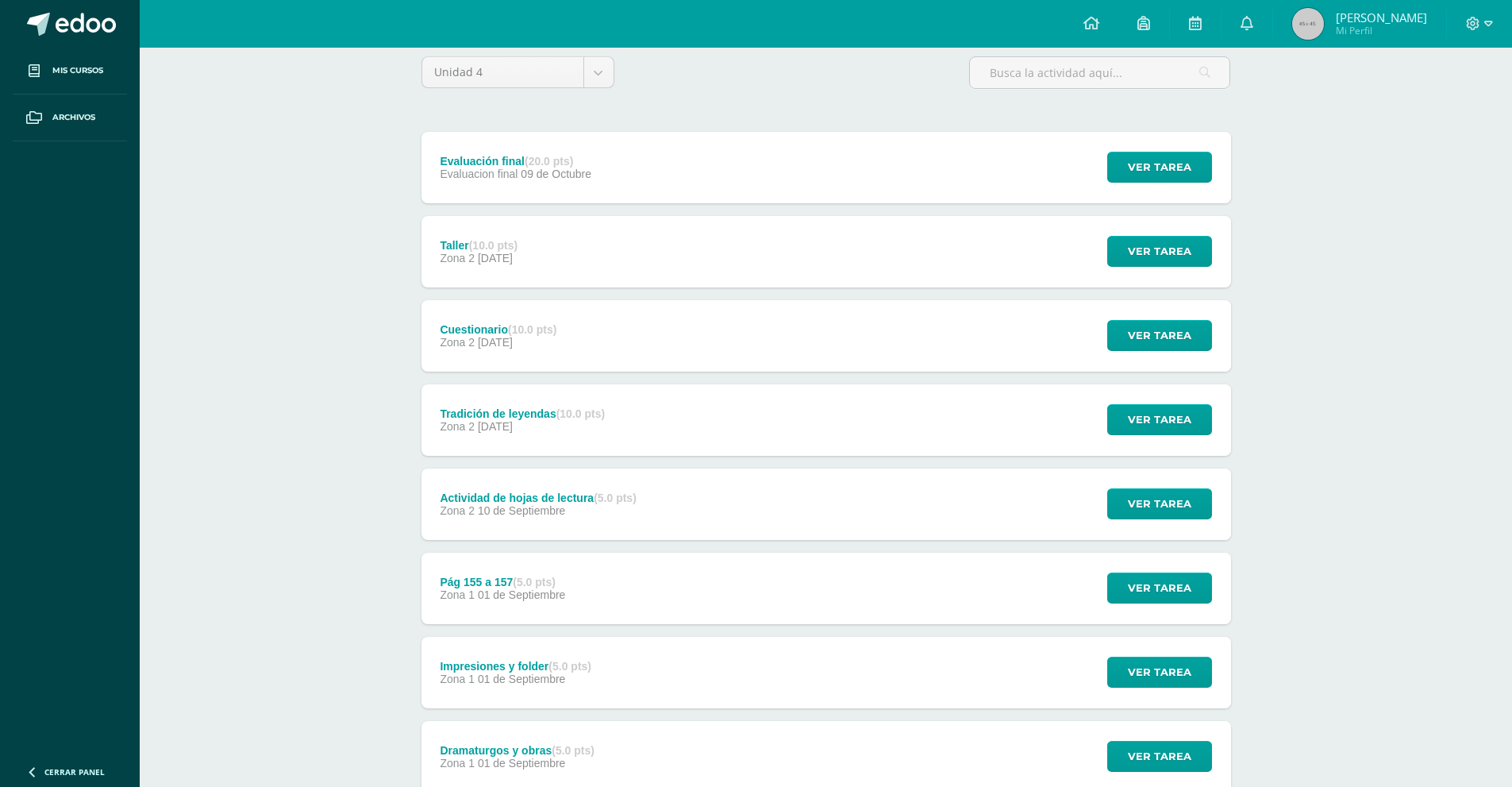
click at [543, 671] on div "Impresiones y folder (5.0 pts) Zona 1 01 de Septiembre" at bounding box center [515, 672] width 151 height 26
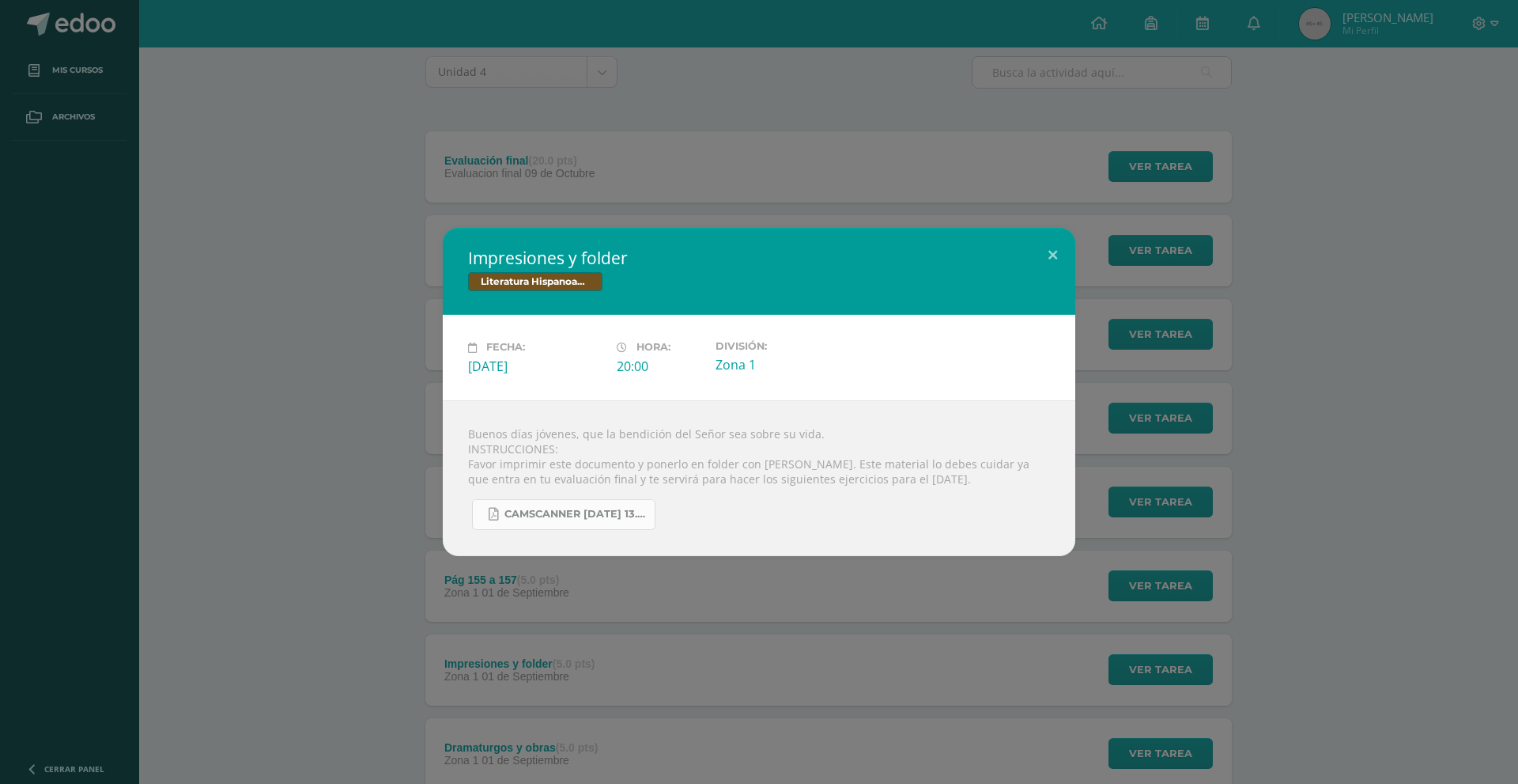
click at [575, 504] on link "CamScanner 28-08-2025 13.05.pdf" at bounding box center [563, 514] width 183 height 31
click at [878, 135] on div "Impresiones y folder Literatura Hispanoamericana Fecha: Lunes 01 de Septiembre …" at bounding box center [759, 392] width 1518 height 784
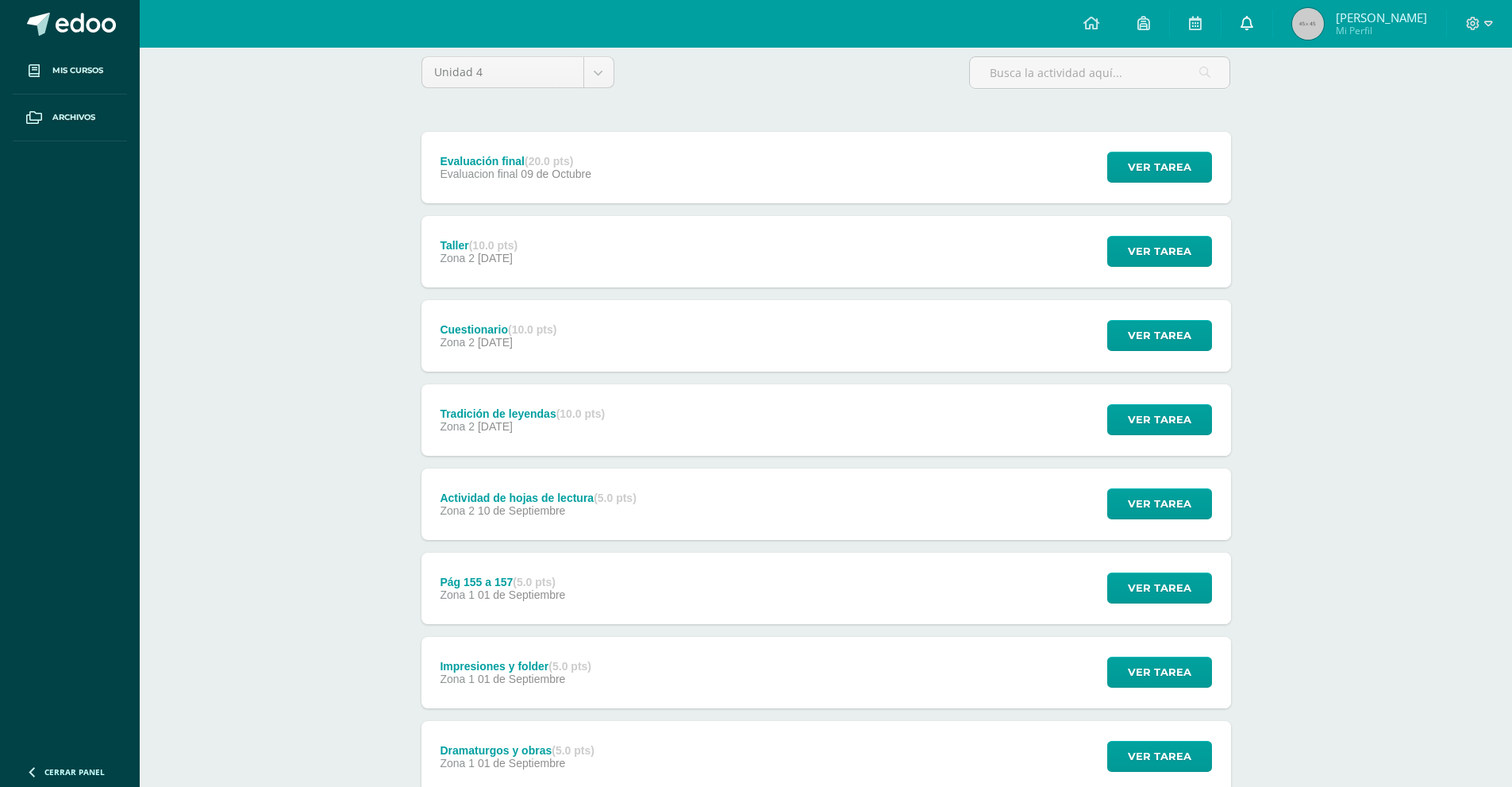
click at [1272, 24] on link at bounding box center [1247, 24] width 51 height 47
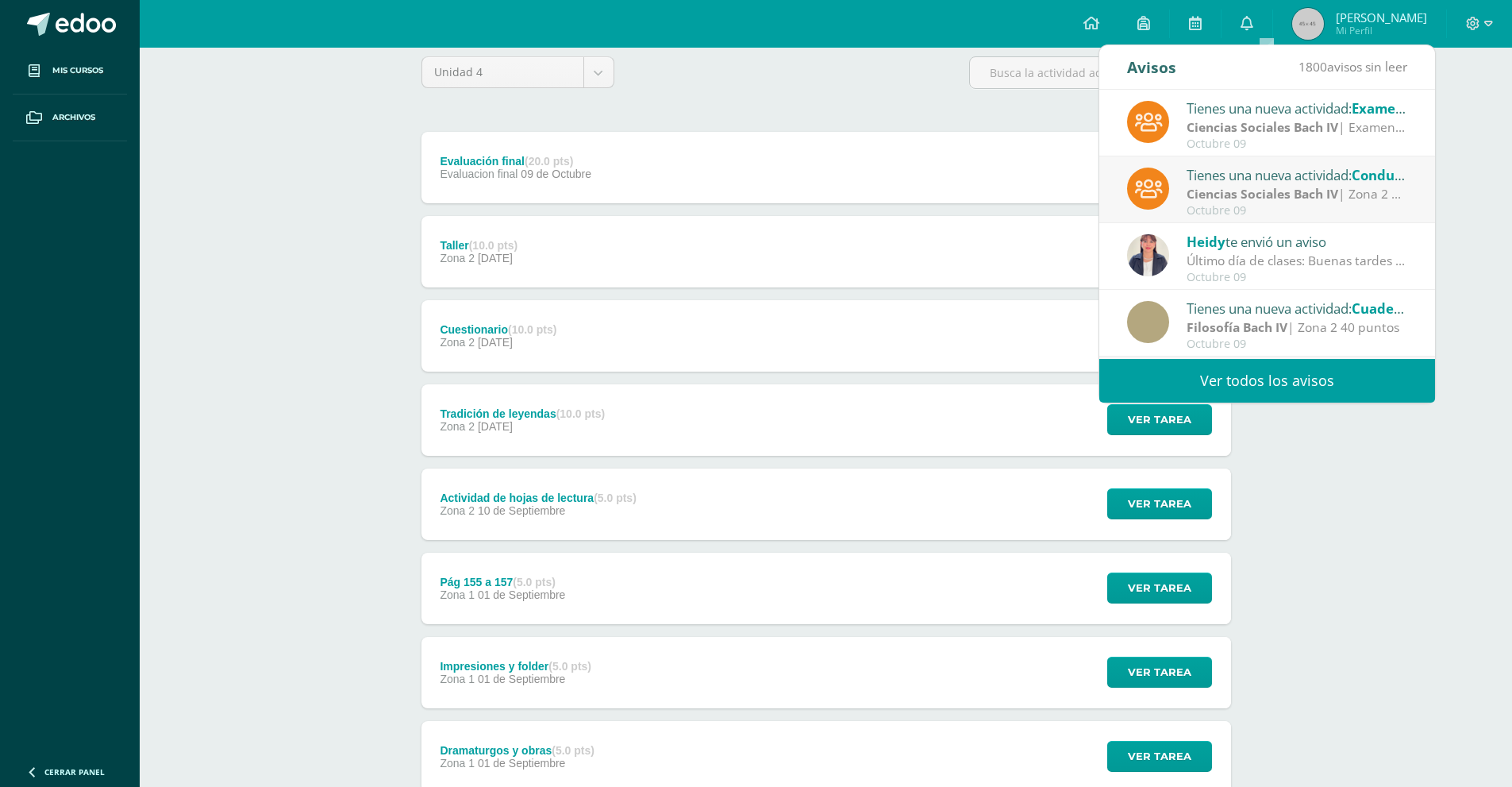
click at [1258, 363] on link "Ver todos los avisos" at bounding box center [1267, 381] width 336 height 44
click at [1257, 370] on link "Ver todos los avisos" at bounding box center [1267, 381] width 336 height 44
click at [1259, 375] on link "Ver todos los avisos" at bounding box center [1267, 381] width 336 height 44
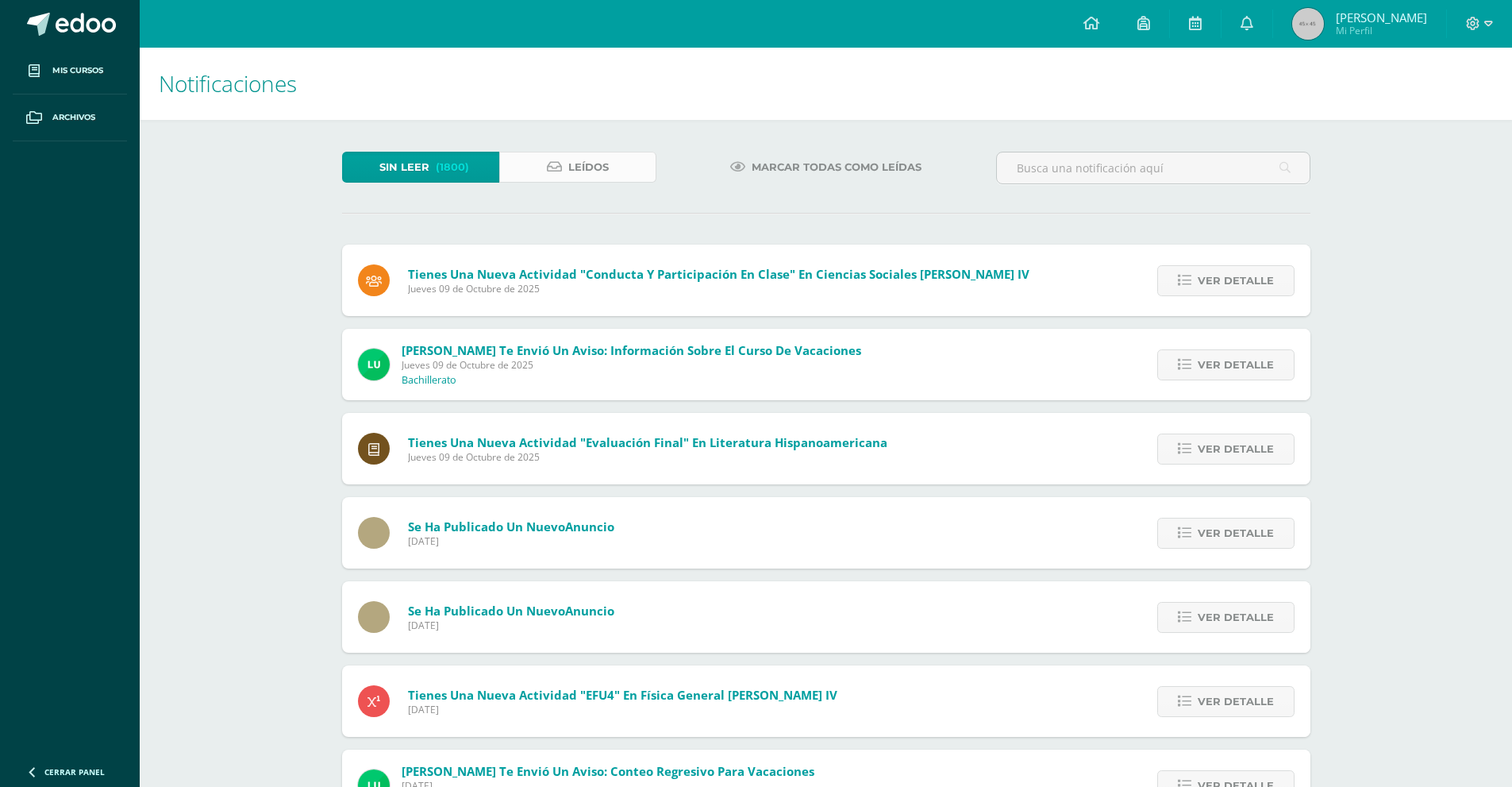
click at [545, 162] on link "Leídos" at bounding box center [578, 167] width 157 height 31
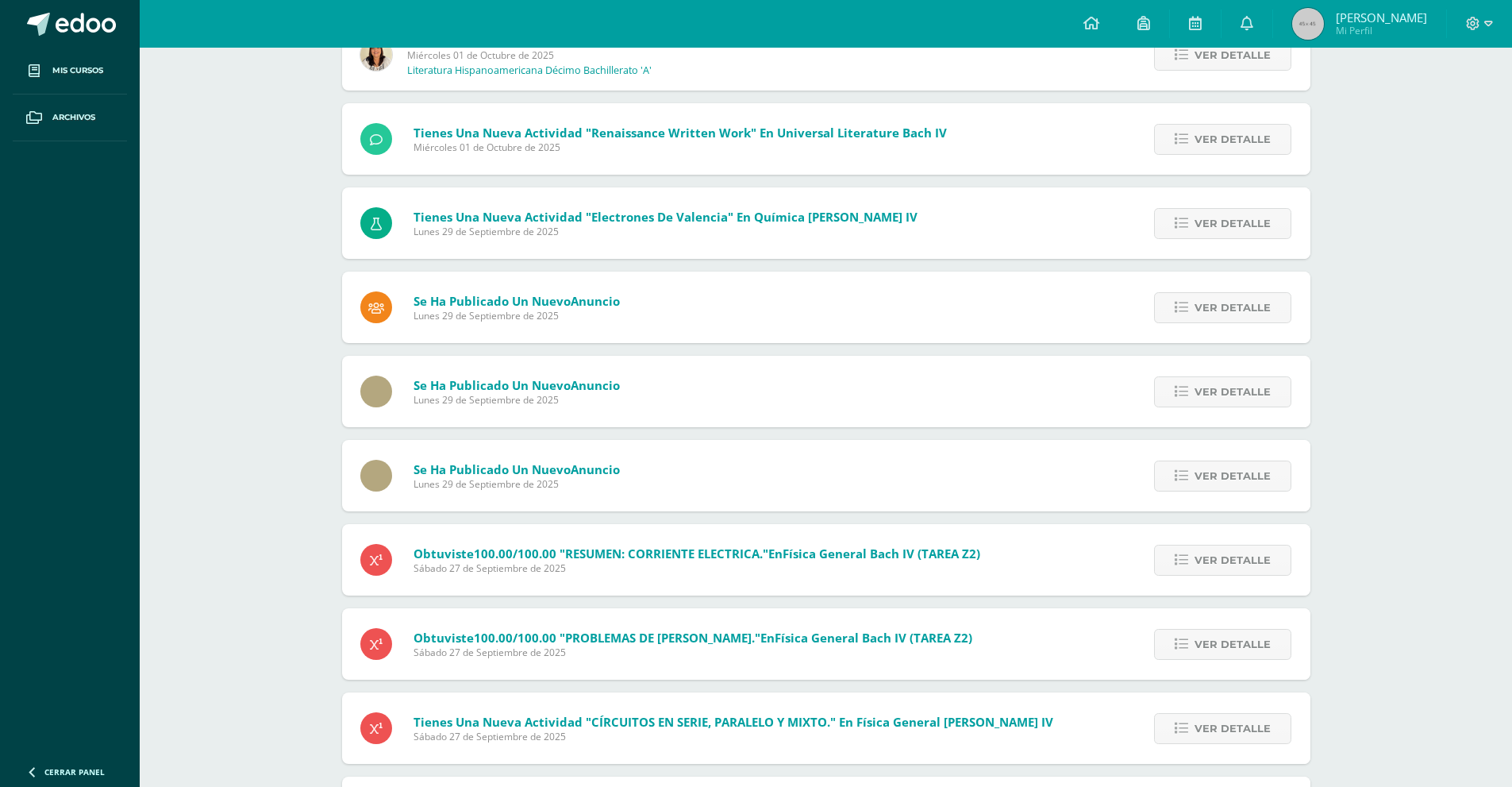
scroll to position [1584, 0]
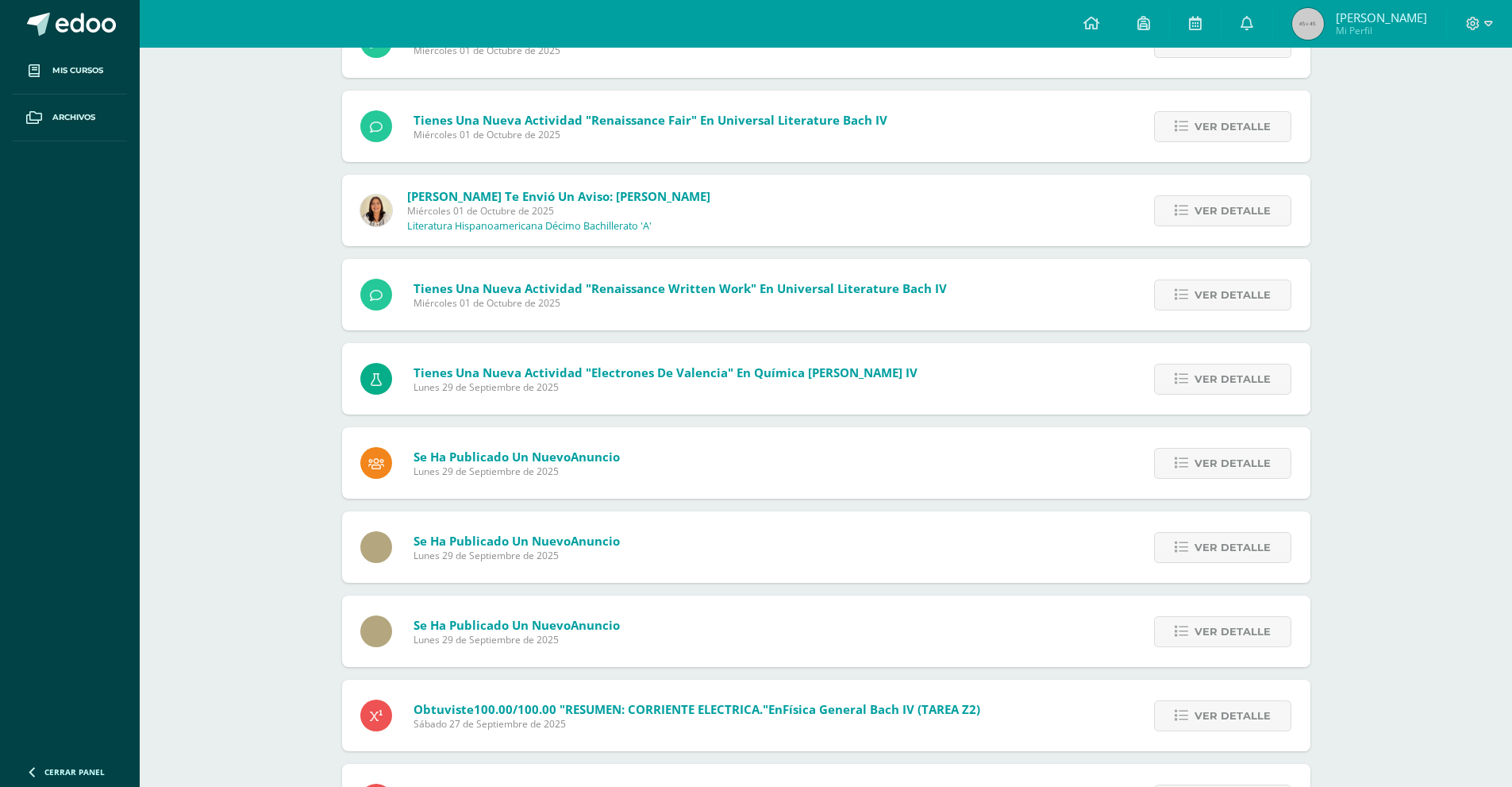
click at [630, 222] on p "Literatura Hispanoamericana Décimo Bachillerato 'A'" at bounding box center [529, 225] width 244 height 12
click at [530, 216] on span "Miércoles 01 de Octubre de 2025" at bounding box center [559, 210] width 303 height 13
click at [1262, 199] on span "Ver detalle" at bounding box center [1233, 210] width 76 height 29
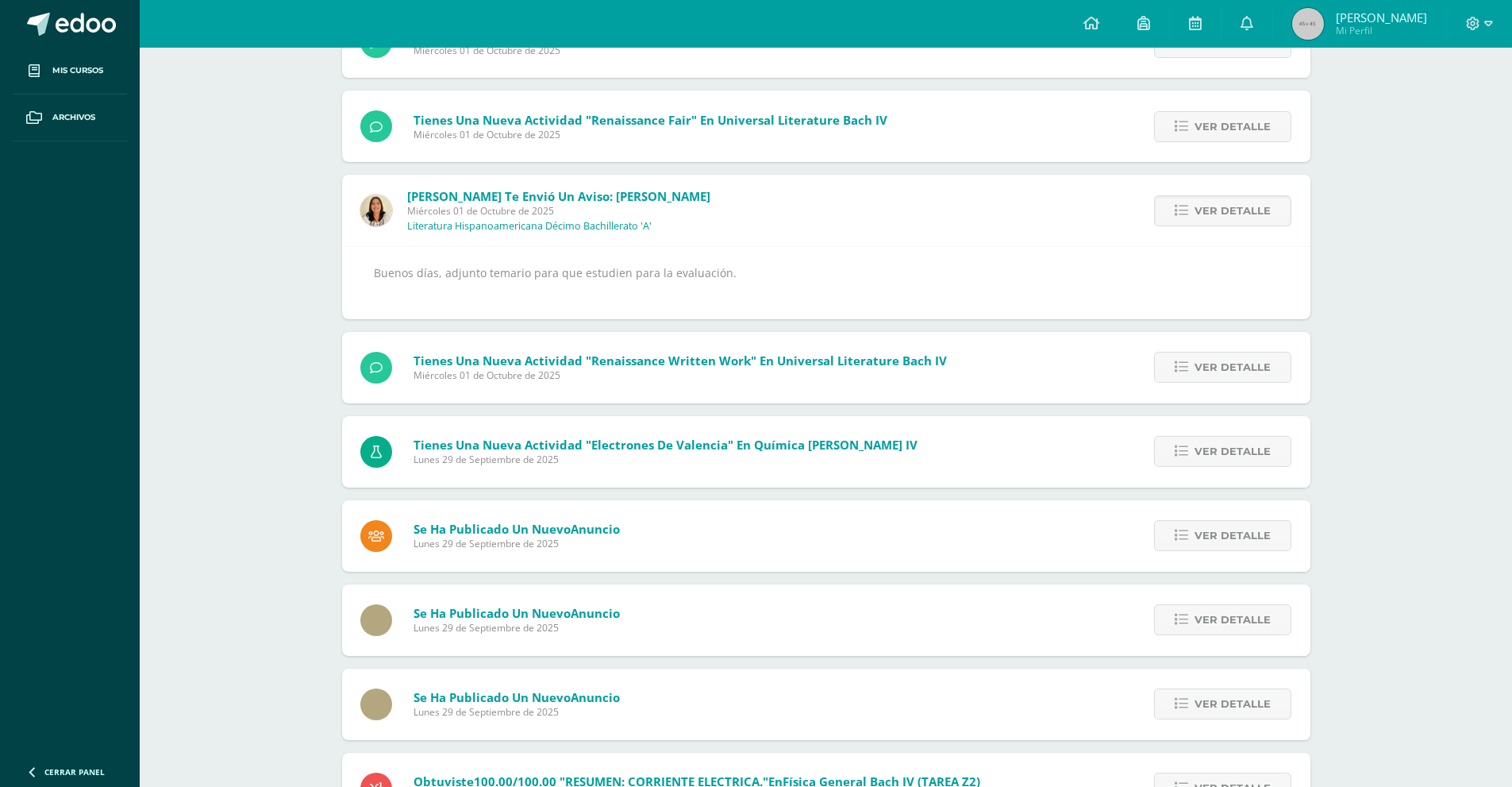
click at [557, 301] on div "Buenos días, adjunto temario para que estudien para la evaluación." at bounding box center [827, 282] width 905 height 40
click at [1169, 212] on link "Ver detalle" at bounding box center [1222, 210] width 137 height 31
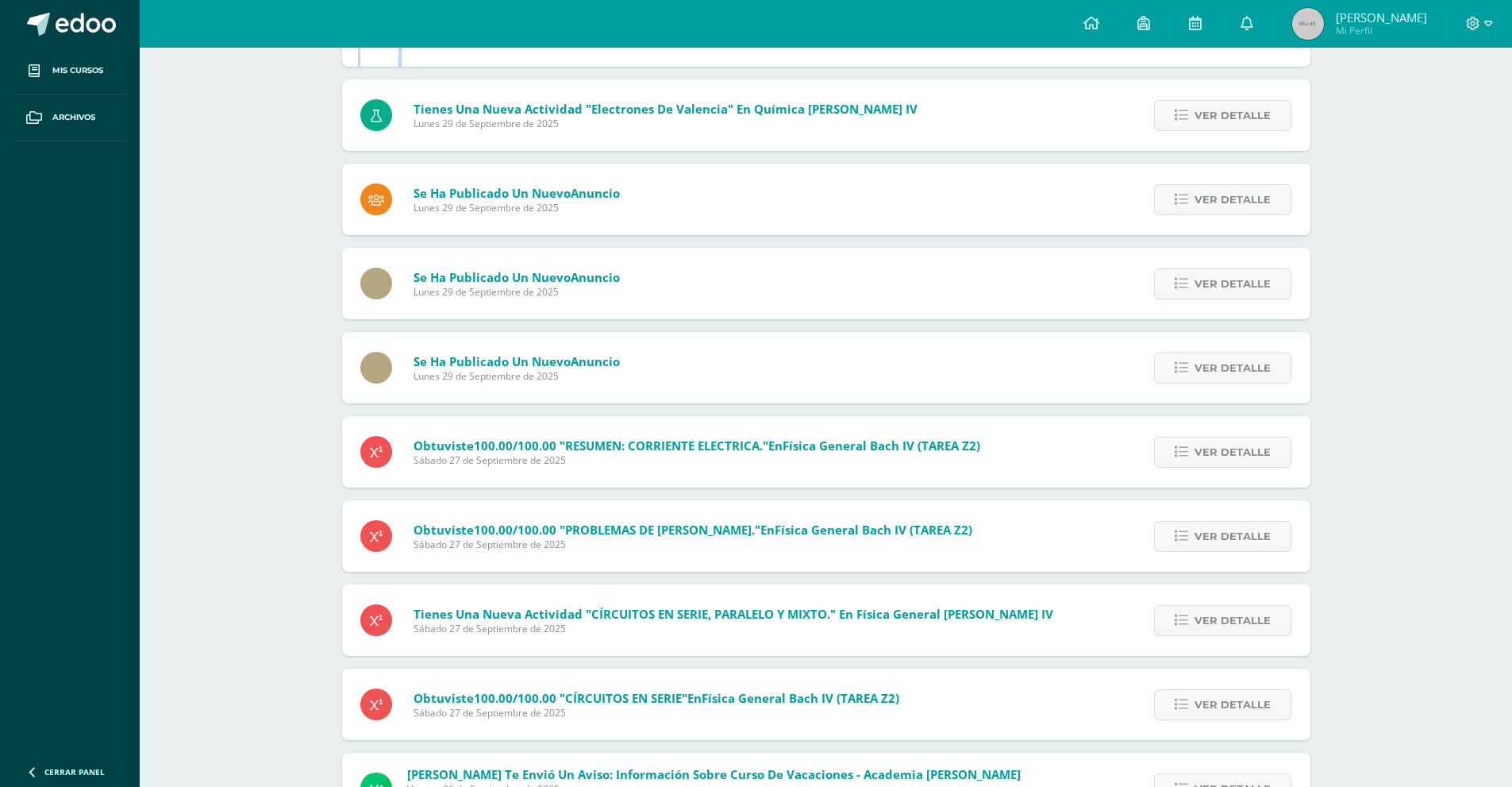
scroll to position [1849, 0]
click at [587, 271] on span "Anuncio" at bounding box center [596, 276] width 49 height 16
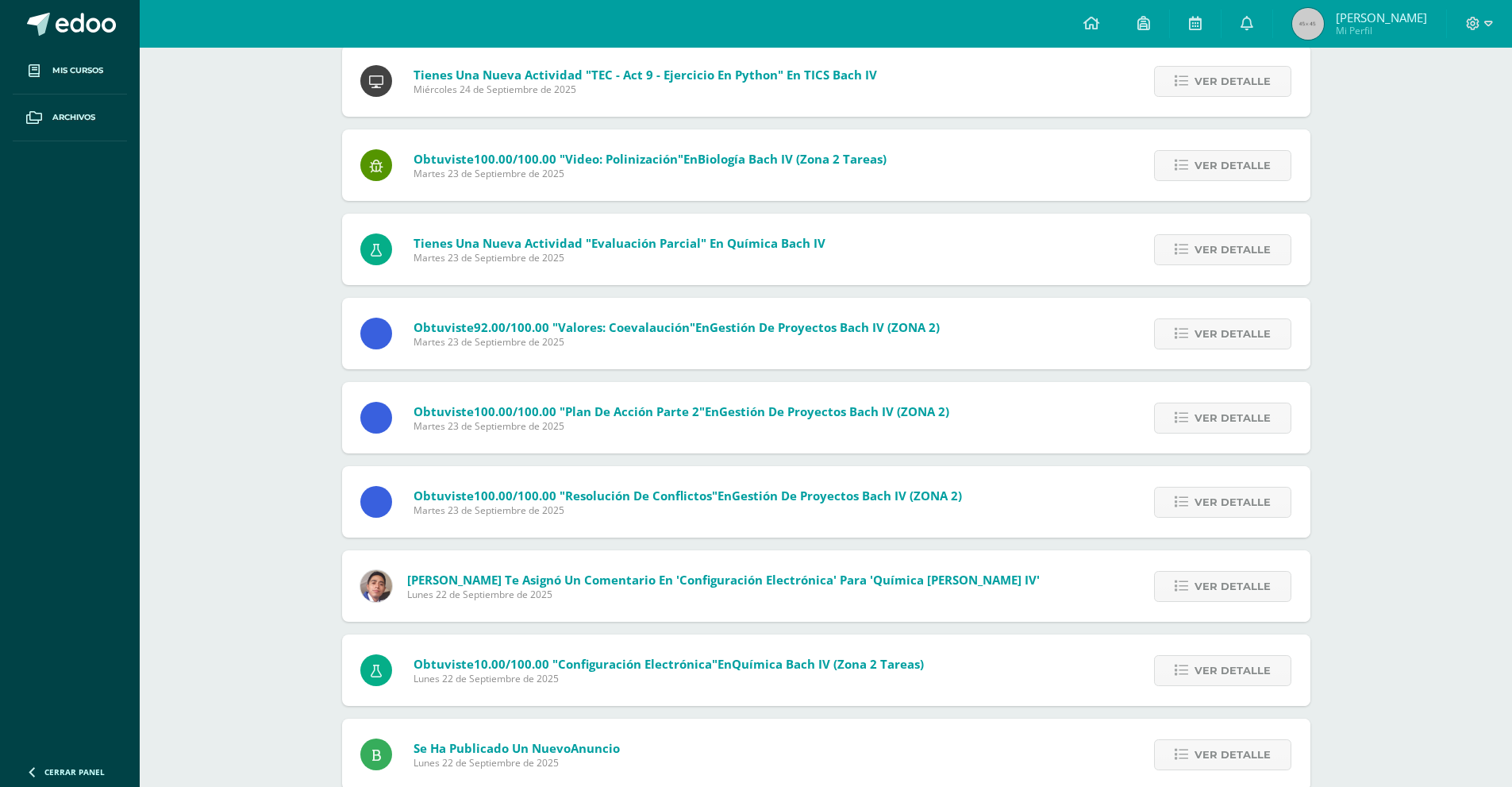
scroll to position [4242, 0]
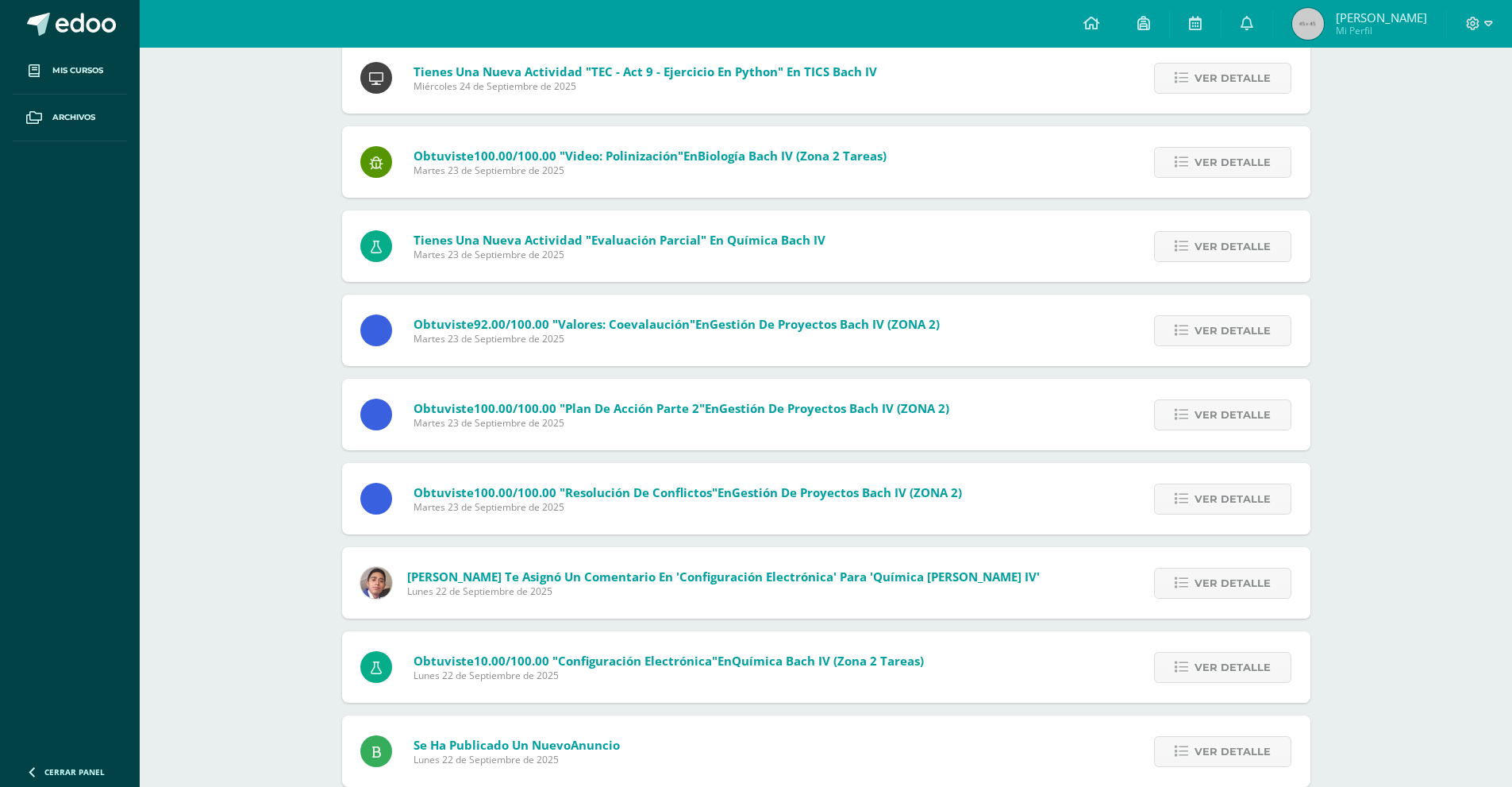
click at [700, 159] on span "Obtuviste 100.00/100.00 "Video: polinización" en Biología [PERSON_NAME] IV (Zon…" at bounding box center [650, 155] width 473 height 16
click at [685, 172] on span "Martes 23 de Septiembre de 2025" at bounding box center [650, 170] width 473 height 13
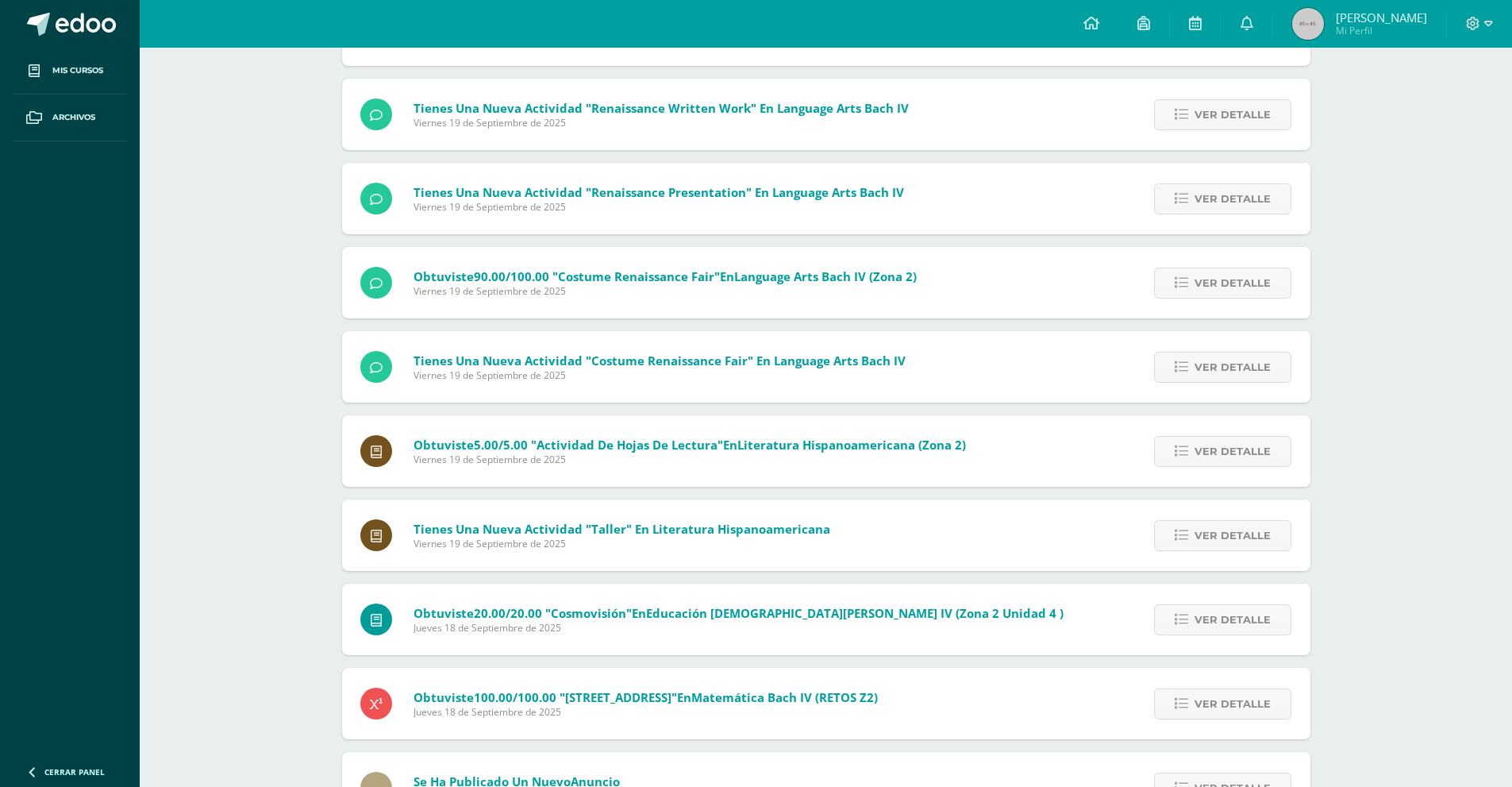
scroll to position [5660, 0]
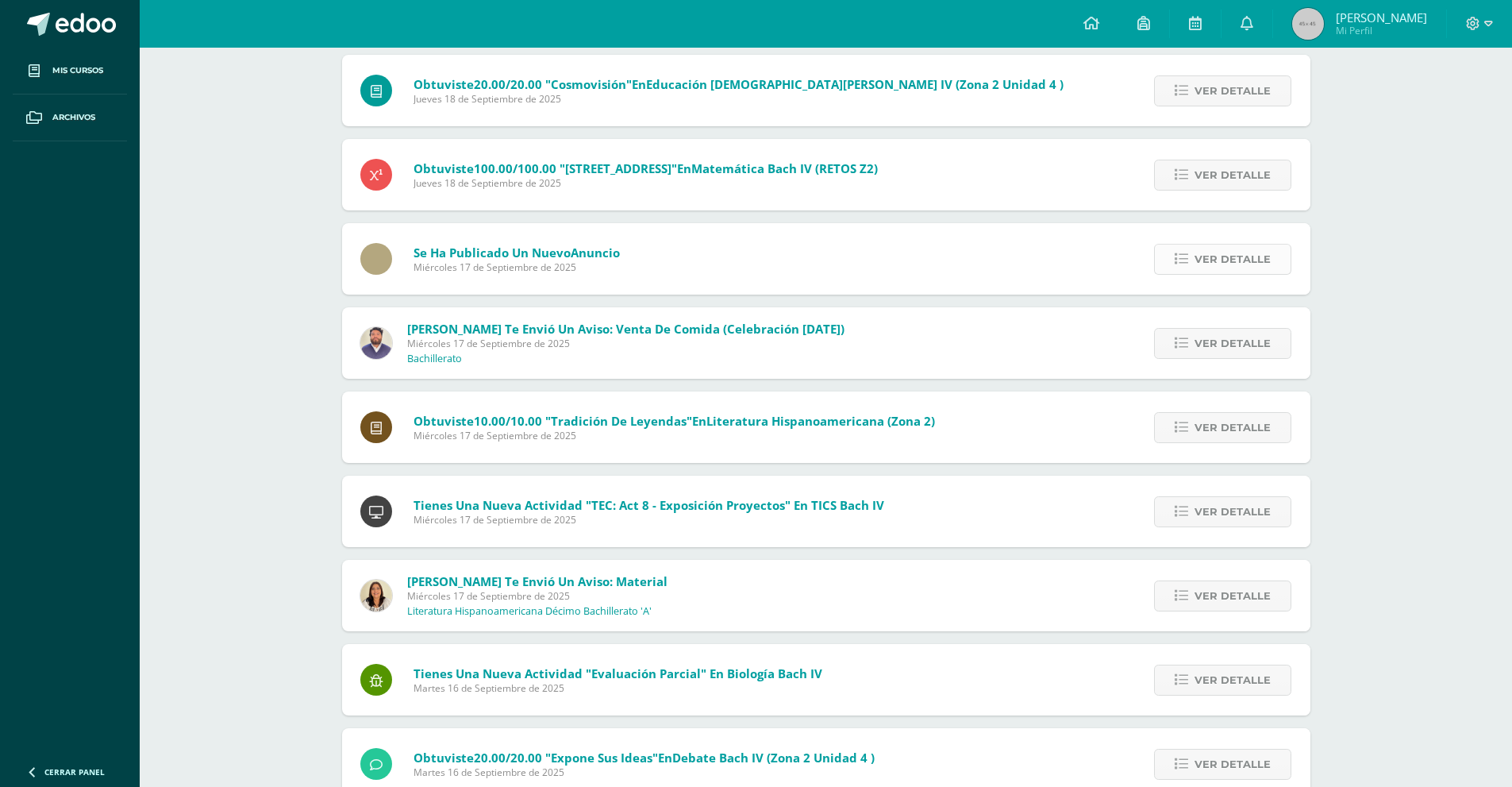
click at [1180, 260] on icon at bounding box center [1182, 259] width 13 height 13
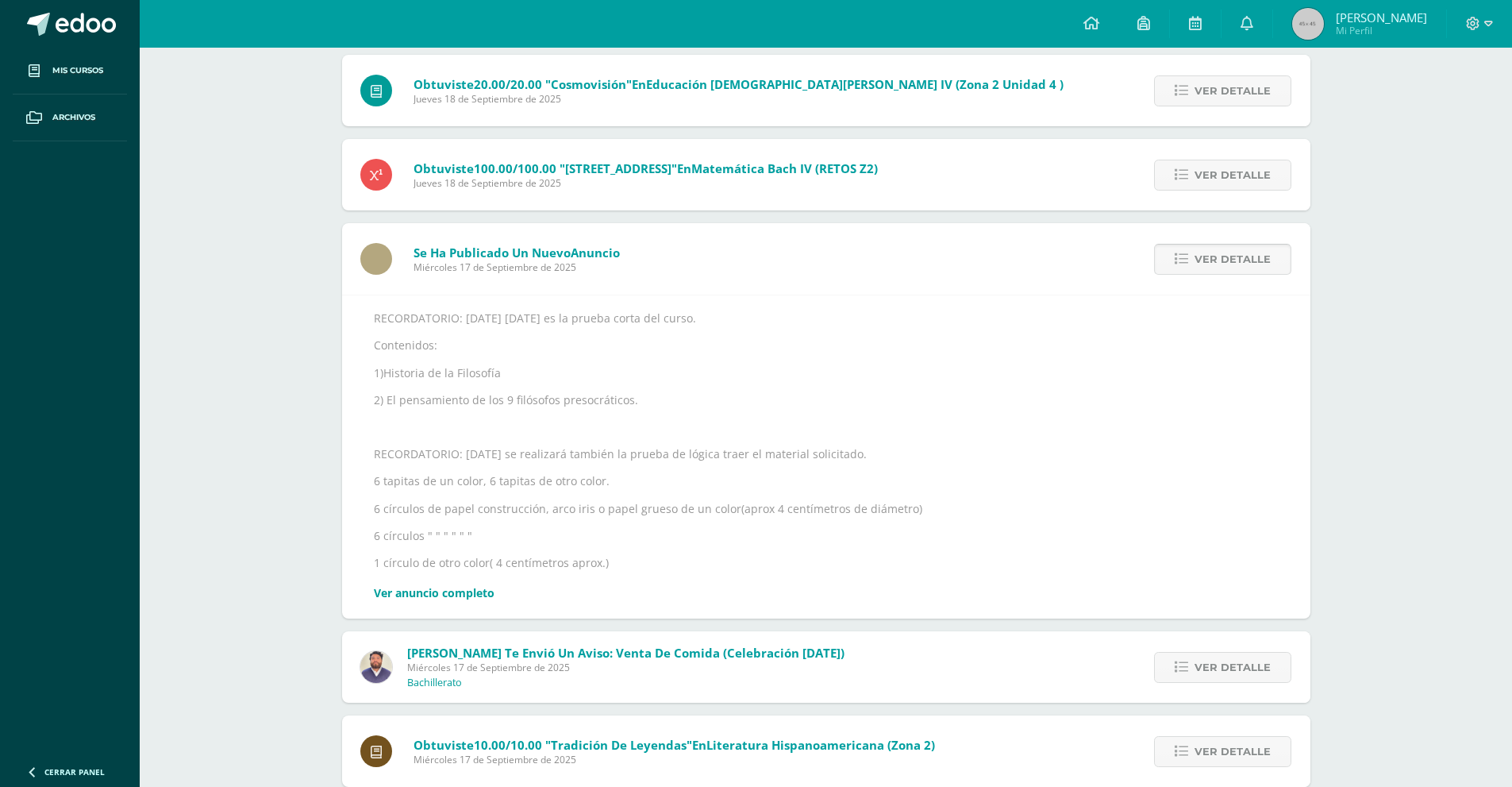
click at [1180, 260] on icon at bounding box center [1182, 259] width 13 height 13
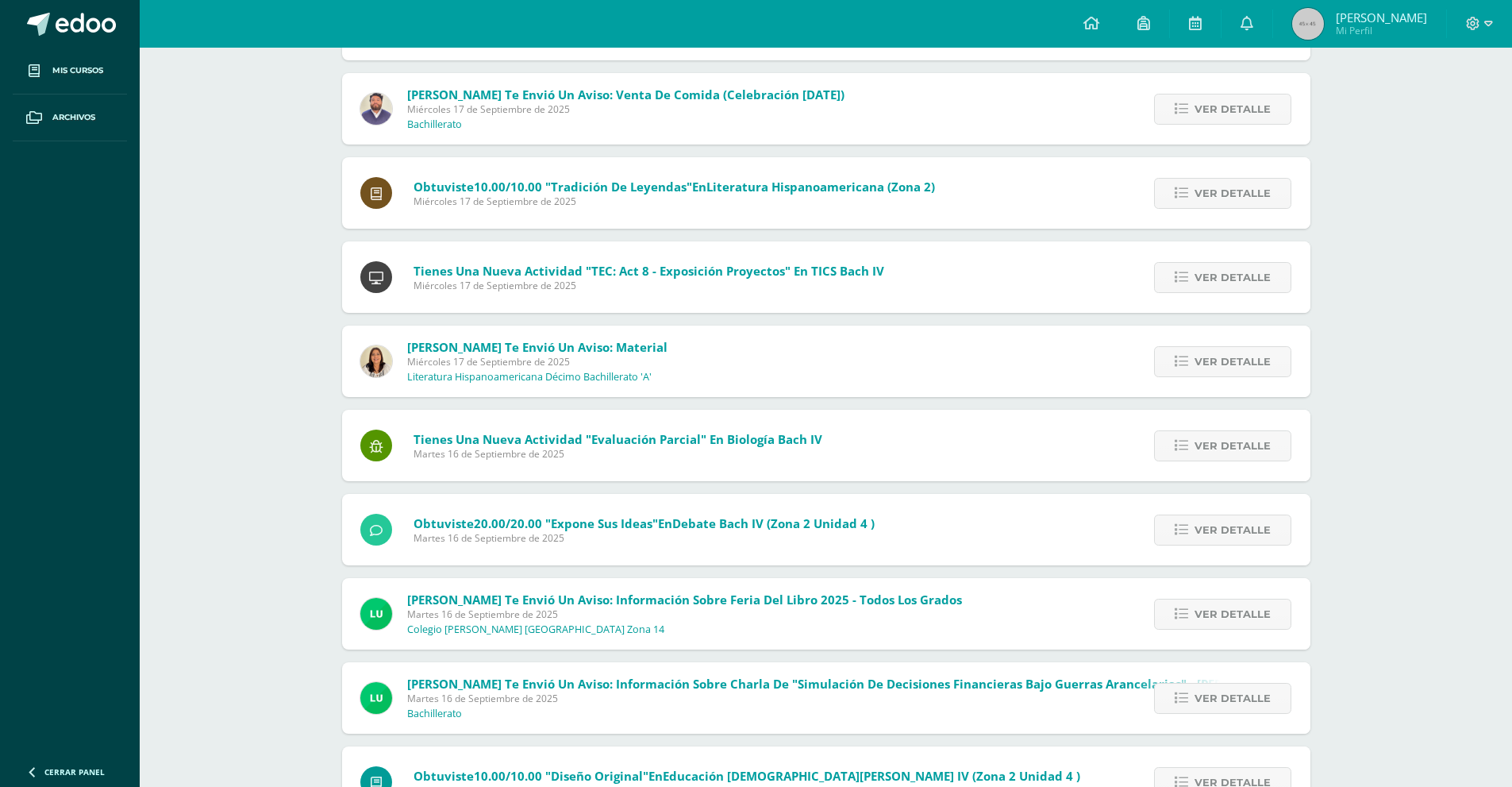
scroll to position [6056, 0]
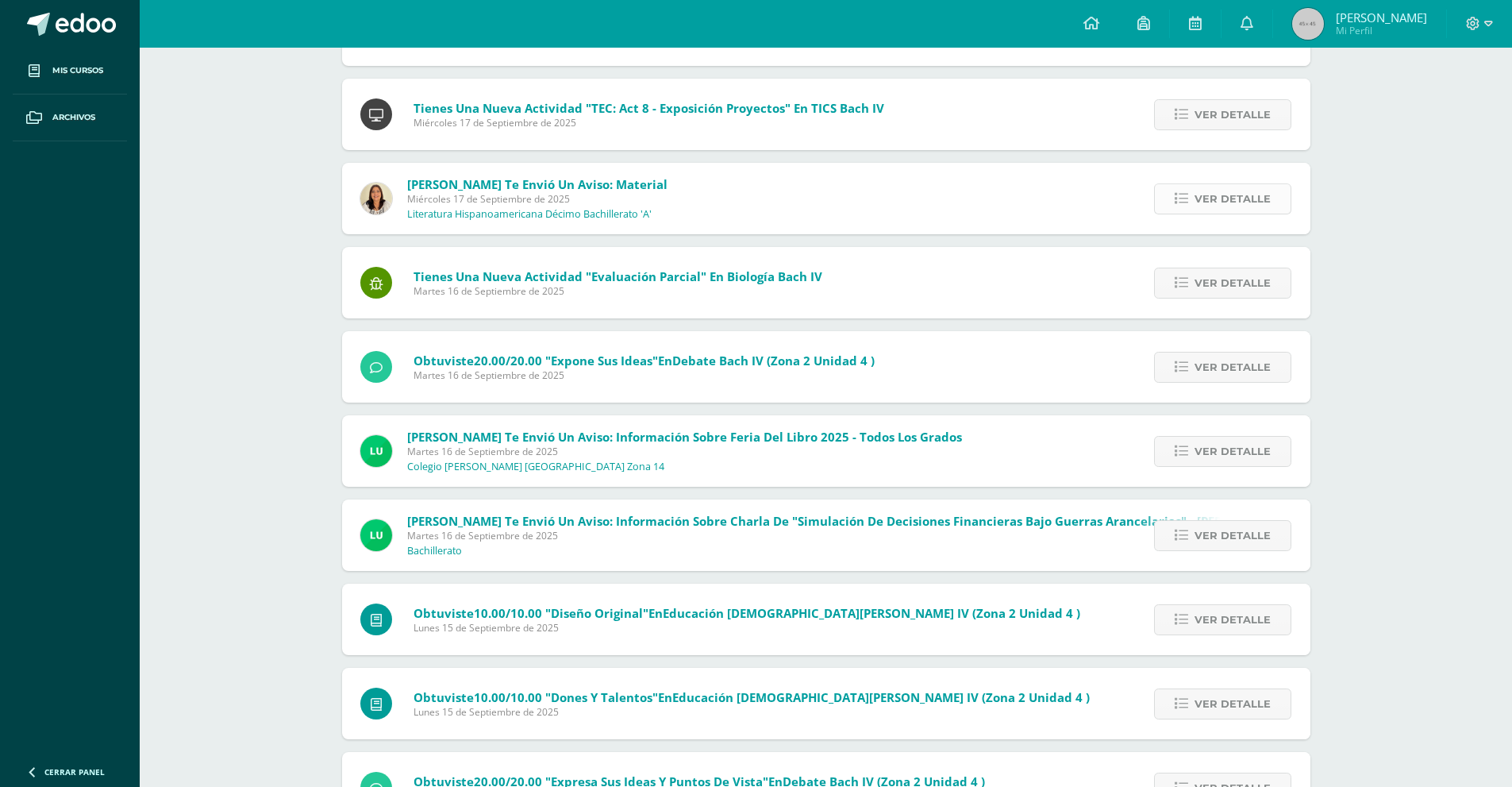
click at [1166, 206] on link "Ver detalle" at bounding box center [1222, 199] width 137 height 31
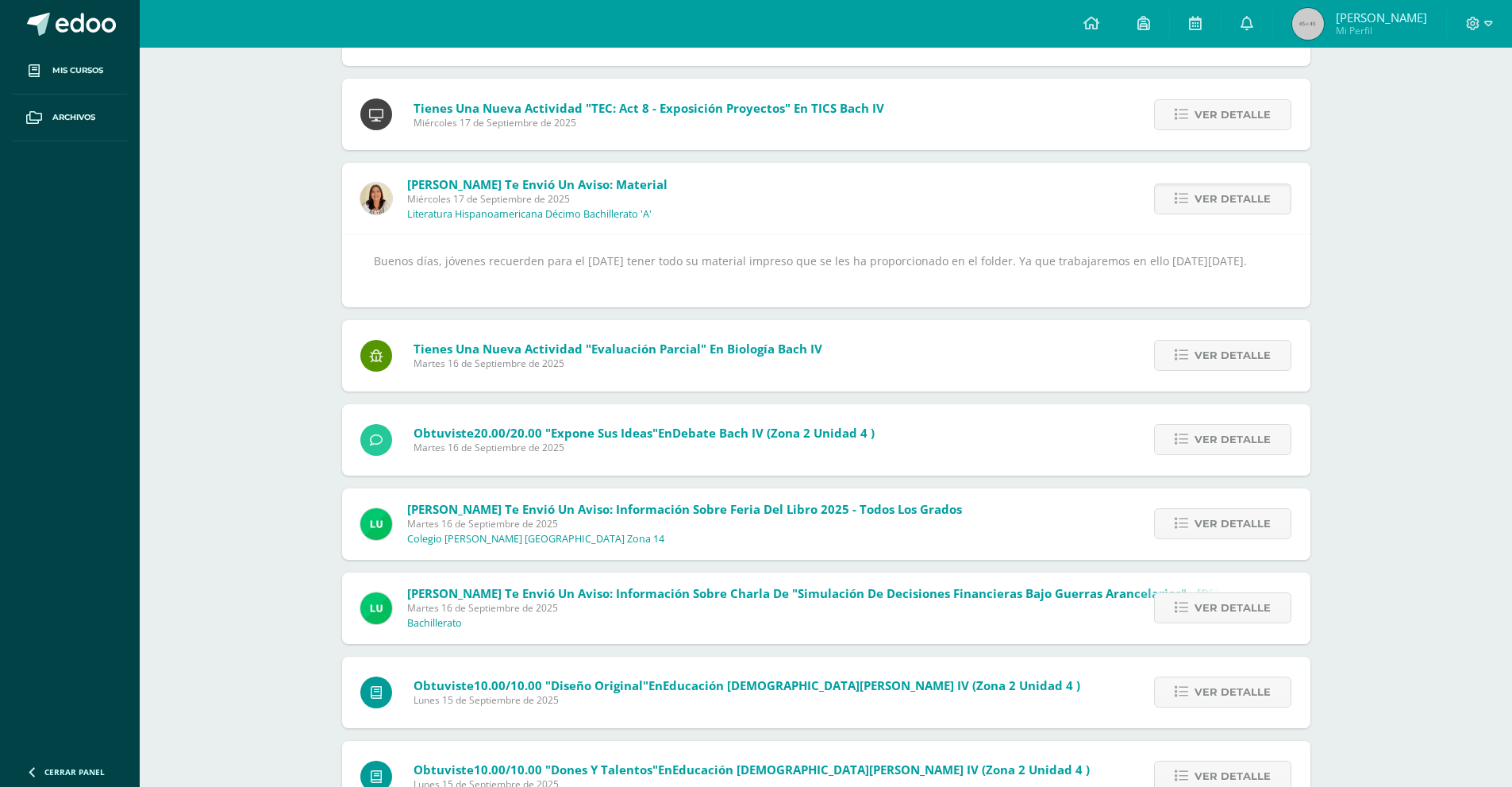
click at [493, 267] on div "Buenos días, jóvenes recuerden para el [DATE] tener todo su material impreso qu…" at bounding box center [827, 271] width 905 height 40
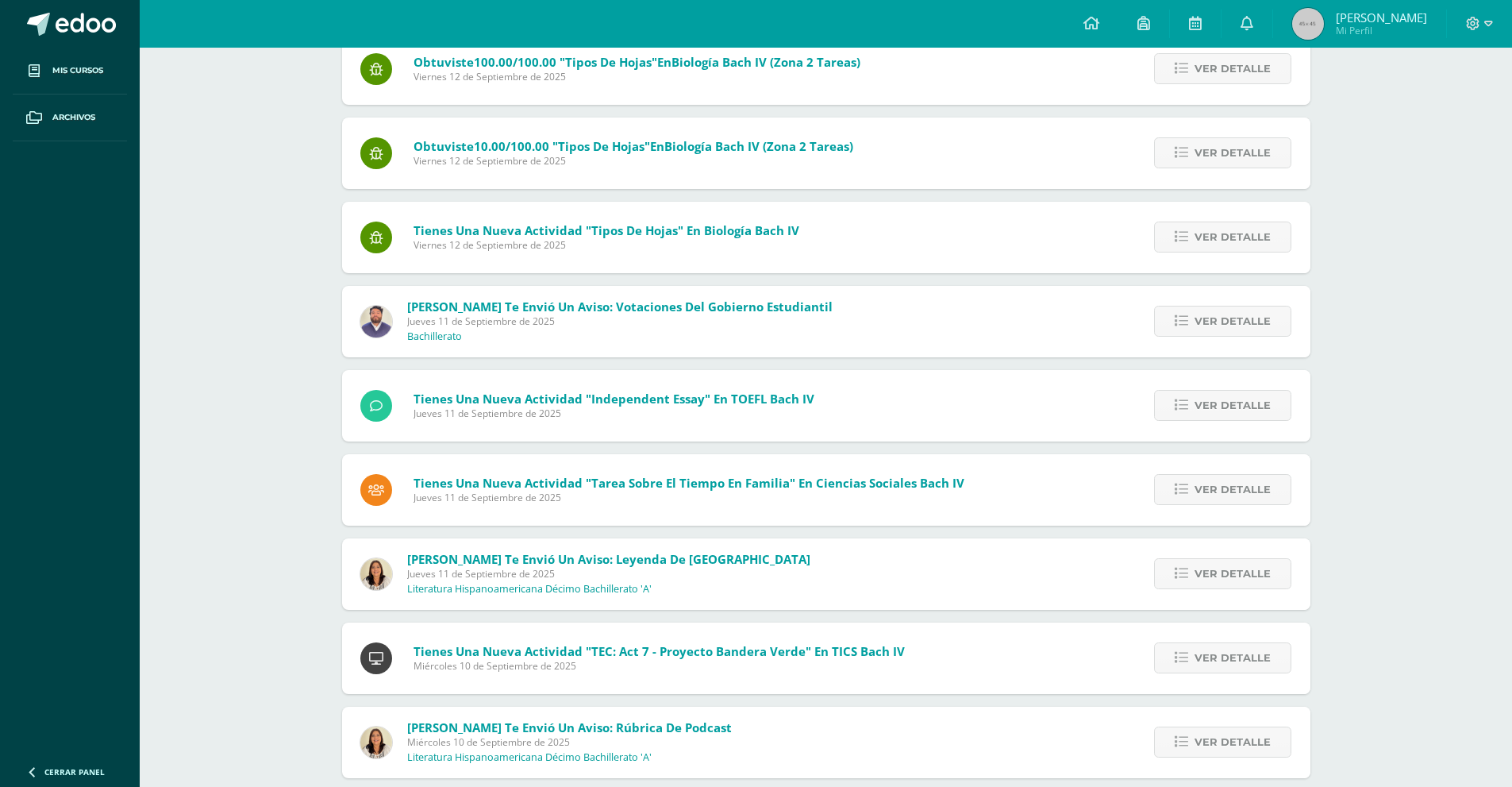
scroll to position [8013, 0]
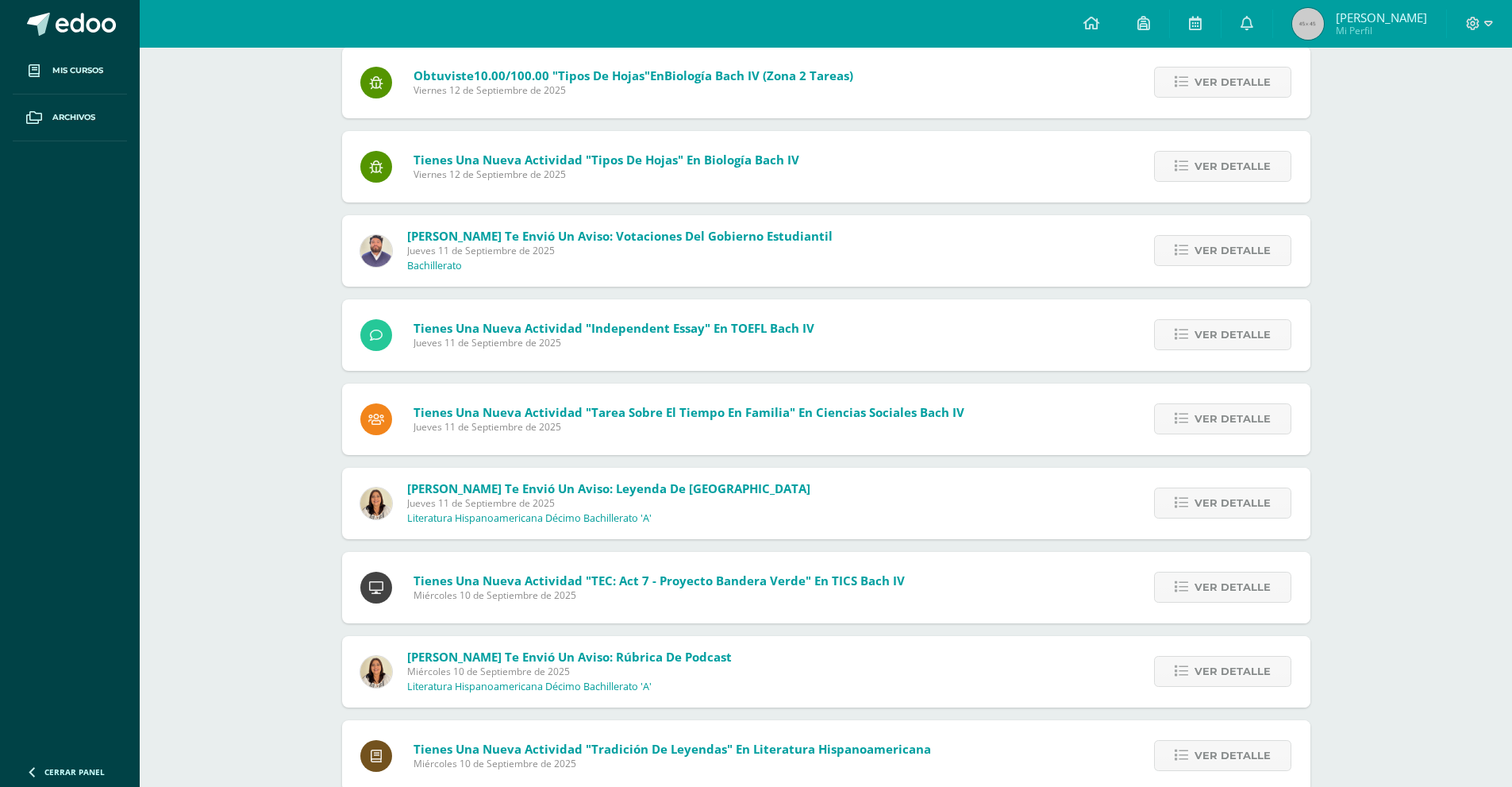
click at [1131, 522] on div "[PERSON_NAME] te envió un aviso: Leyenda de [GEOGRAPHIC_DATA] [DATE] Literatura…" at bounding box center [826, 503] width 969 height 71
click at [1175, 518] on link "Ver detalle" at bounding box center [1222, 503] width 137 height 31
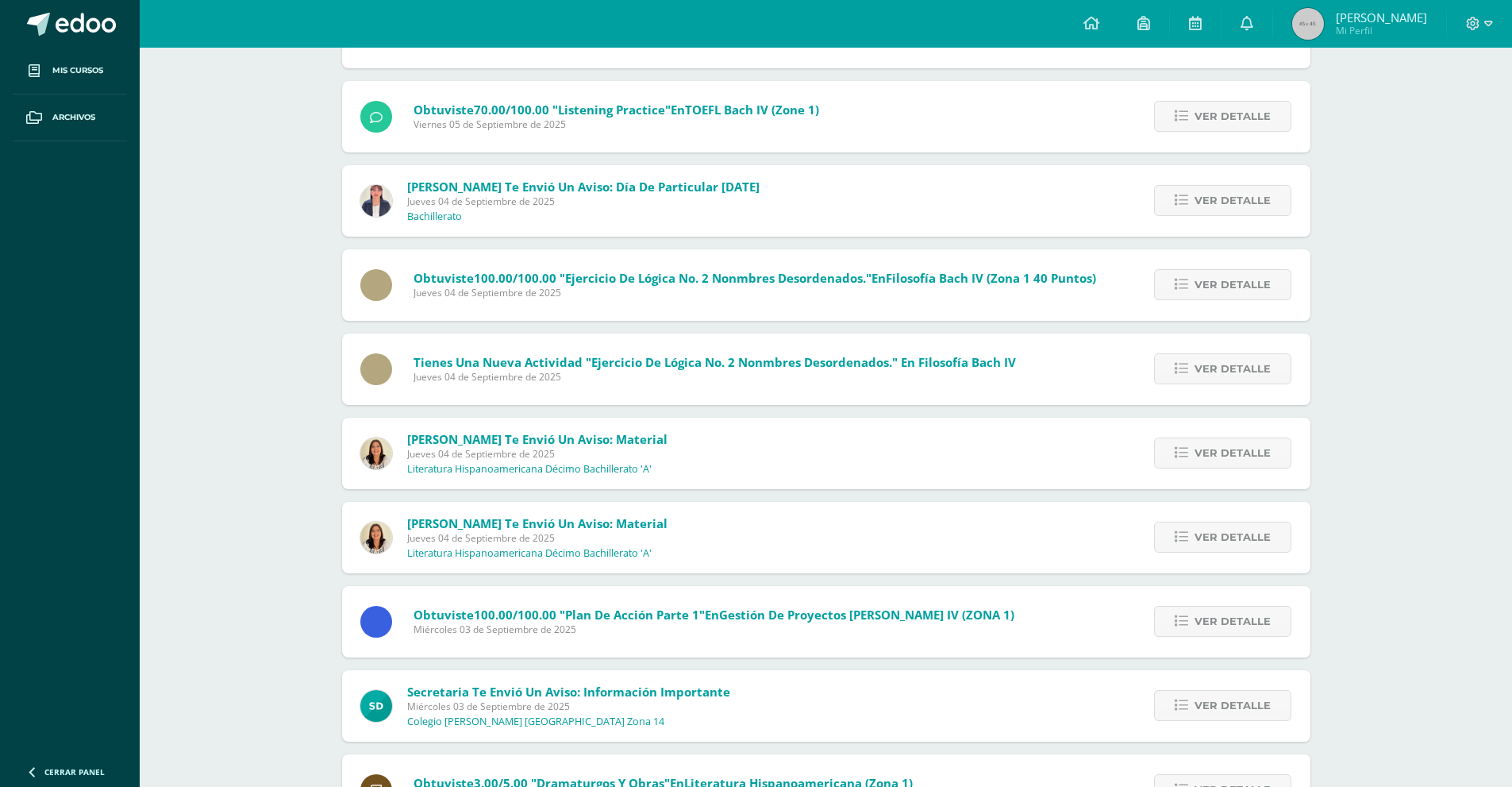
scroll to position [11049, 0]
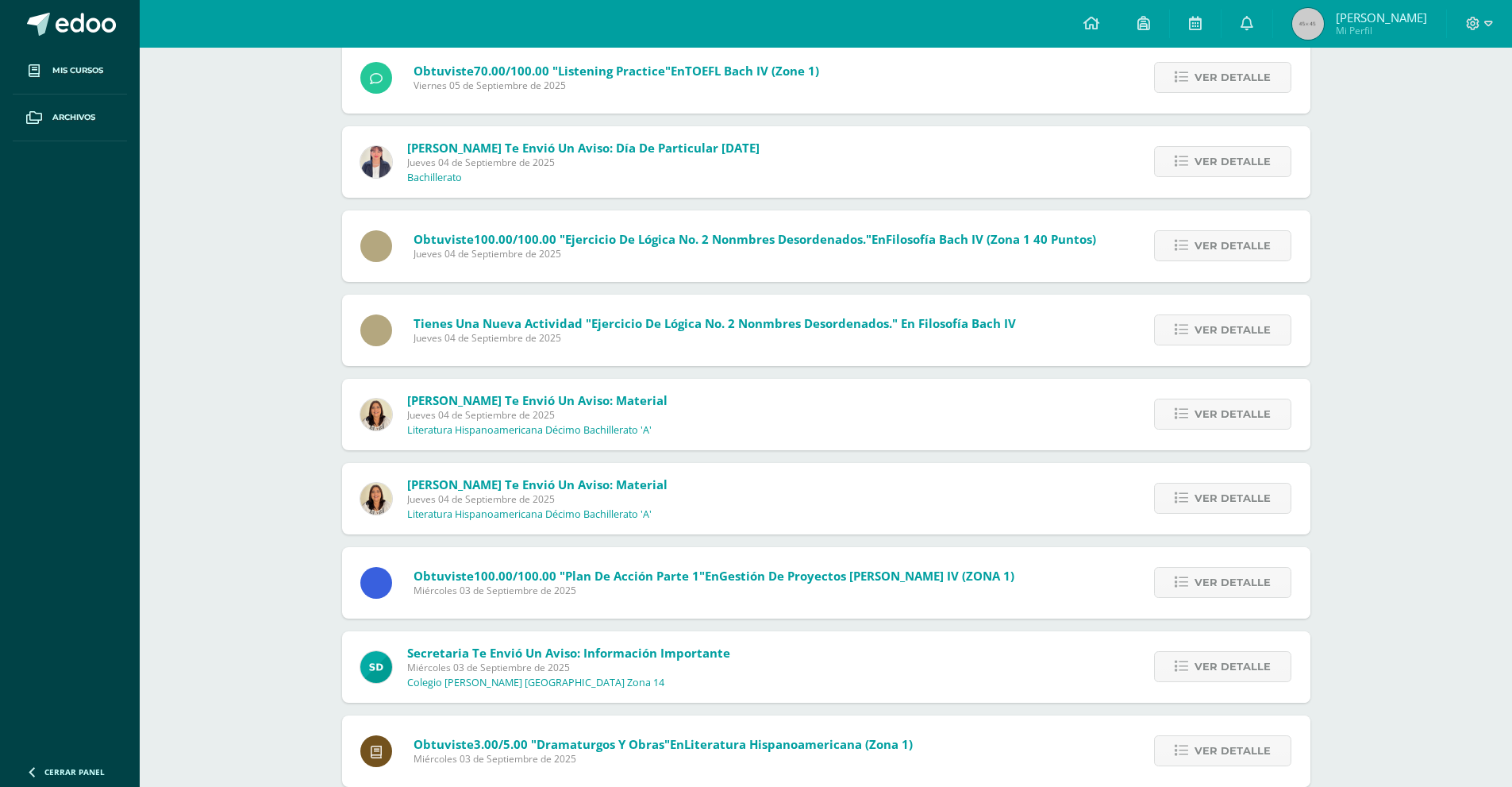
click at [1180, 430] on div "Ver detalle" at bounding box center [1220, 414] width 180 height 71
click at [1185, 422] on link "Ver detalle" at bounding box center [1222, 414] width 137 height 31
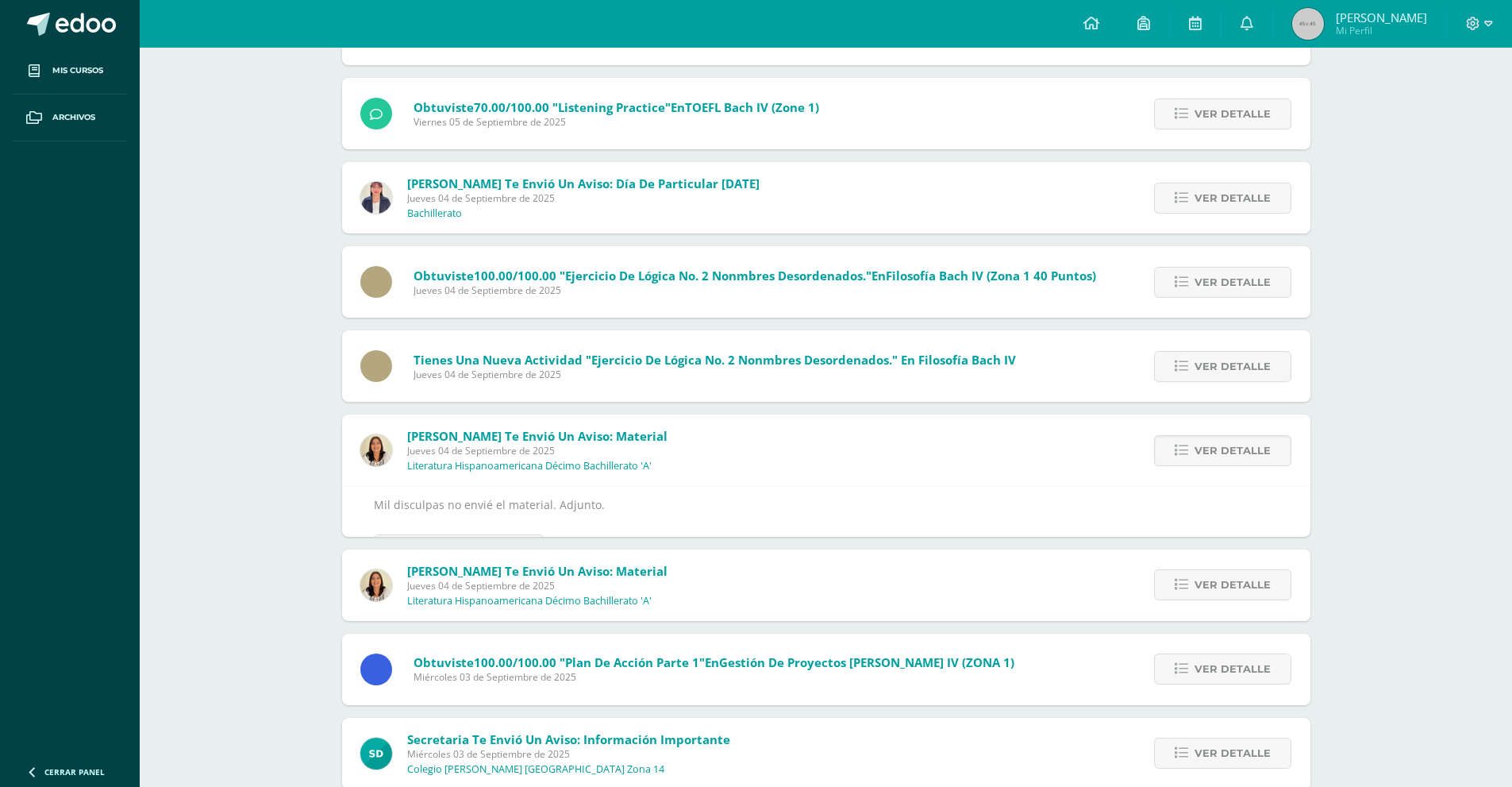
scroll to position [10976, 0]
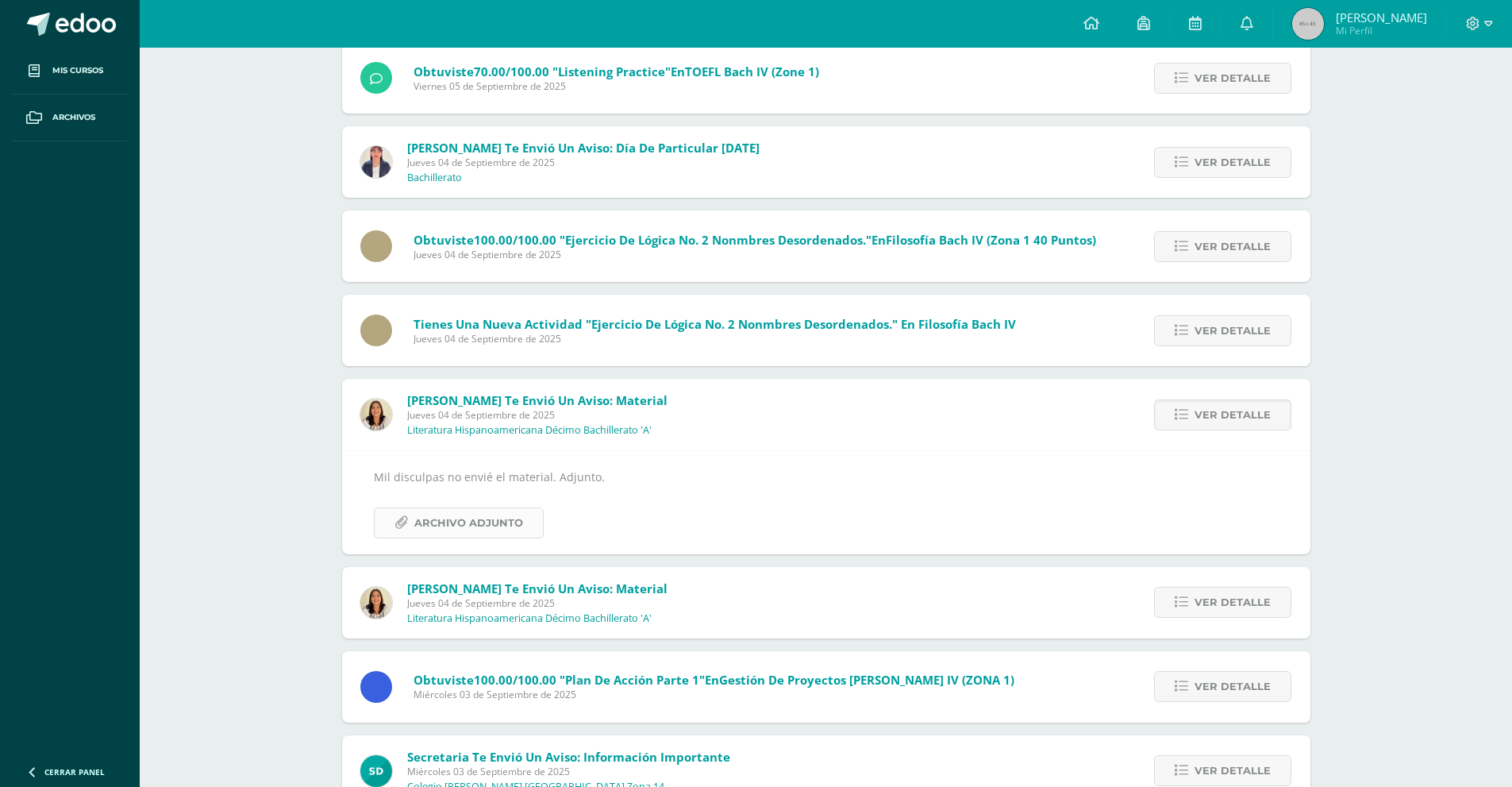
click at [481, 527] on span "Archivo Adjunto" at bounding box center [469, 522] width 109 height 29
